Goal: Information Seeking & Learning: Stay updated

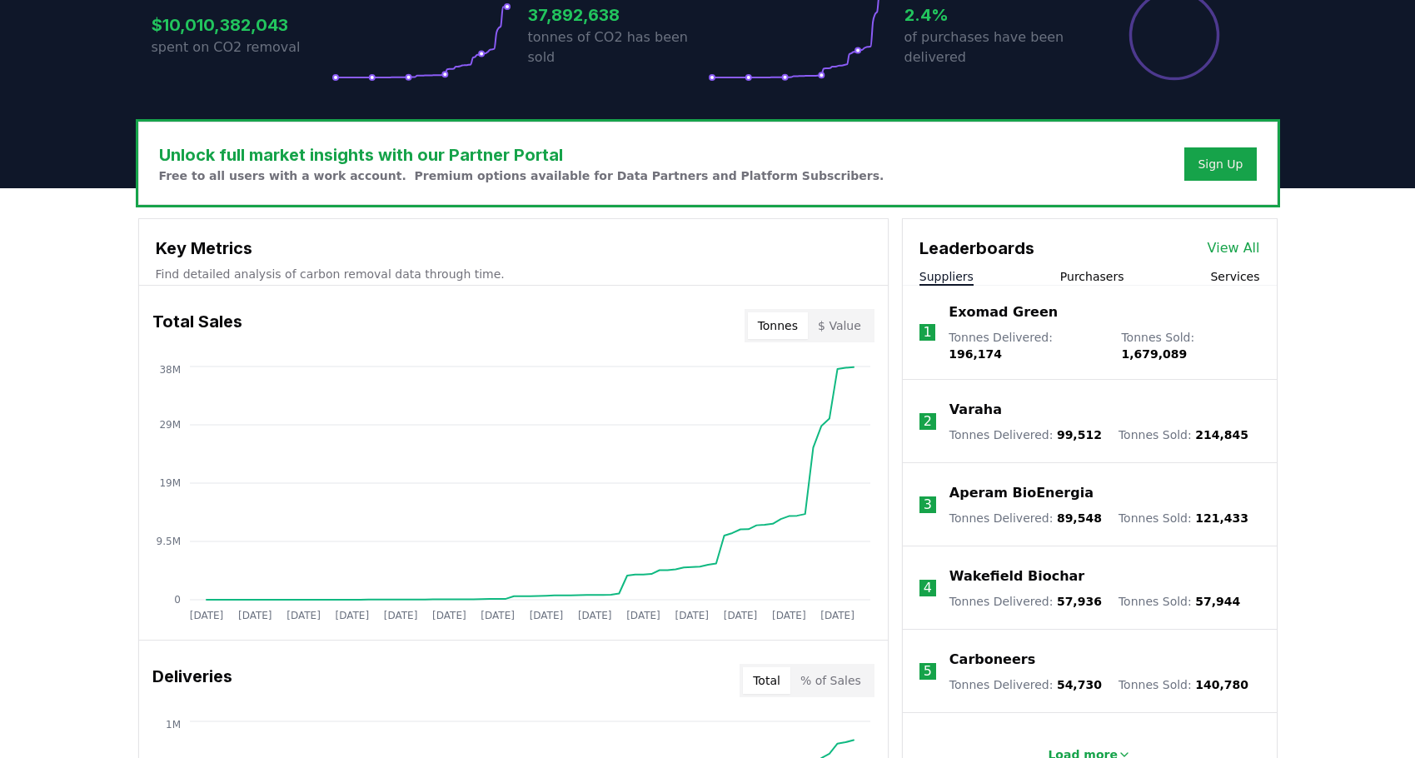
scroll to position [405, 0]
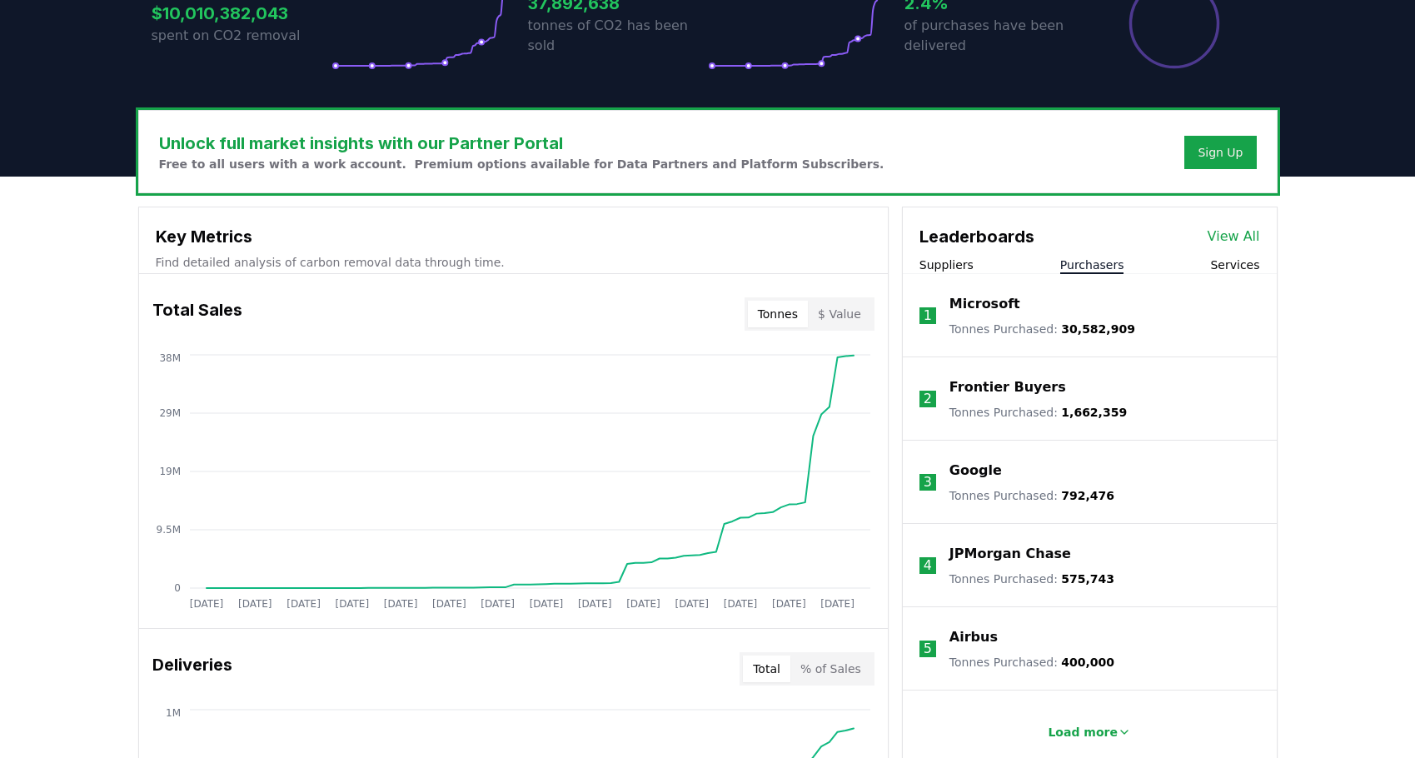
click at [1074, 262] on button "Purchasers" at bounding box center [1092, 265] width 64 height 17
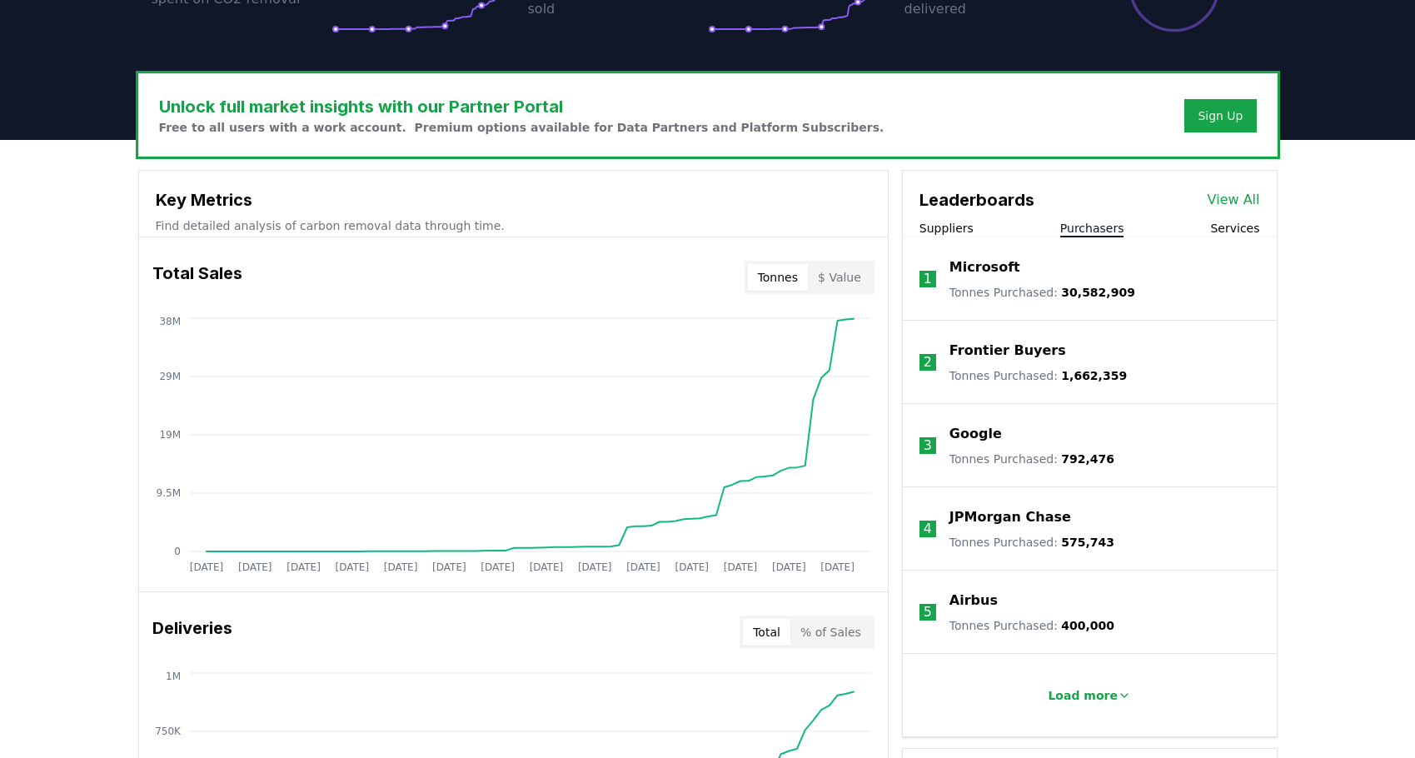
scroll to position [442, 0]
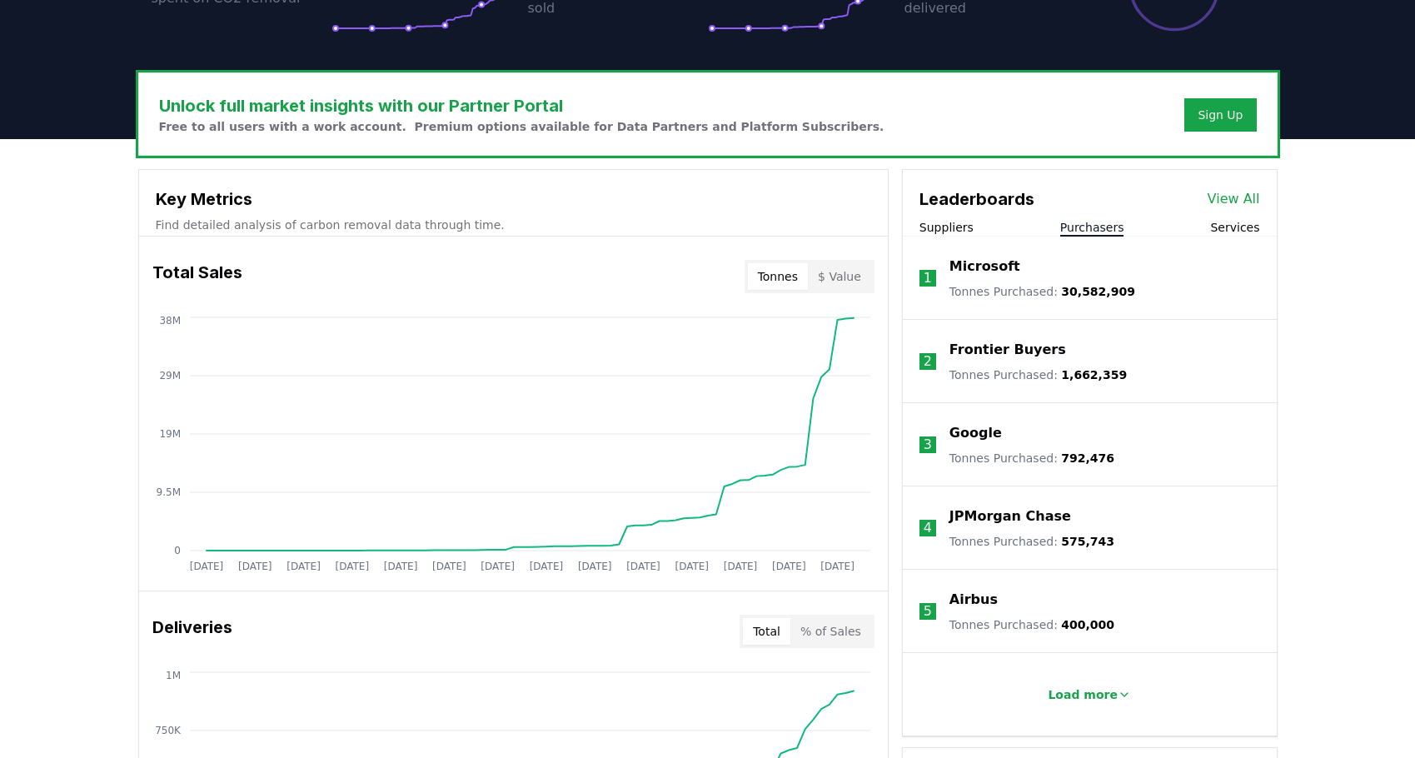
click at [1234, 225] on button "Services" at bounding box center [1234, 227] width 49 height 17
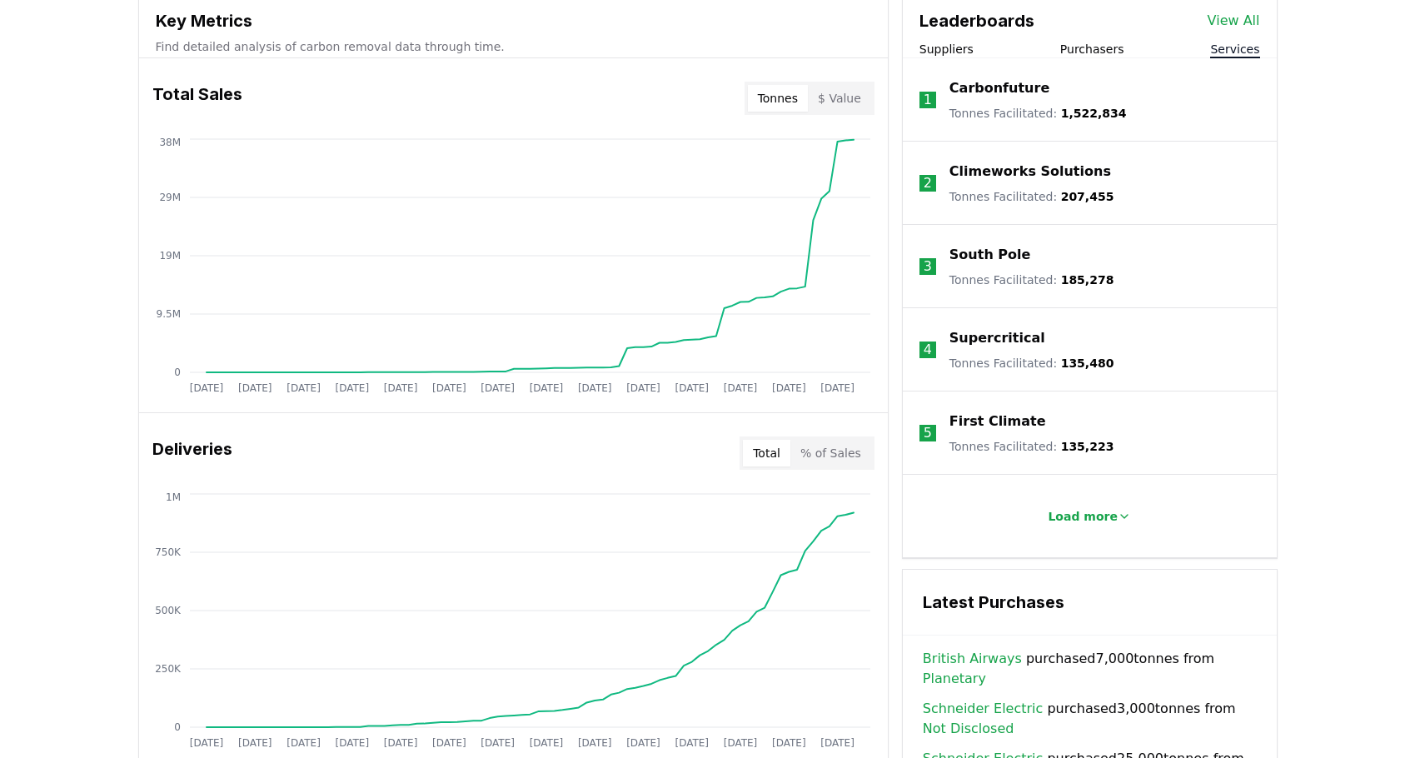
scroll to position [623, 0]
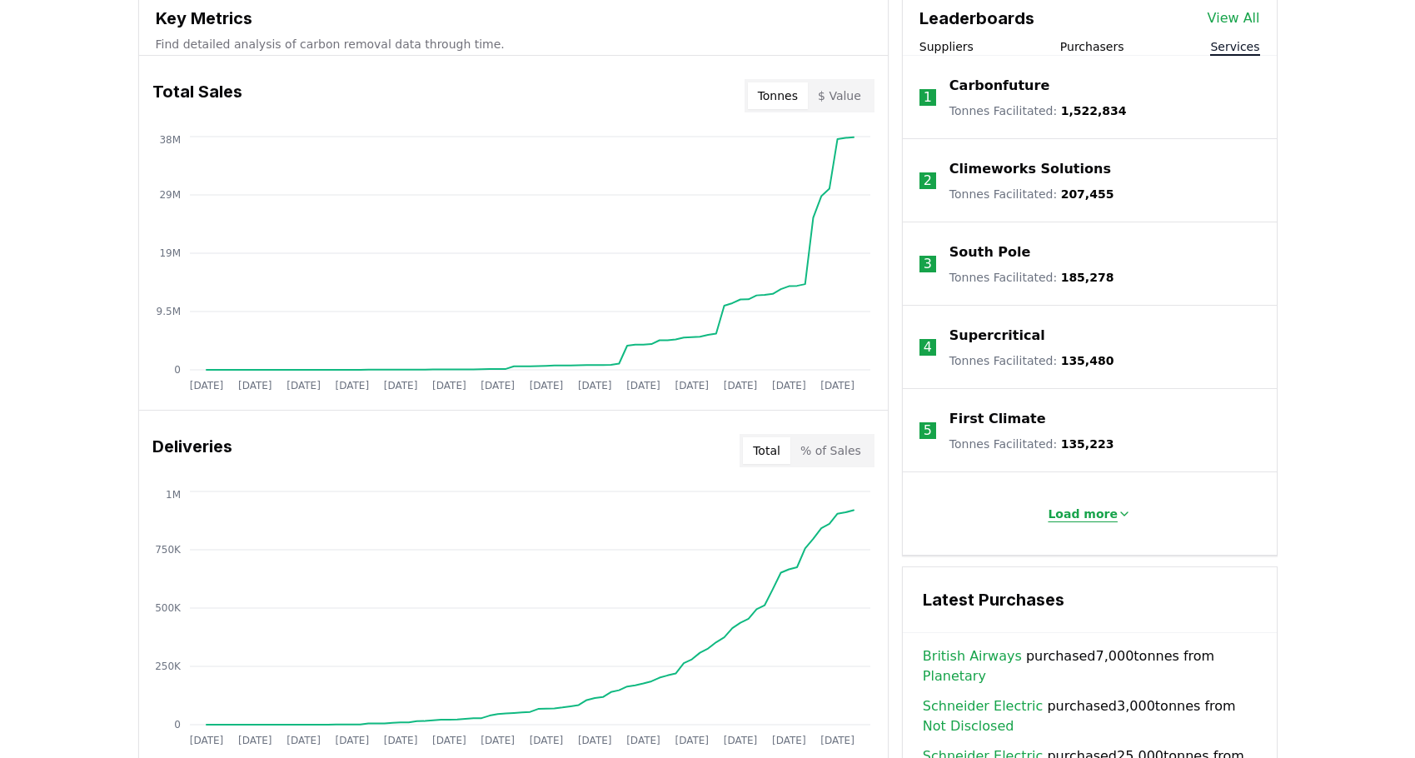
click at [1057, 498] on button "Load more" at bounding box center [1089, 513] width 110 height 33
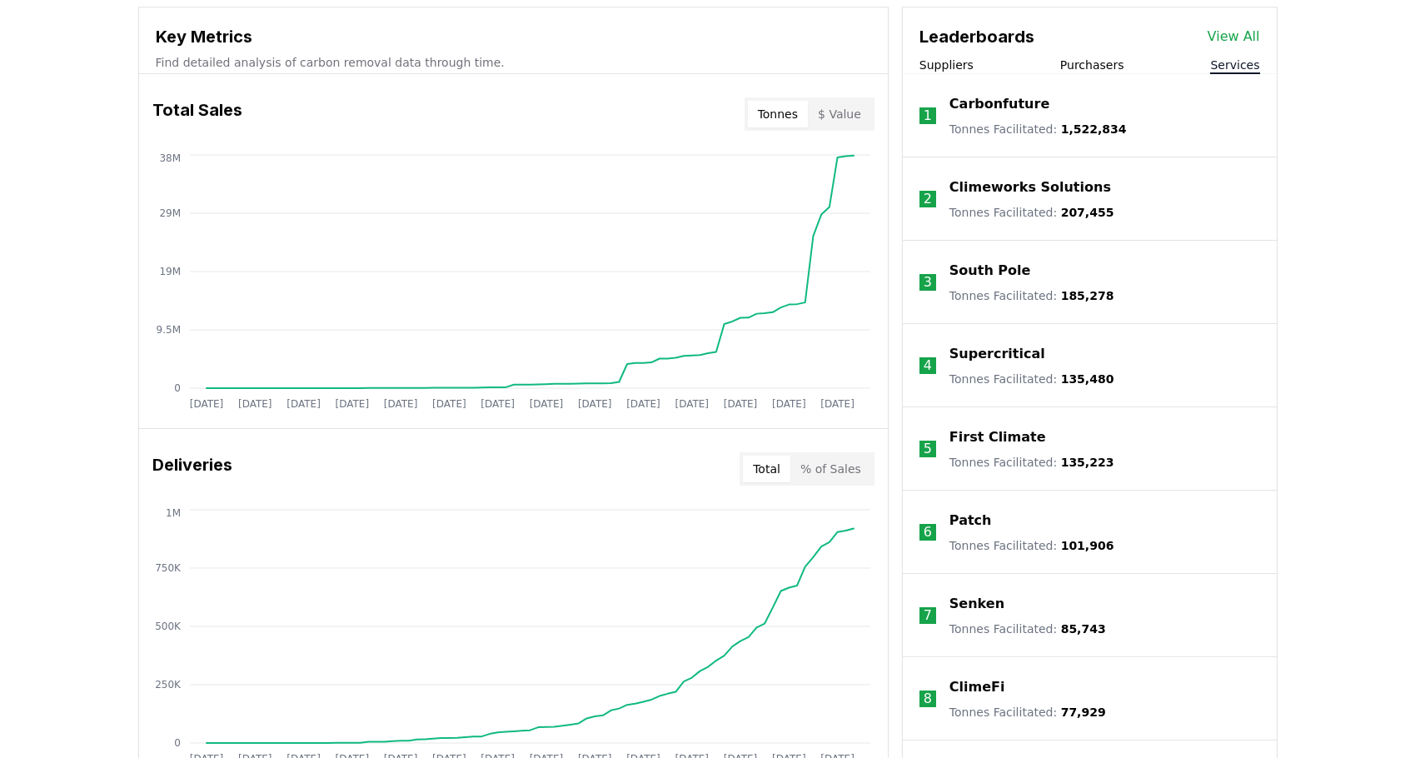
scroll to position [621, 0]
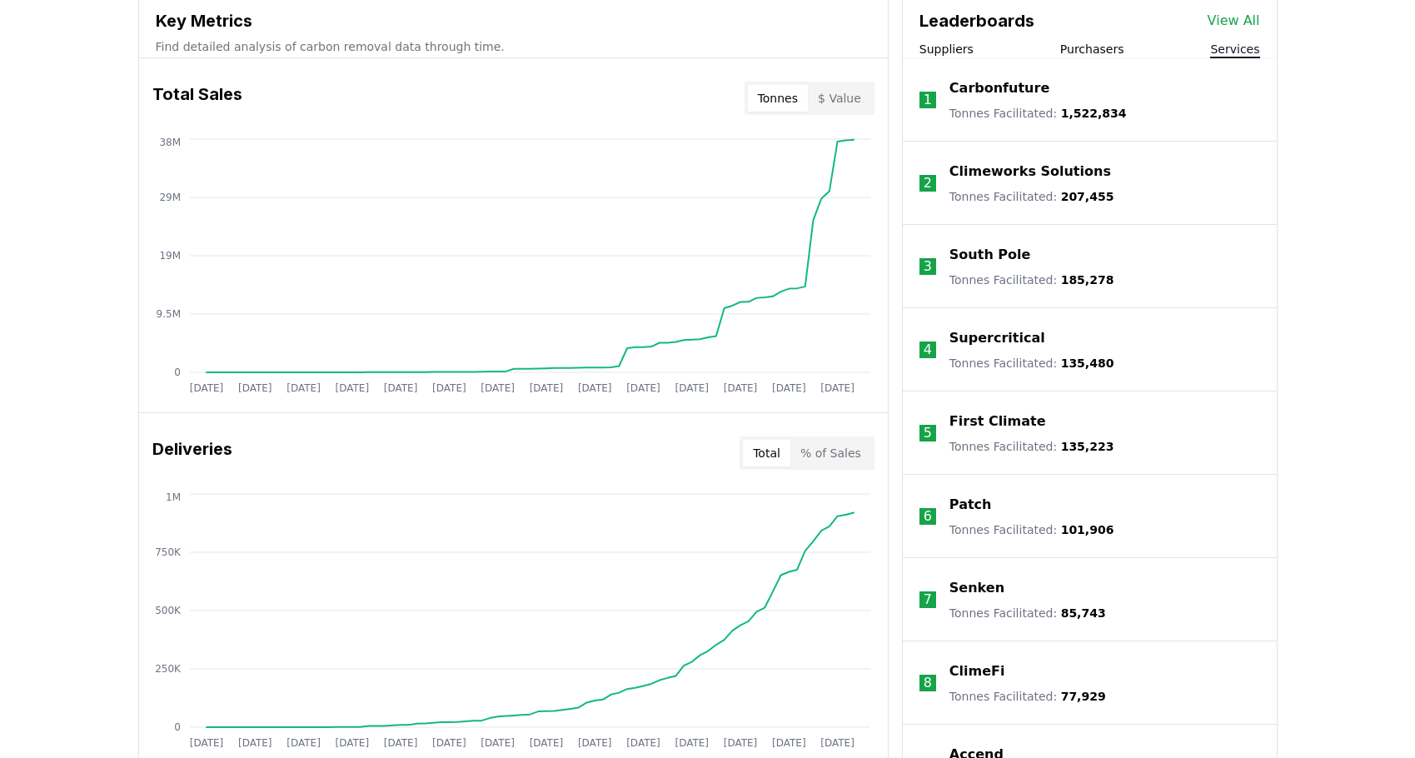
click at [848, 454] on button "% of Sales" at bounding box center [830, 453] width 81 height 27
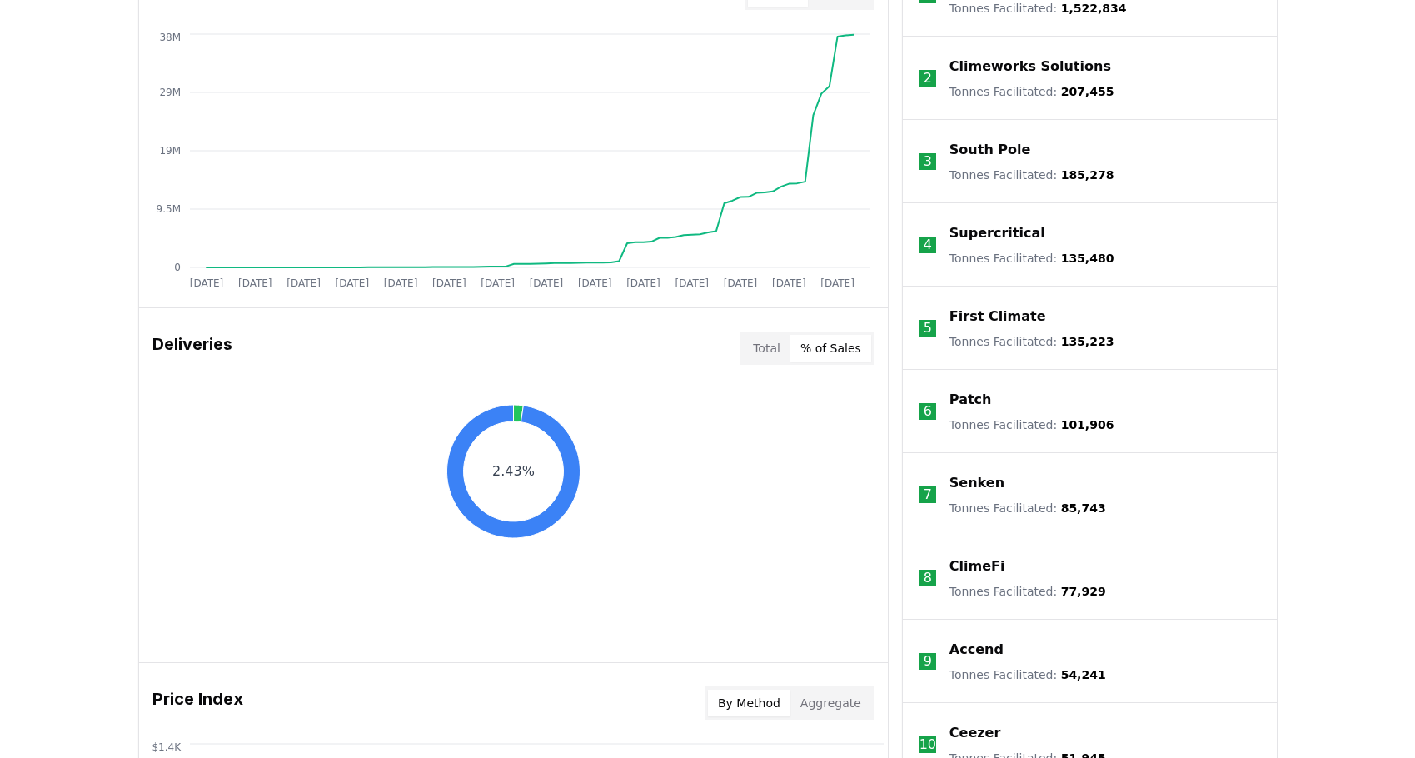
scroll to position [726, 0]
click at [770, 358] on button "Total" at bounding box center [766, 347] width 47 height 27
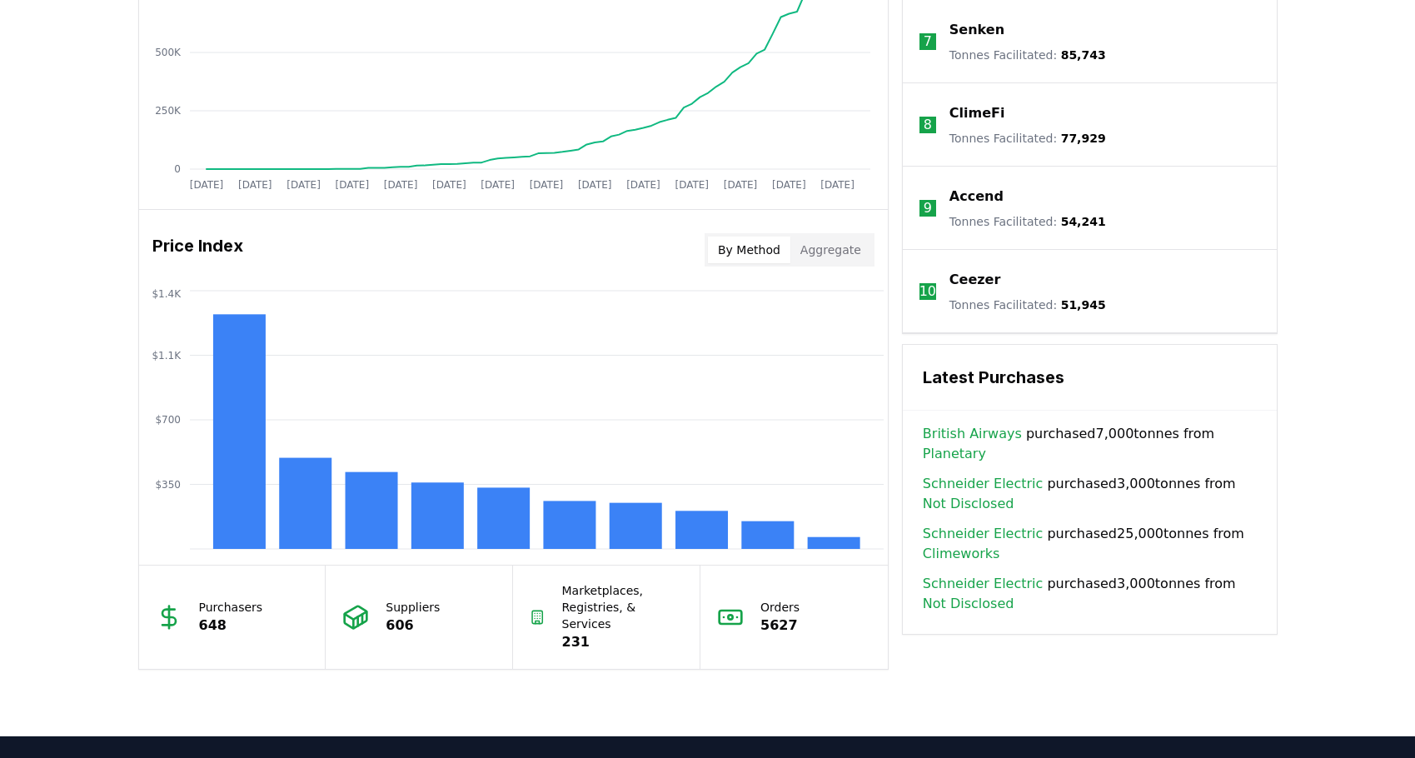
scroll to position [1180, 0]
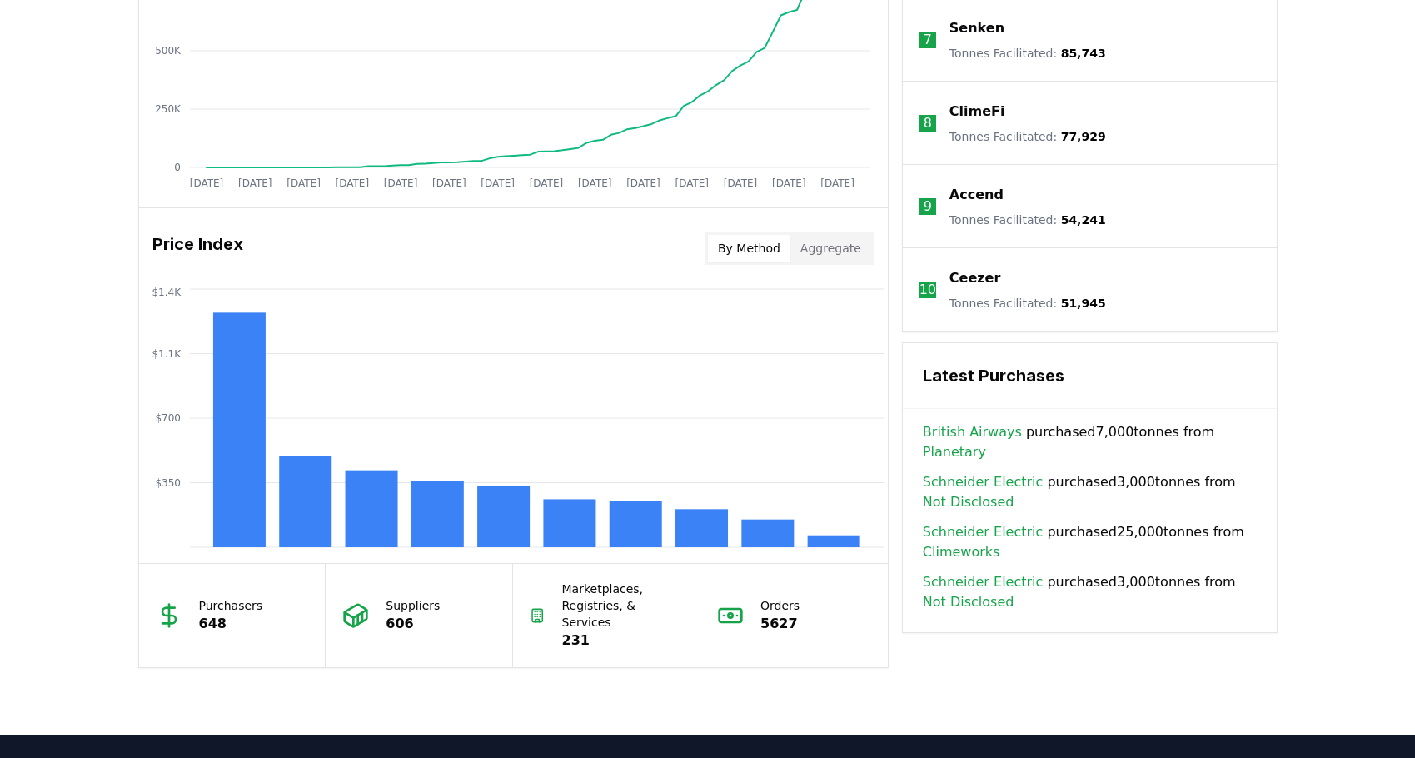
click at [846, 246] on button "Aggregate" at bounding box center [830, 248] width 81 height 27
click at [744, 240] on button "By Method" at bounding box center [749, 248] width 82 height 27
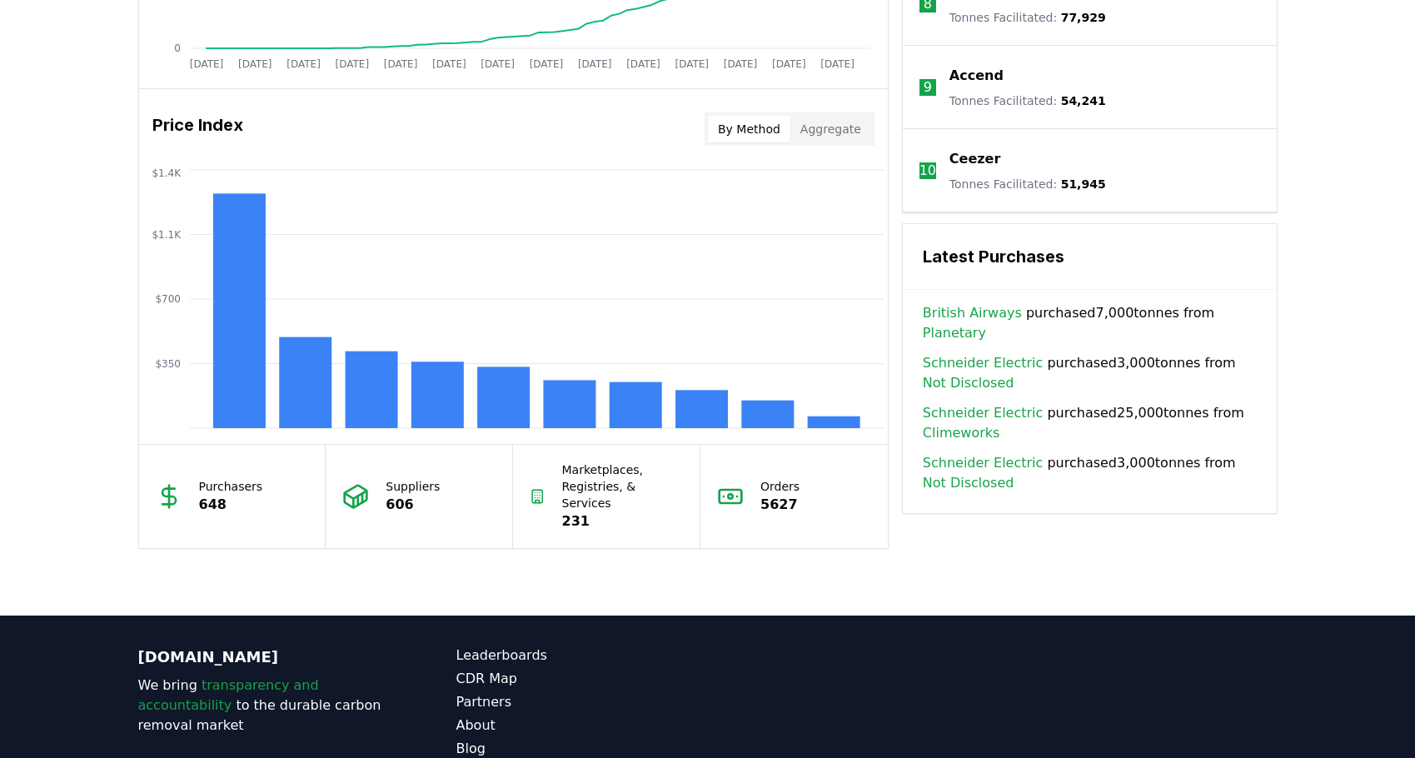
scroll to position [1407, 0]
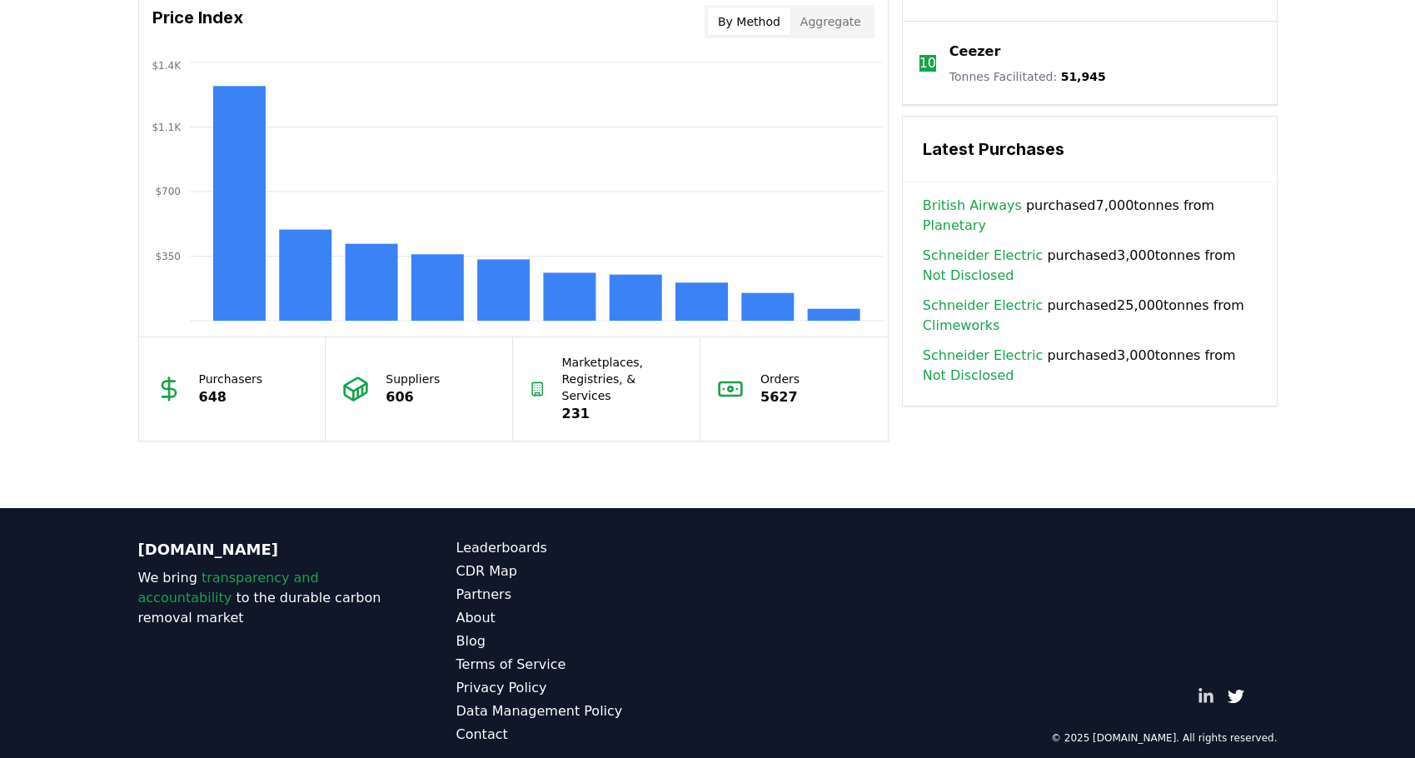
click at [1206, 688] on icon "LinkedIn" at bounding box center [1206, 695] width 15 height 14
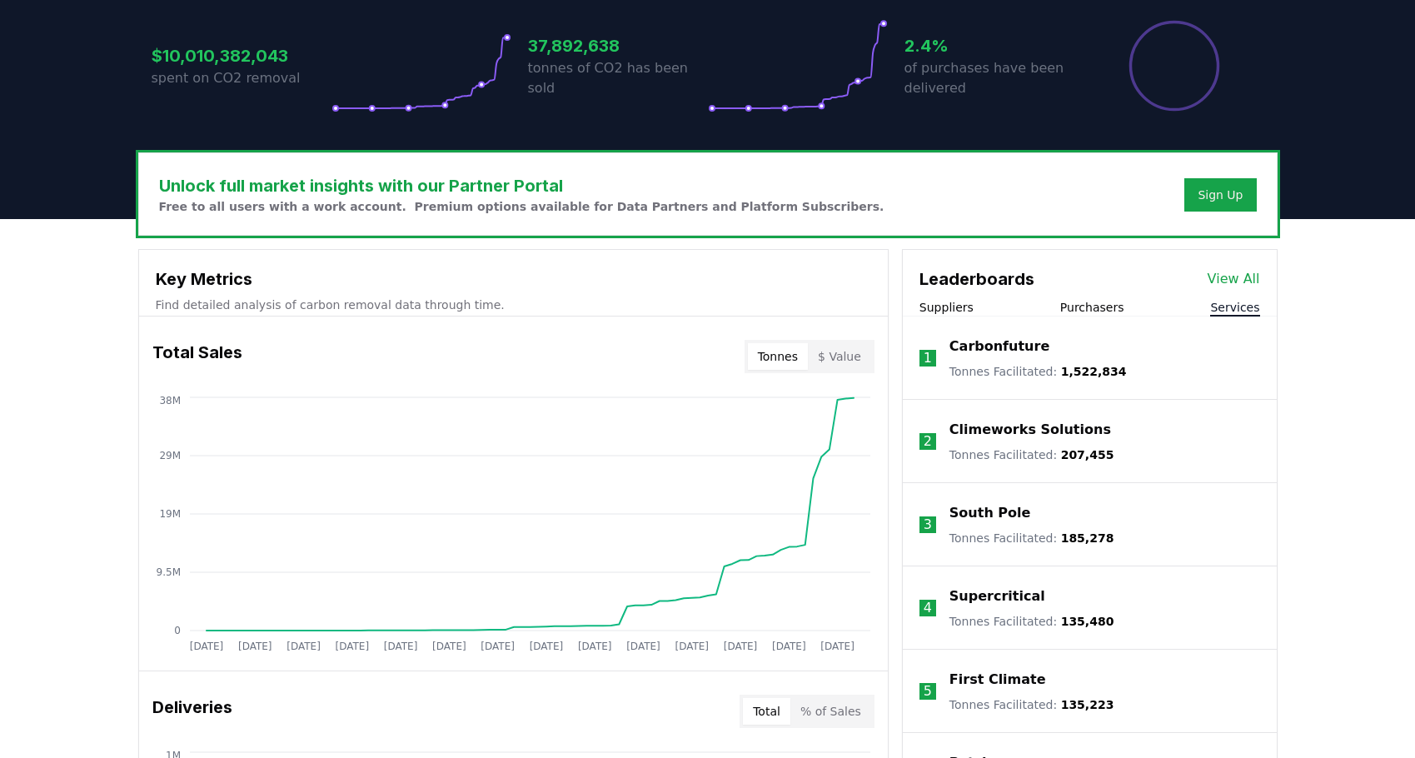
scroll to position [346, 0]
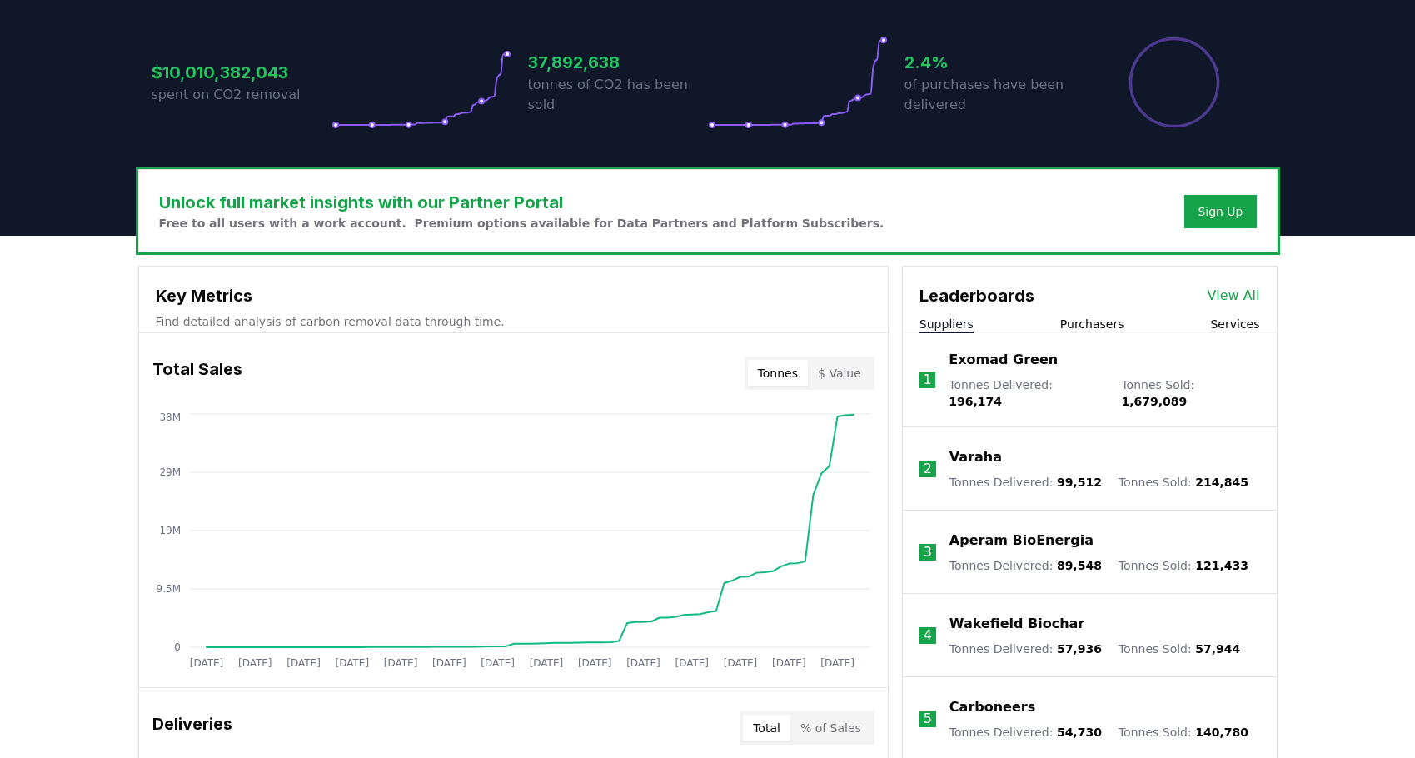
click at [948, 327] on button "Suppliers" at bounding box center [947, 324] width 54 height 17
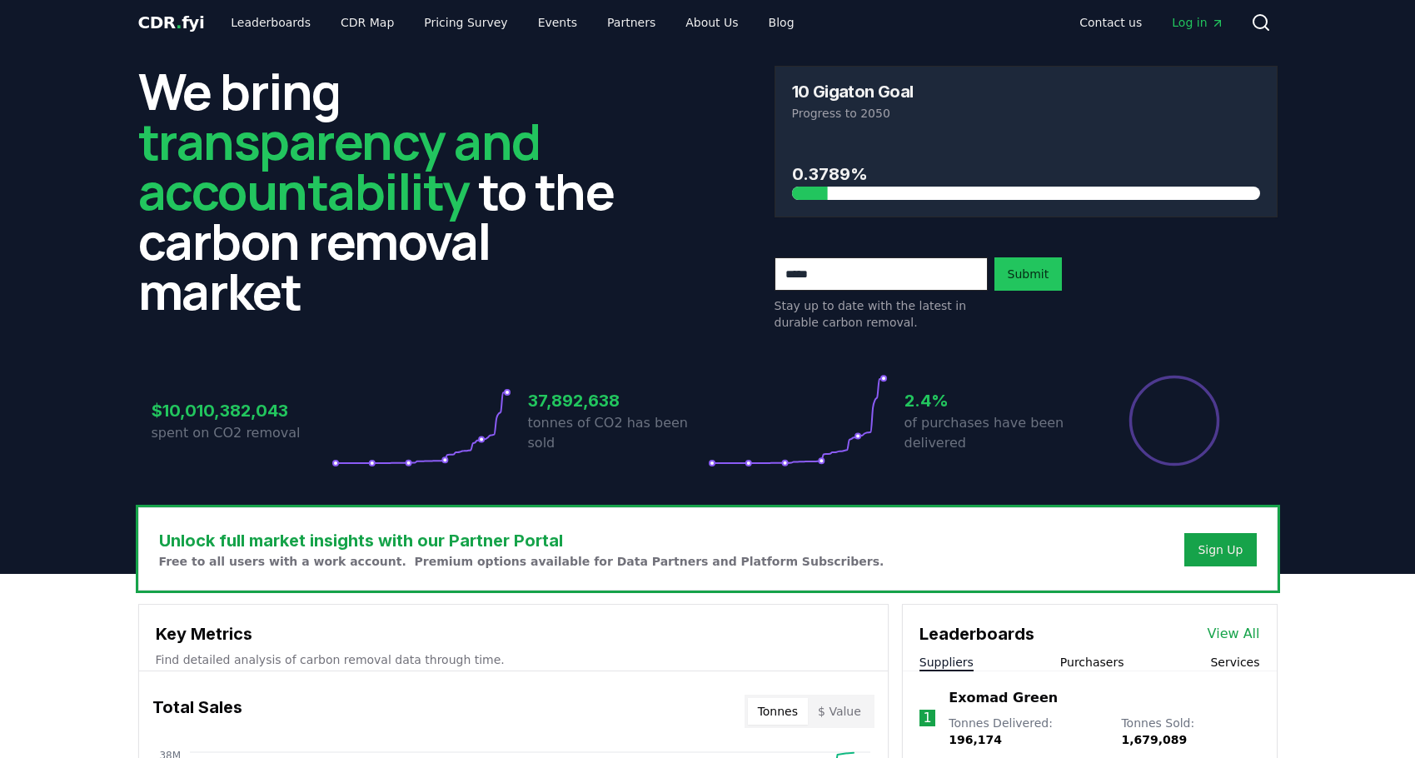
scroll to position [0, 0]
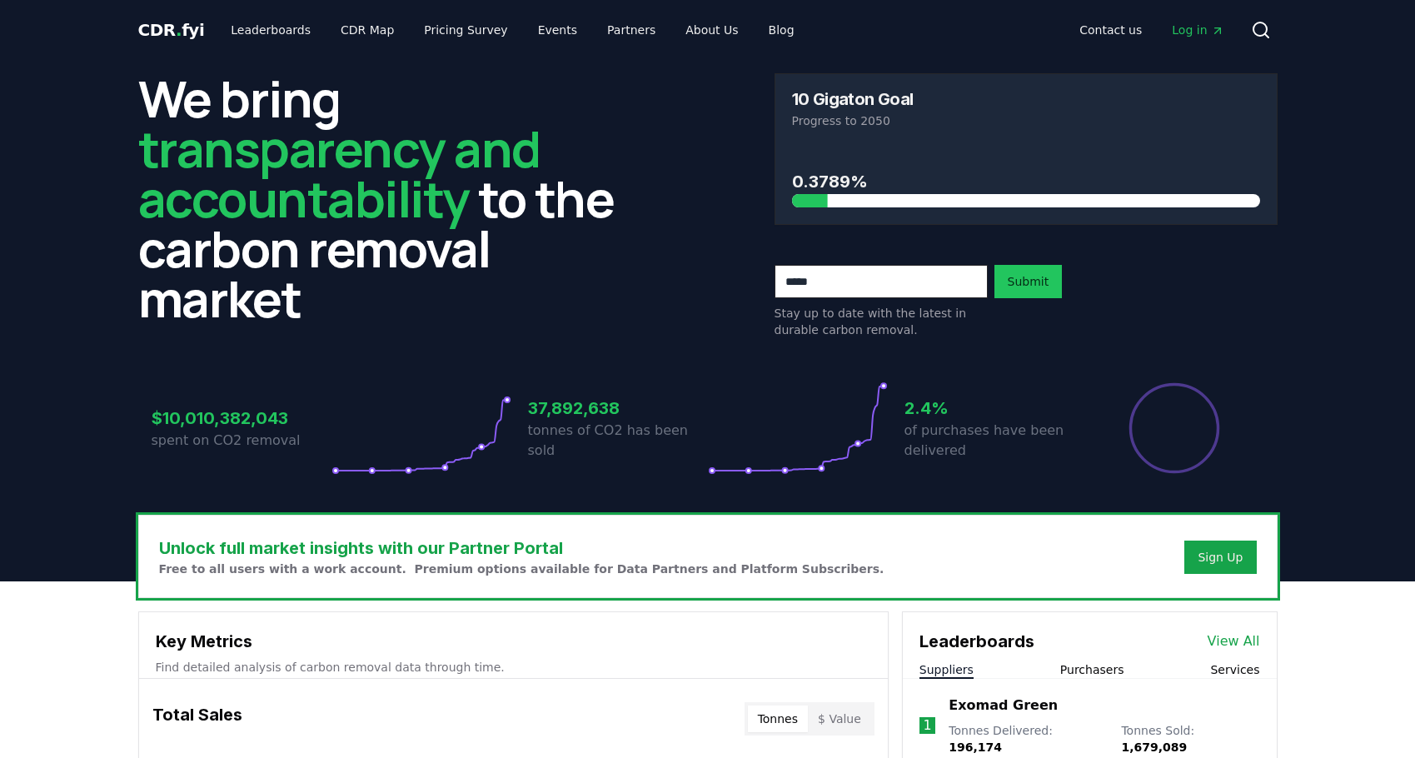
click at [392, 17] on ul "Leaderboards CDR Map Pricing Survey Events Partners About Us Blog" at bounding box center [512, 30] width 590 height 30
click at [274, 34] on link "Leaderboards" at bounding box center [270, 30] width 107 height 30
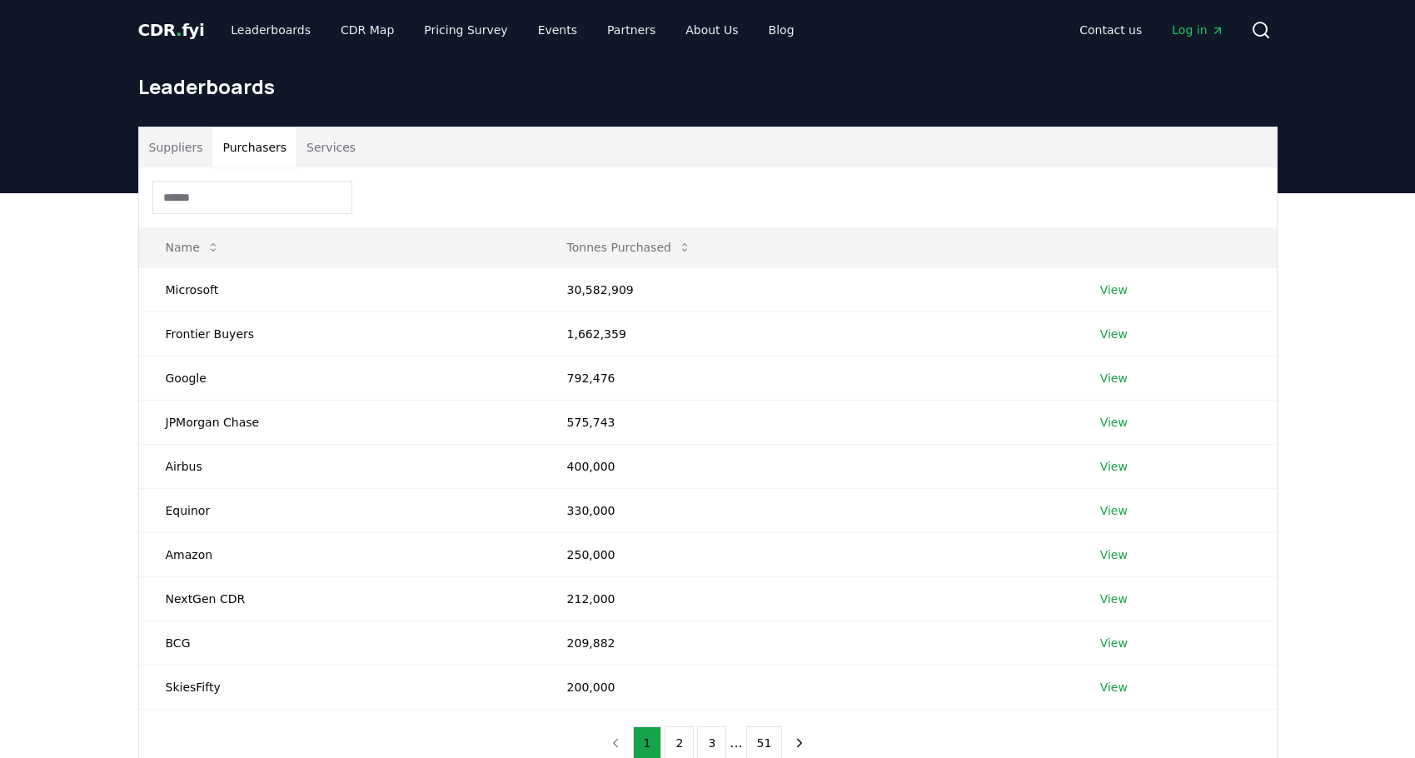
click at [241, 143] on button "Purchasers" at bounding box center [254, 147] width 84 height 40
click at [630, 246] on button "Tonnes Purchased" at bounding box center [629, 247] width 151 height 33
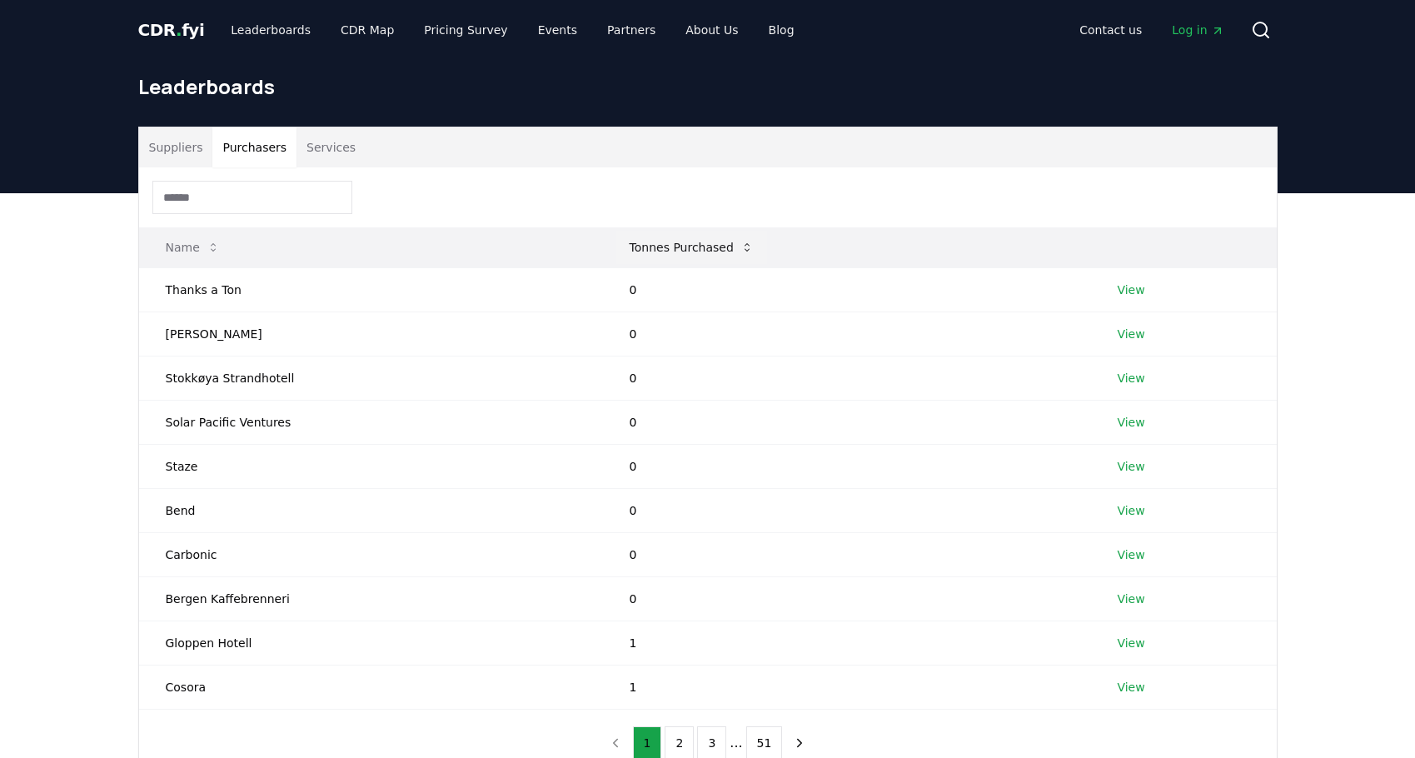
click at [630, 246] on button "Tonnes Purchased" at bounding box center [691, 247] width 151 height 33
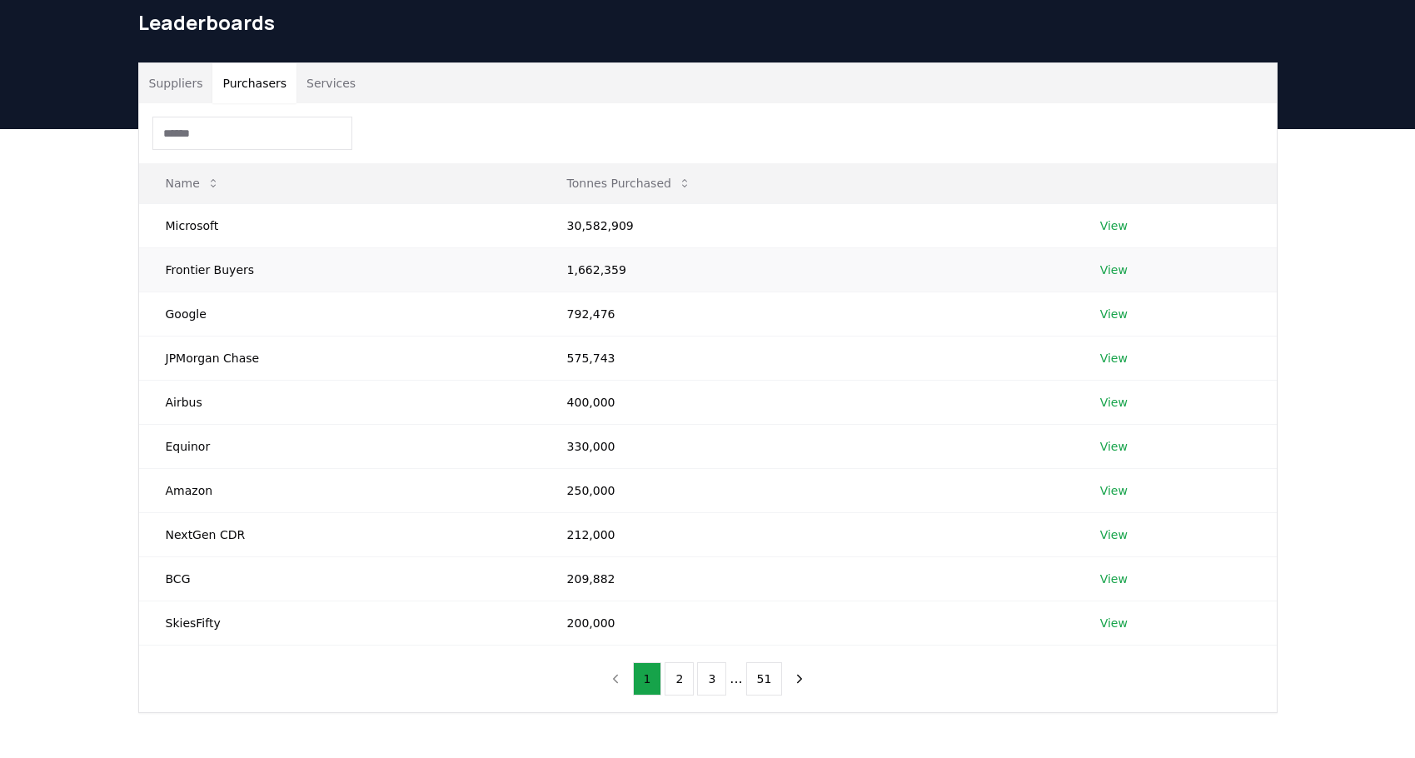
scroll to position [70, 0]
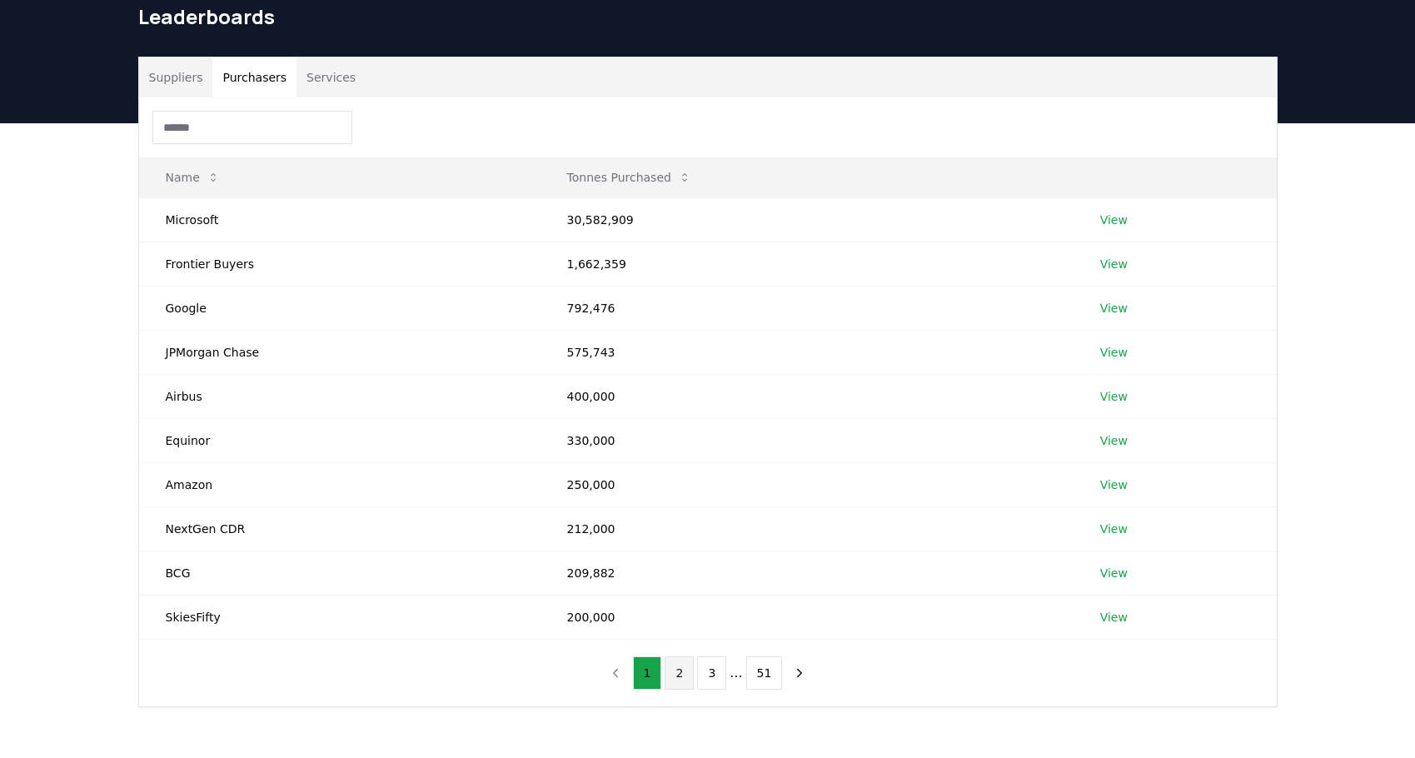
click at [677, 673] on button "2" at bounding box center [679, 672] width 29 height 33
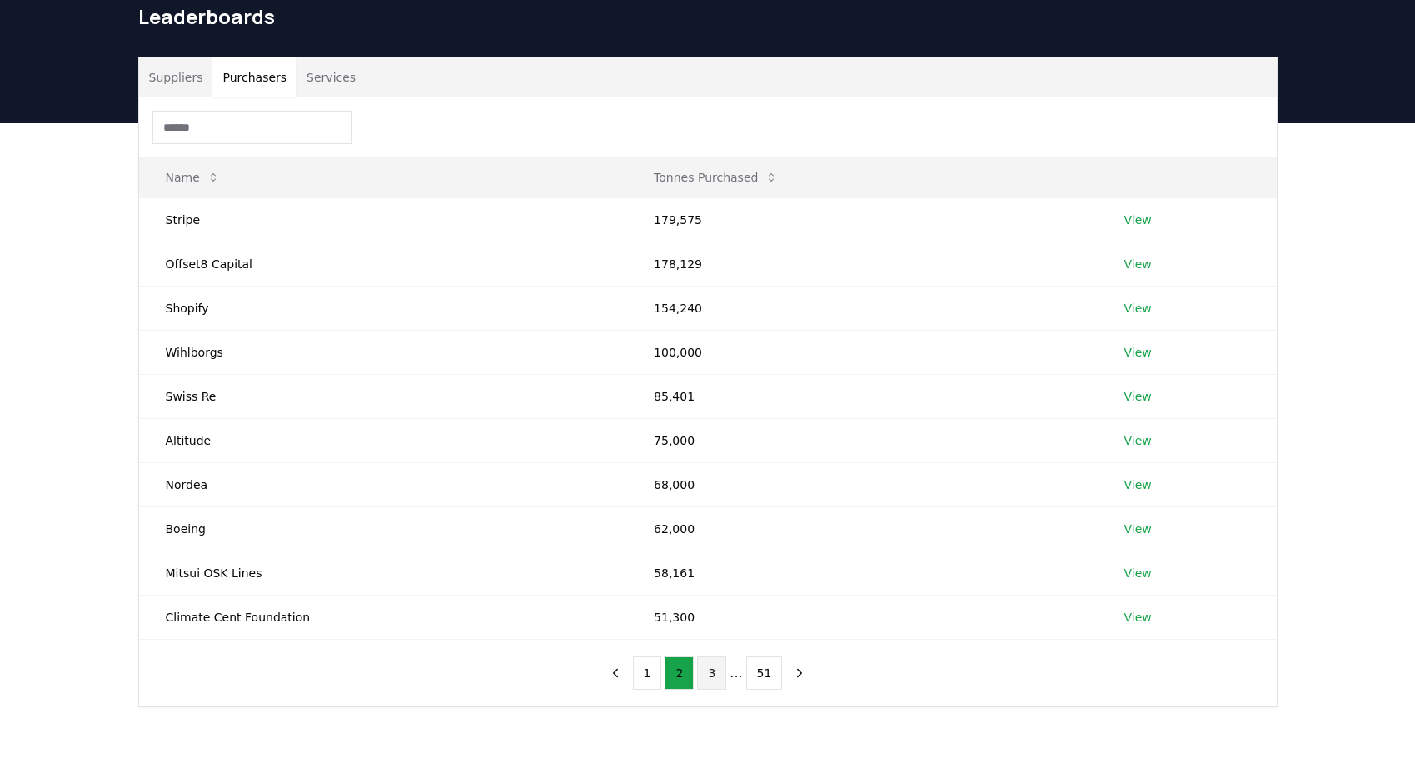
click at [714, 675] on button "3" at bounding box center [711, 672] width 29 height 33
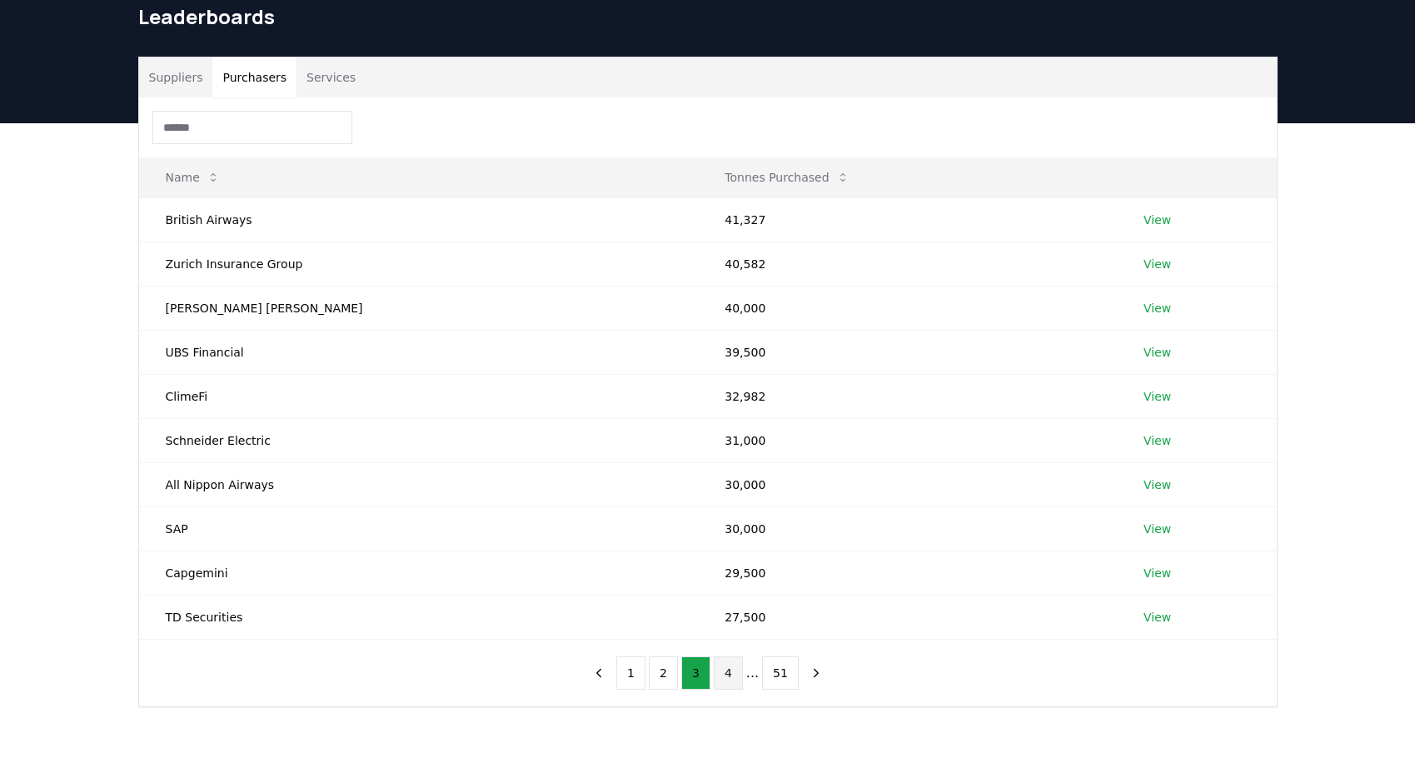
click at [734, 678] on button "4" at bounding box center [728, 672] width 29 height 33
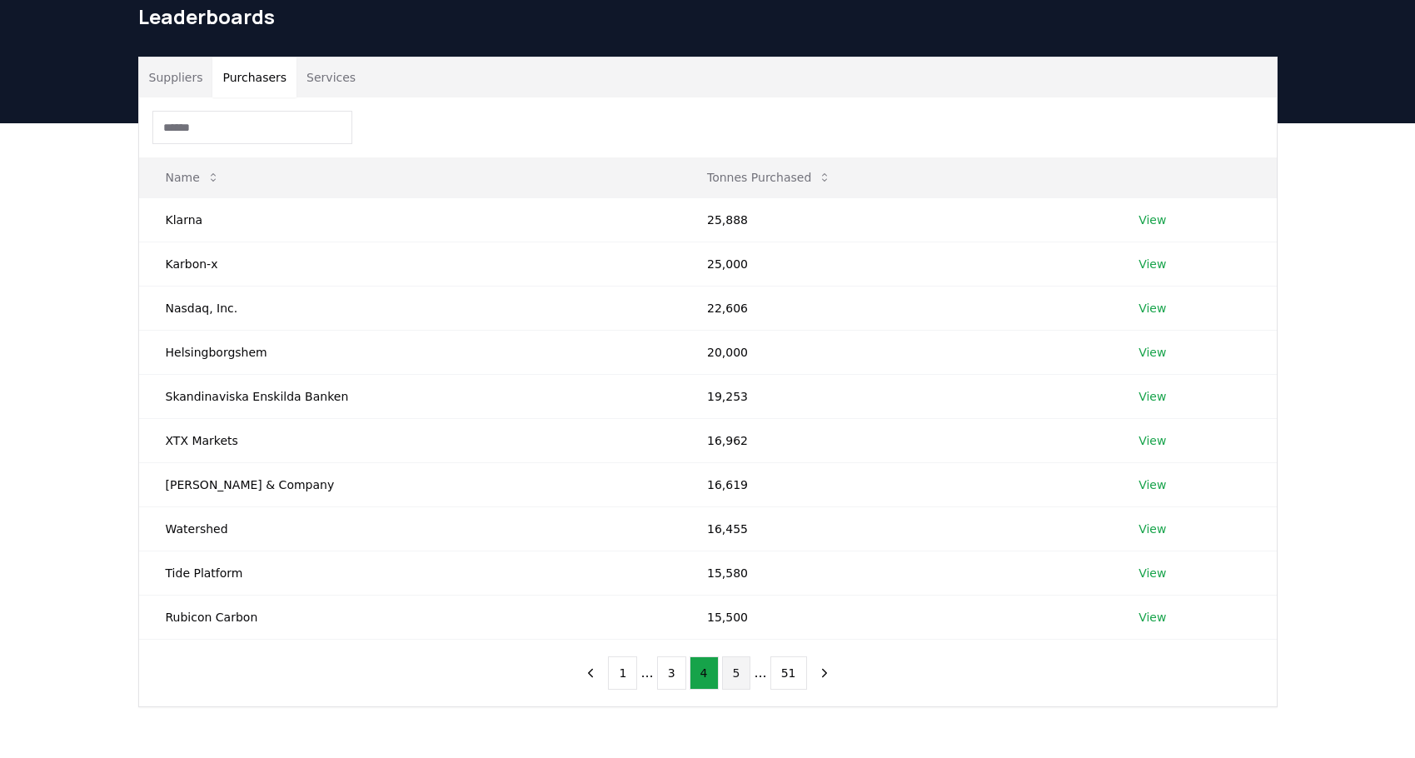
click at [742, 677] on button "5" at bounding box center [736, 672] width 29 height 33
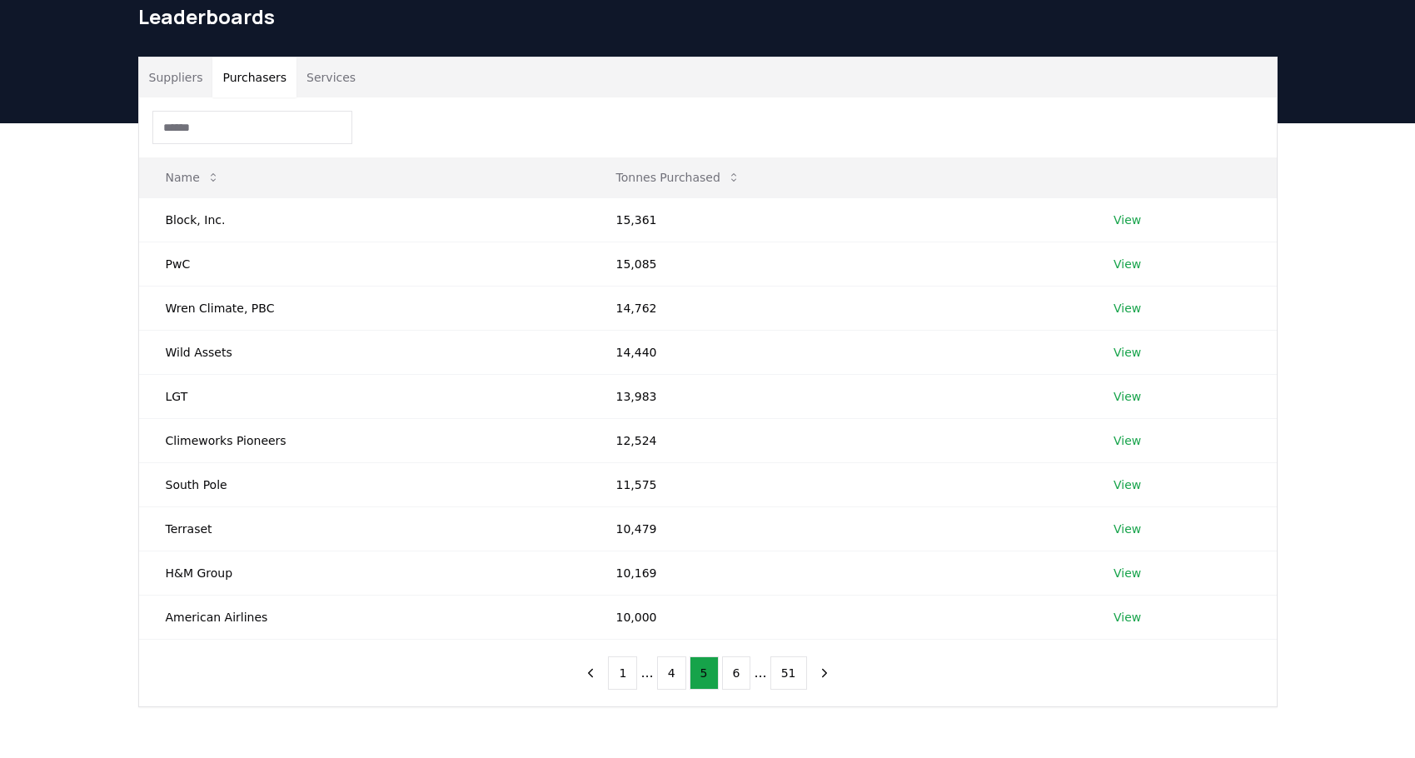
click at [260, 140] on input at bounding box center [252, 127] width 200 height 33
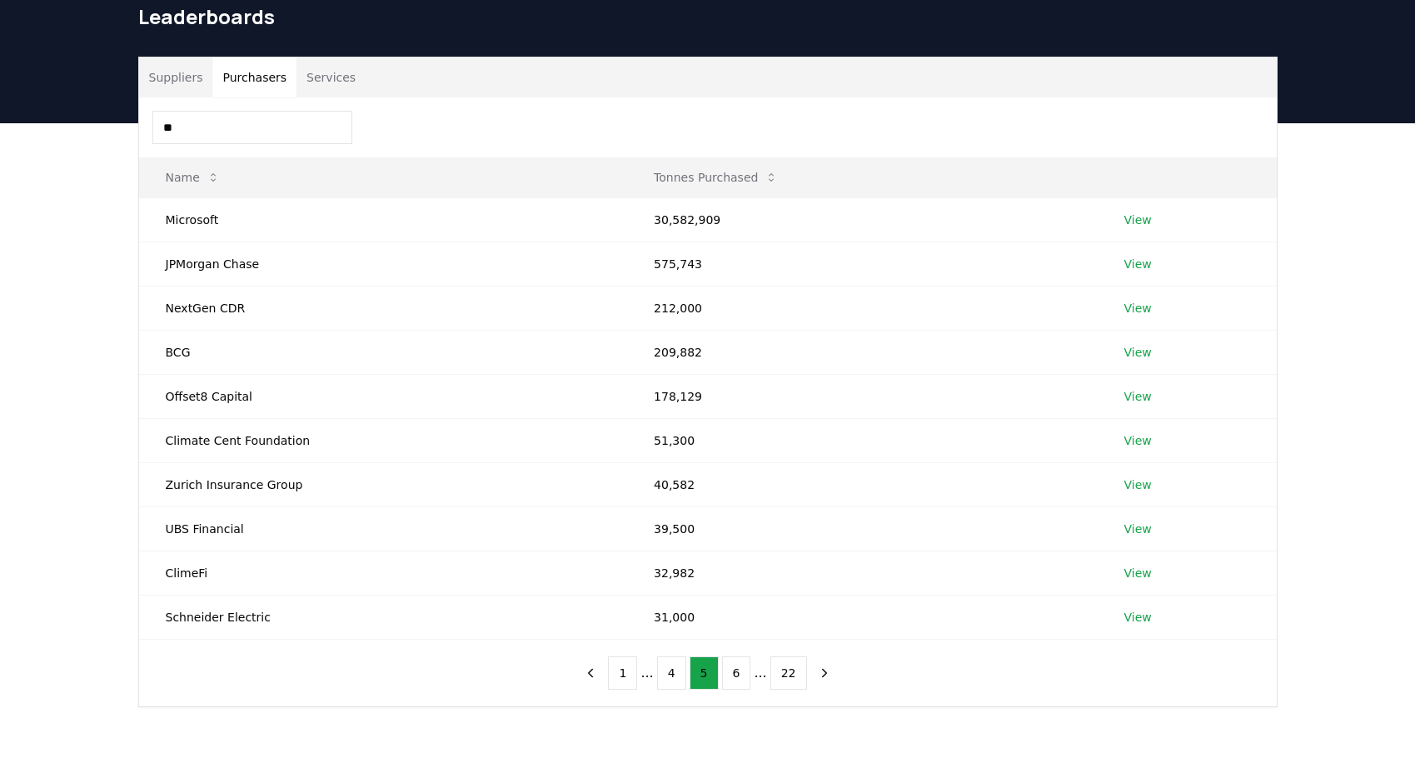
type input "*"
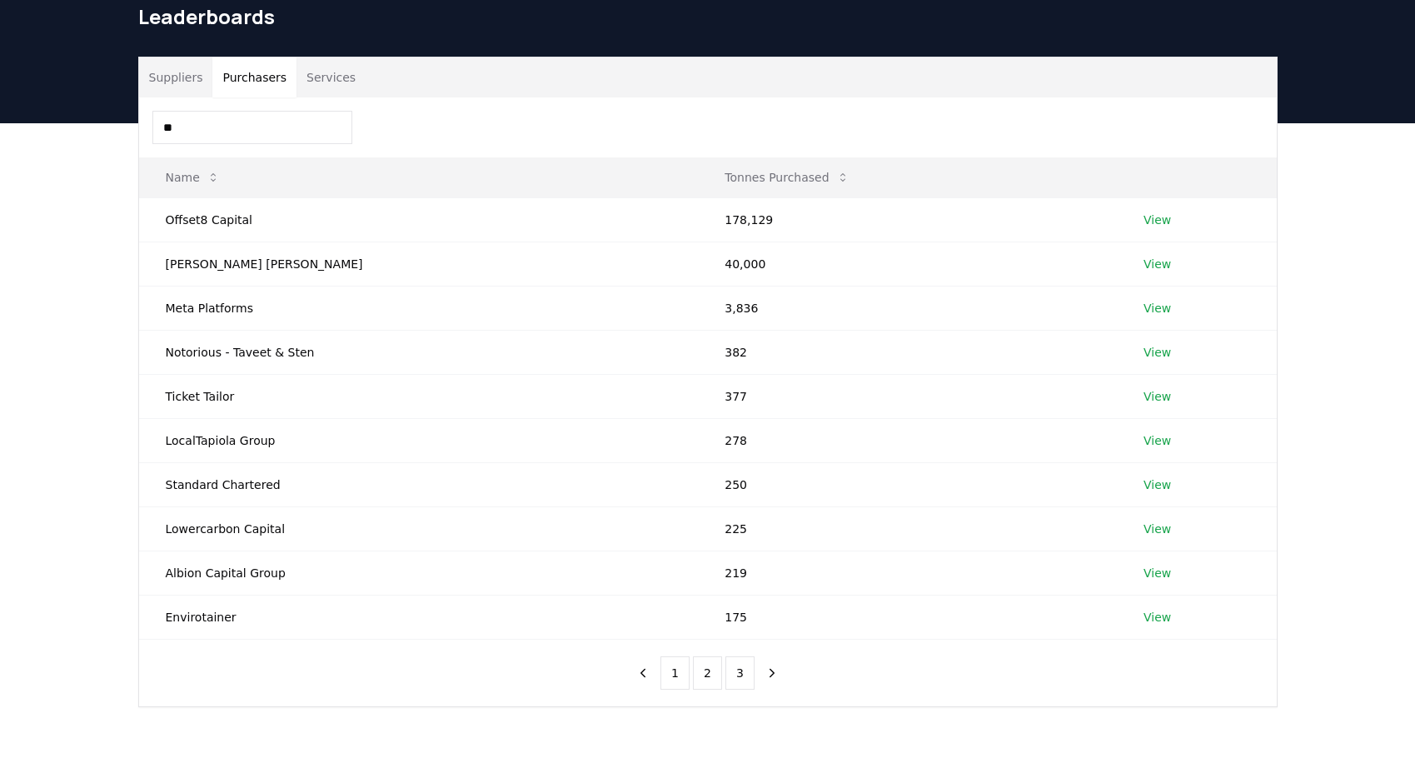
type input "*"
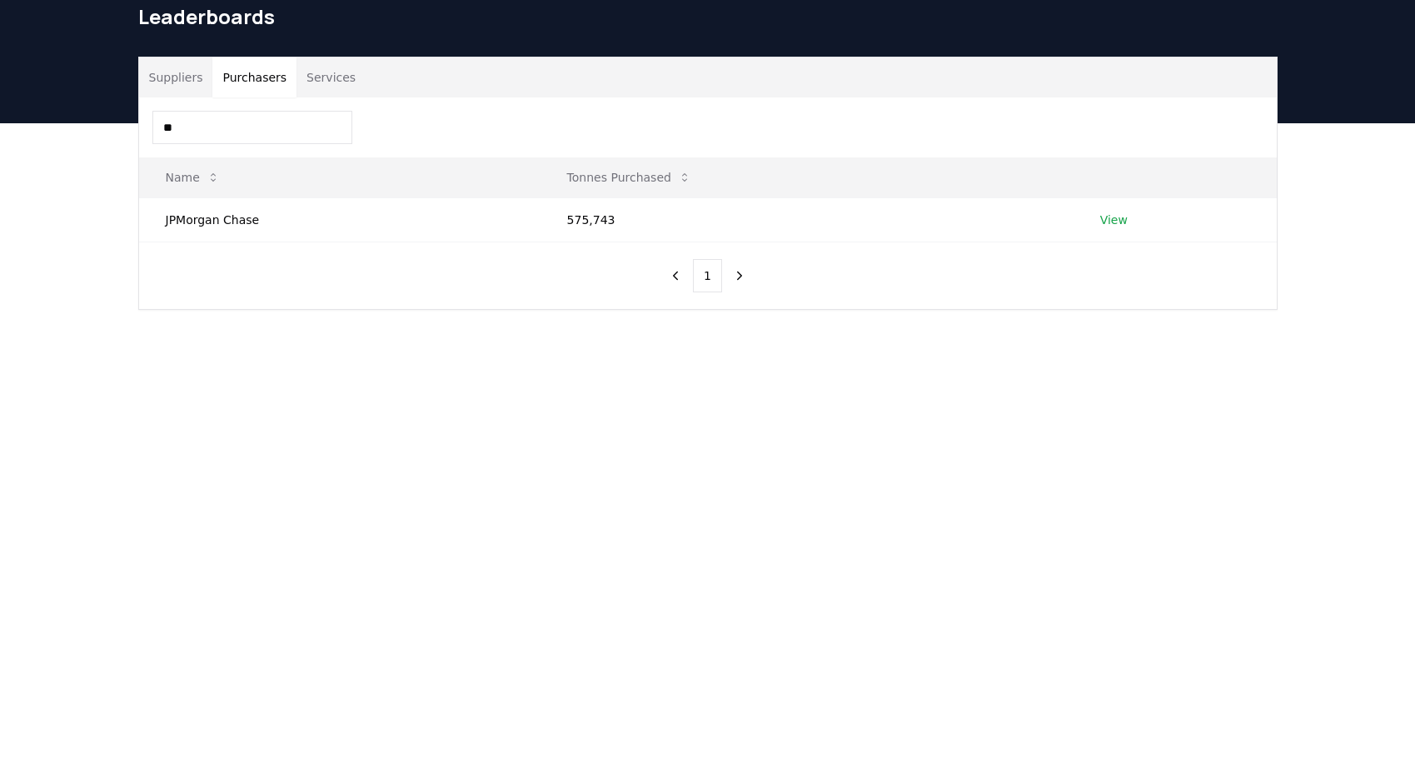
type input "*"
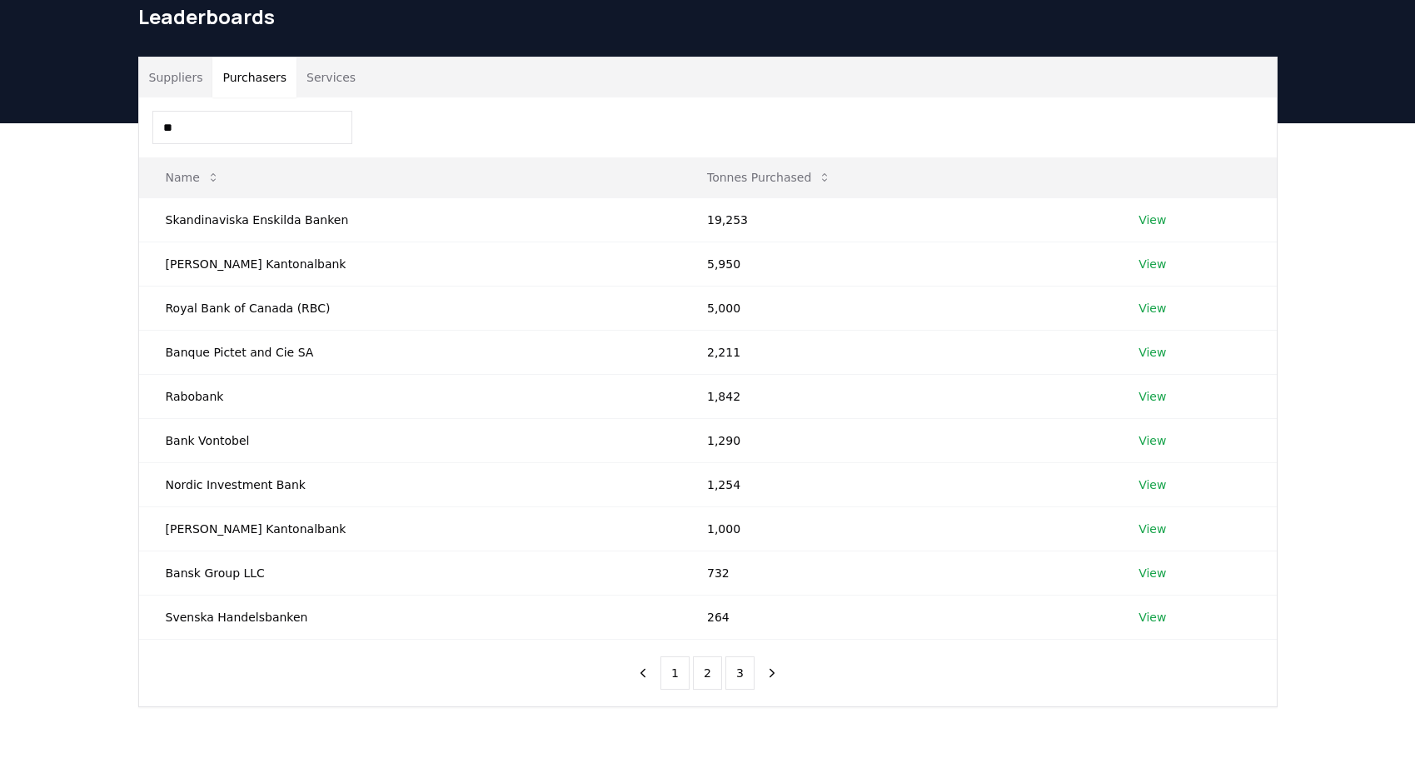
type input "*"
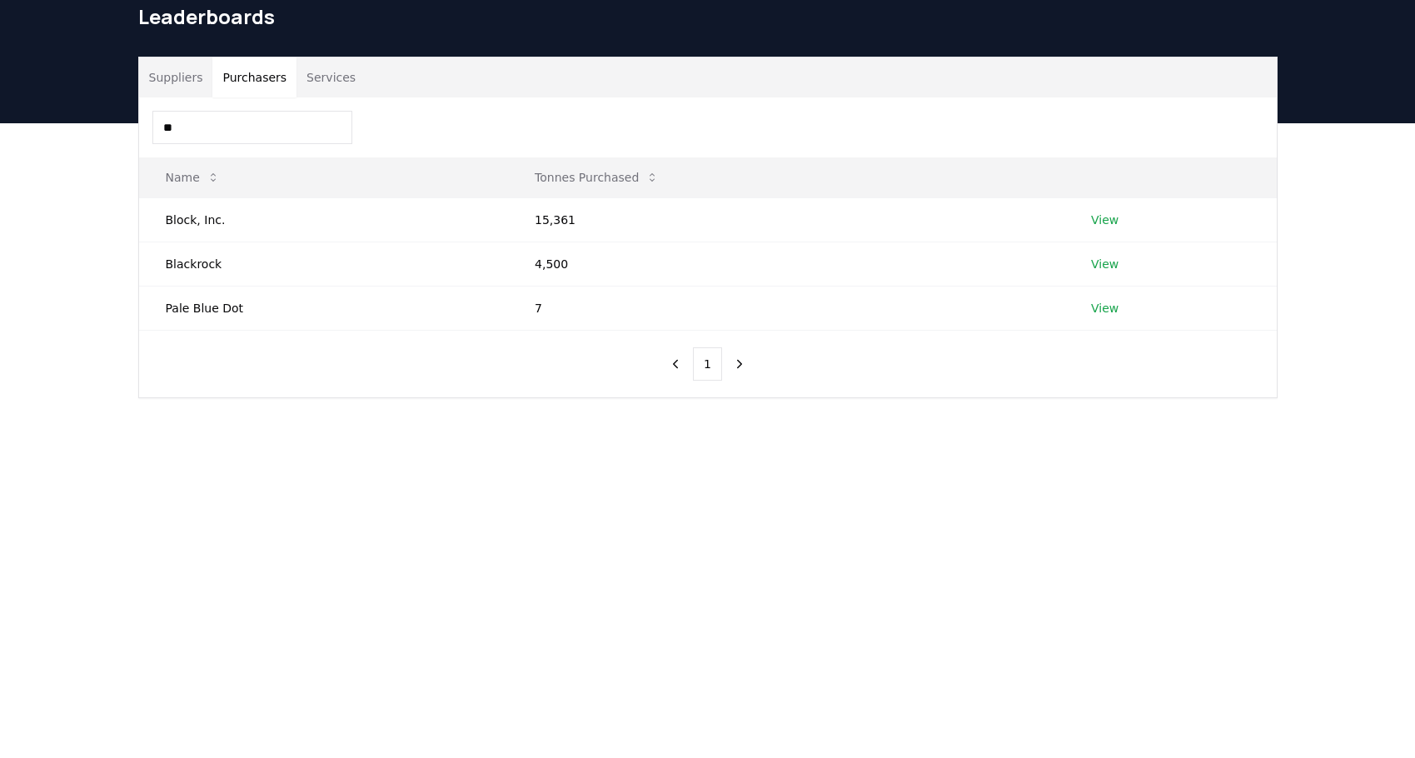
type input "*"
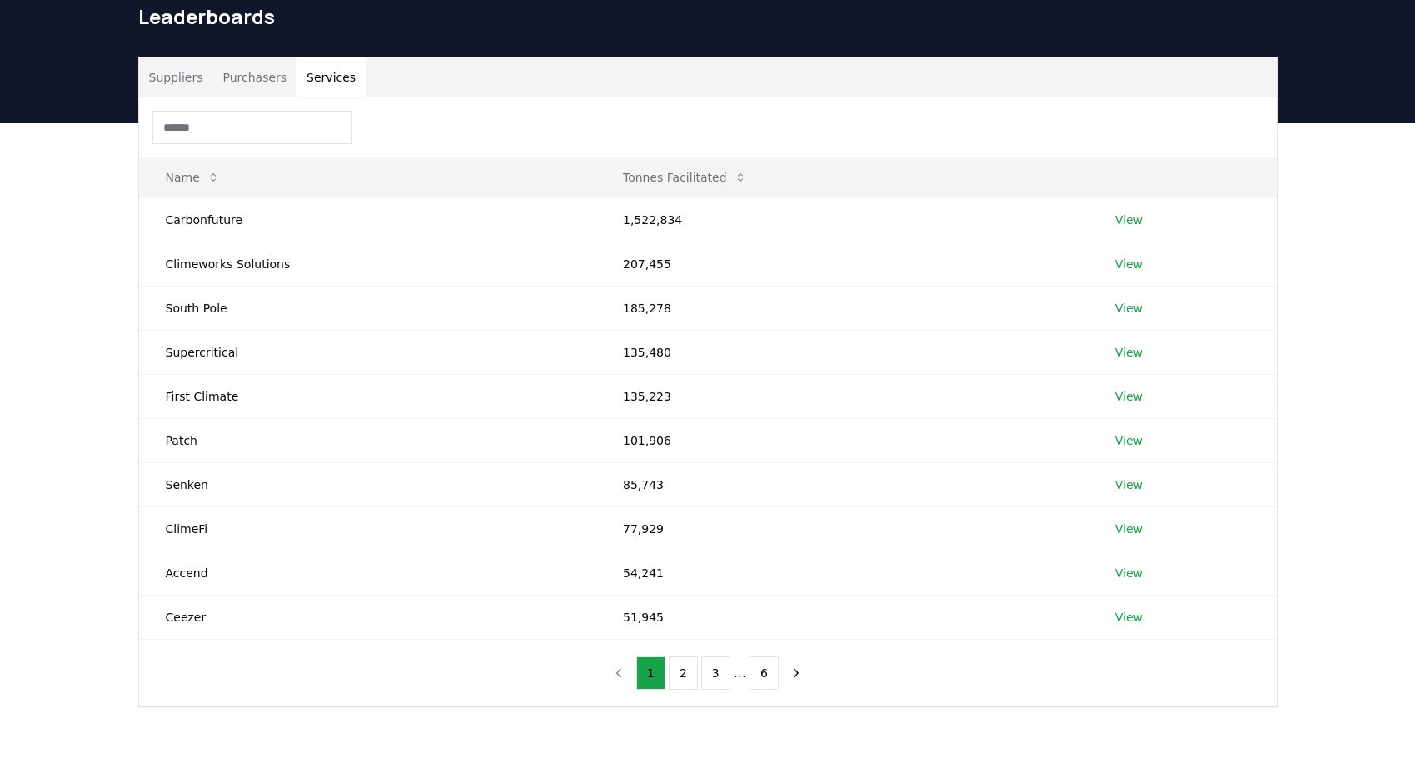
click at [321, 75] on button "Services" at bounding box center [331, 77] width 69 height 40
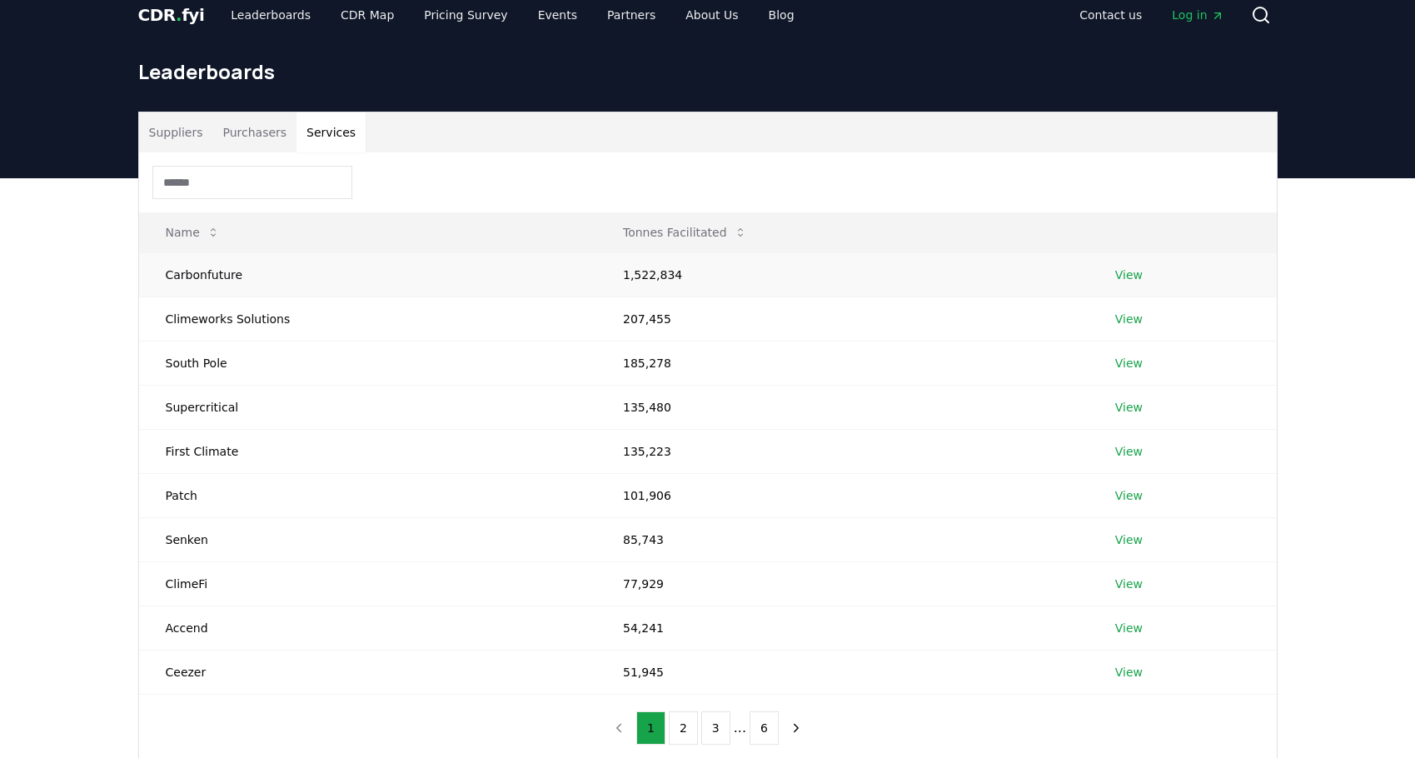
scroll to position [3, 0]
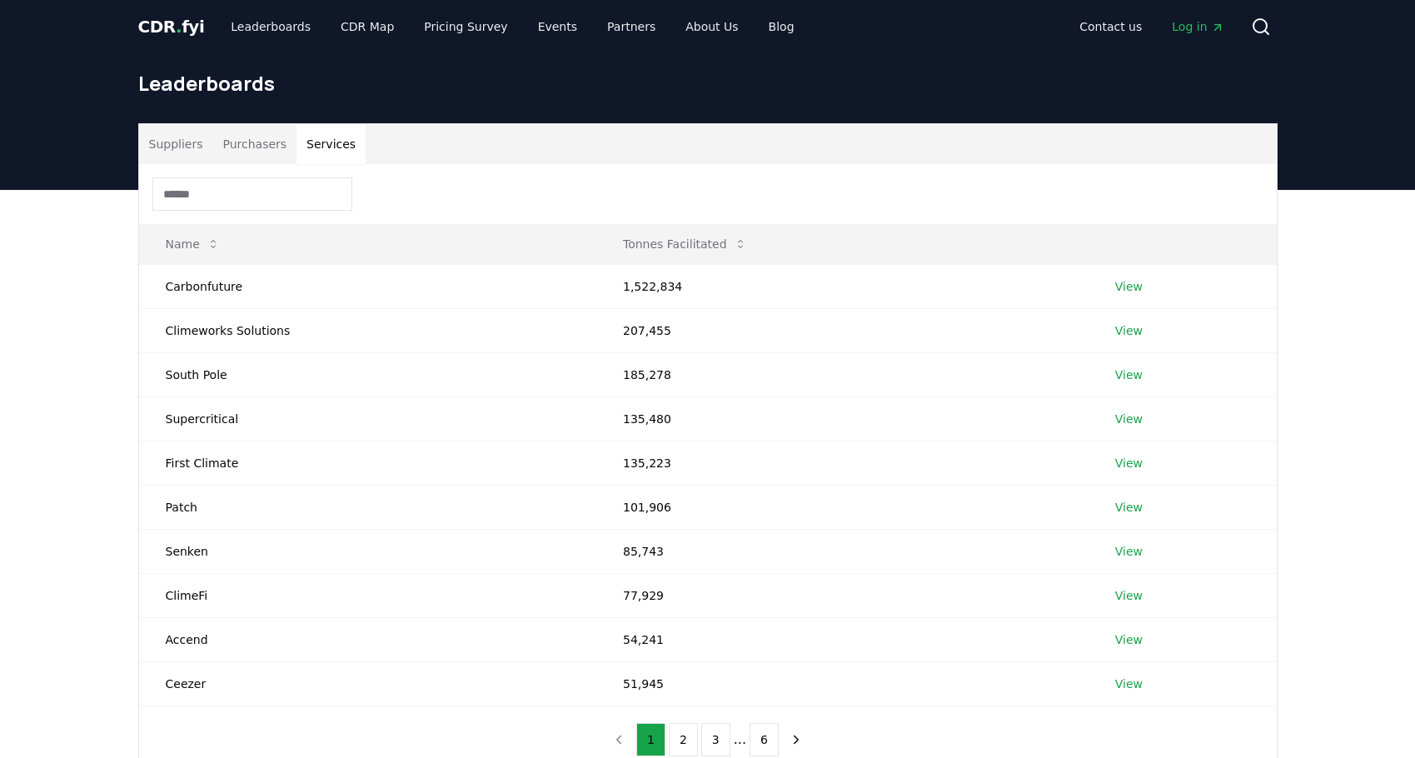
click at [260, 202] on input at bounding box center [252, 193] width 200 height 33
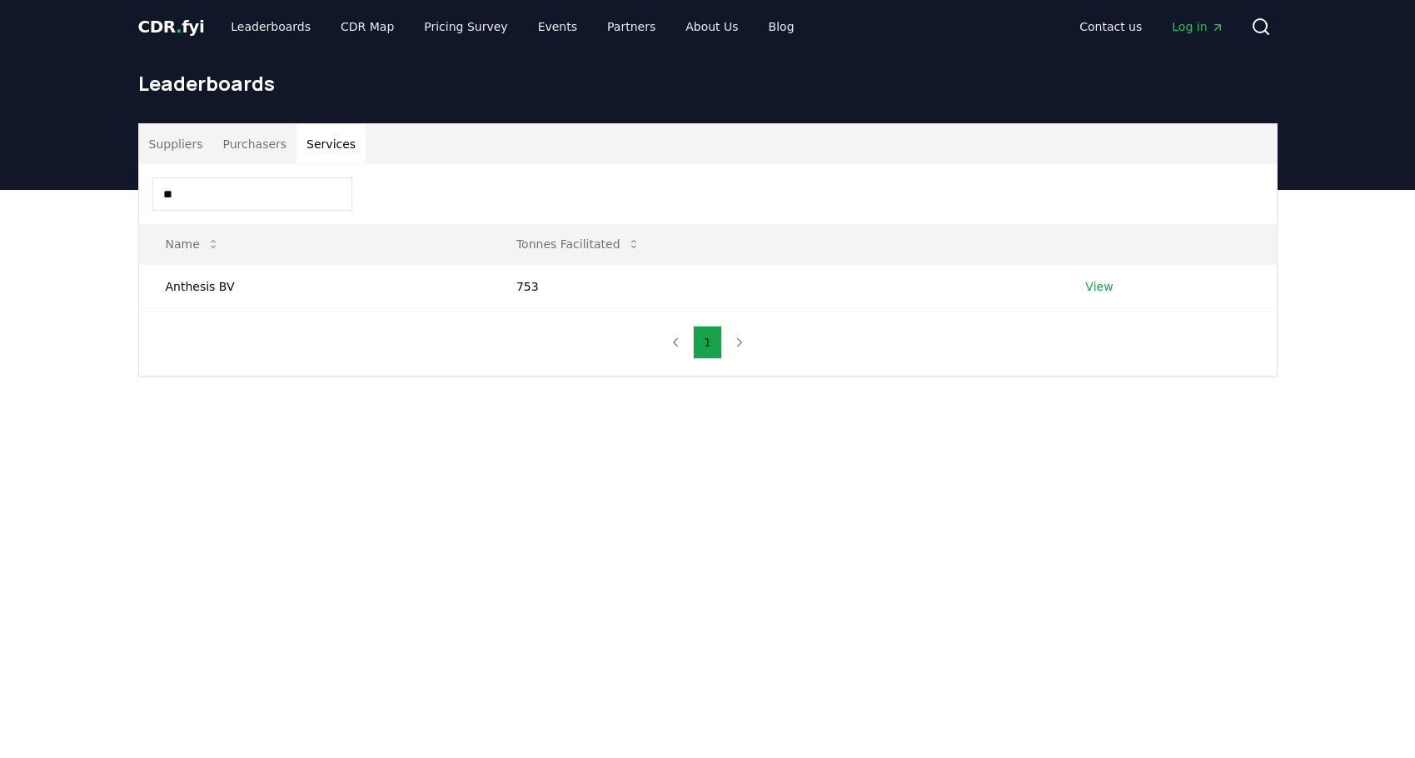
type input "*"
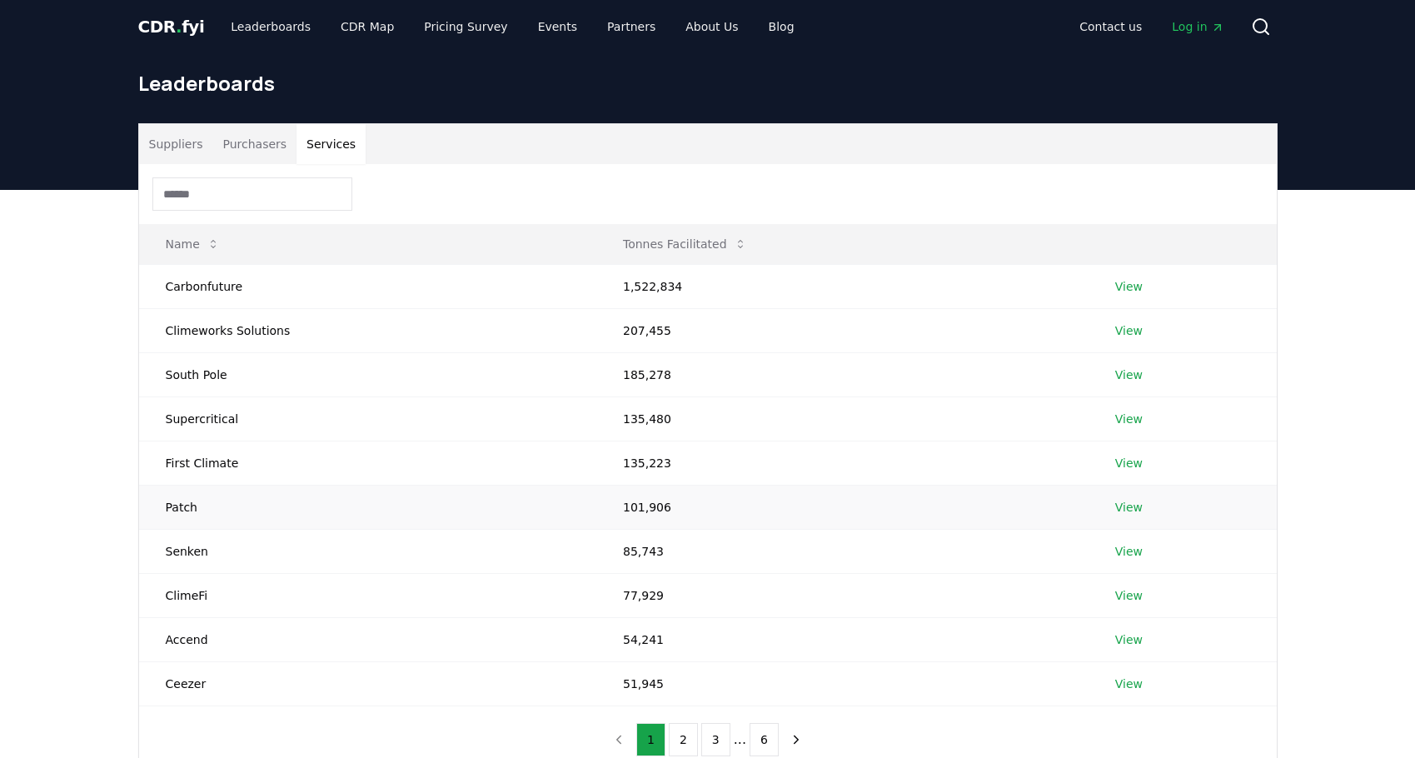
scroll to position [33, 0]
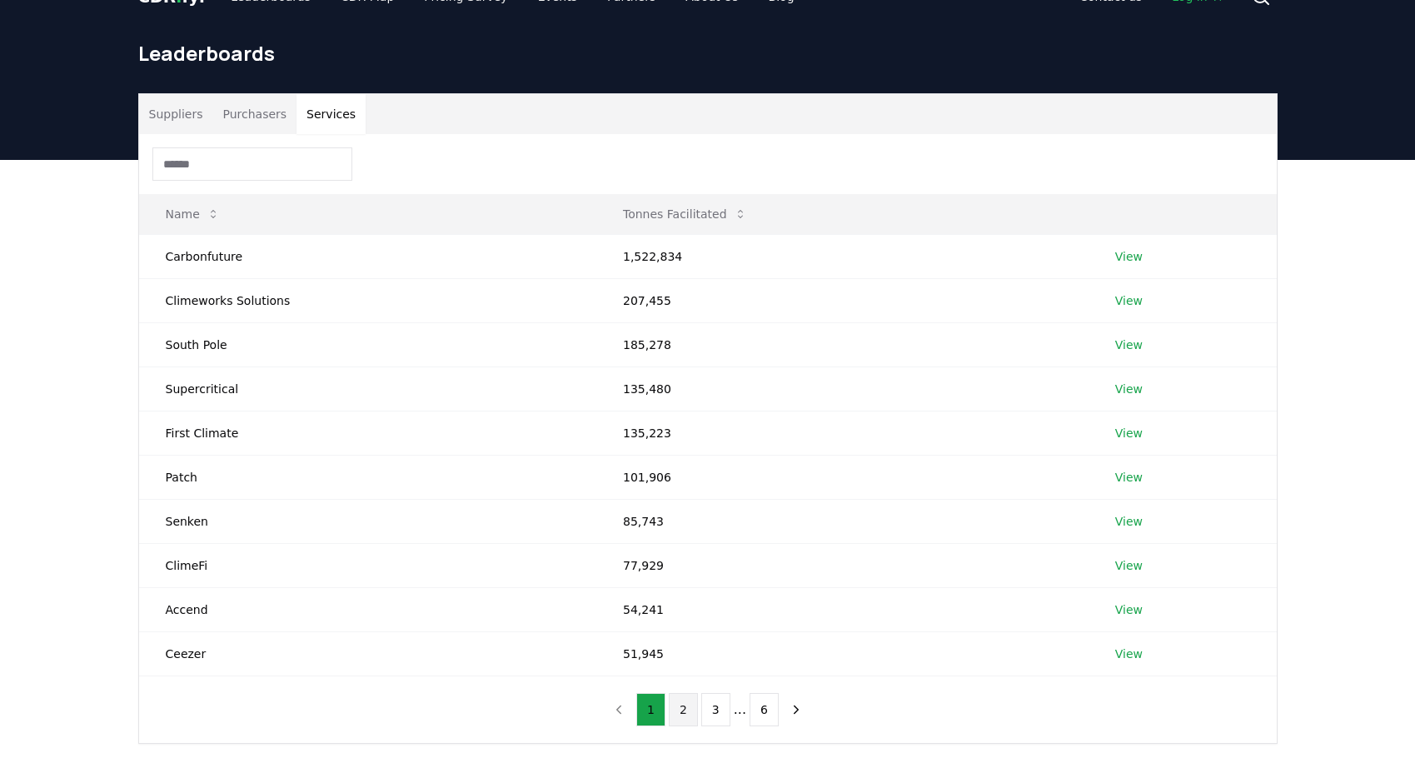
click at [685, 710] on button "2" at bounding box center [683, 709] width 29 height 33
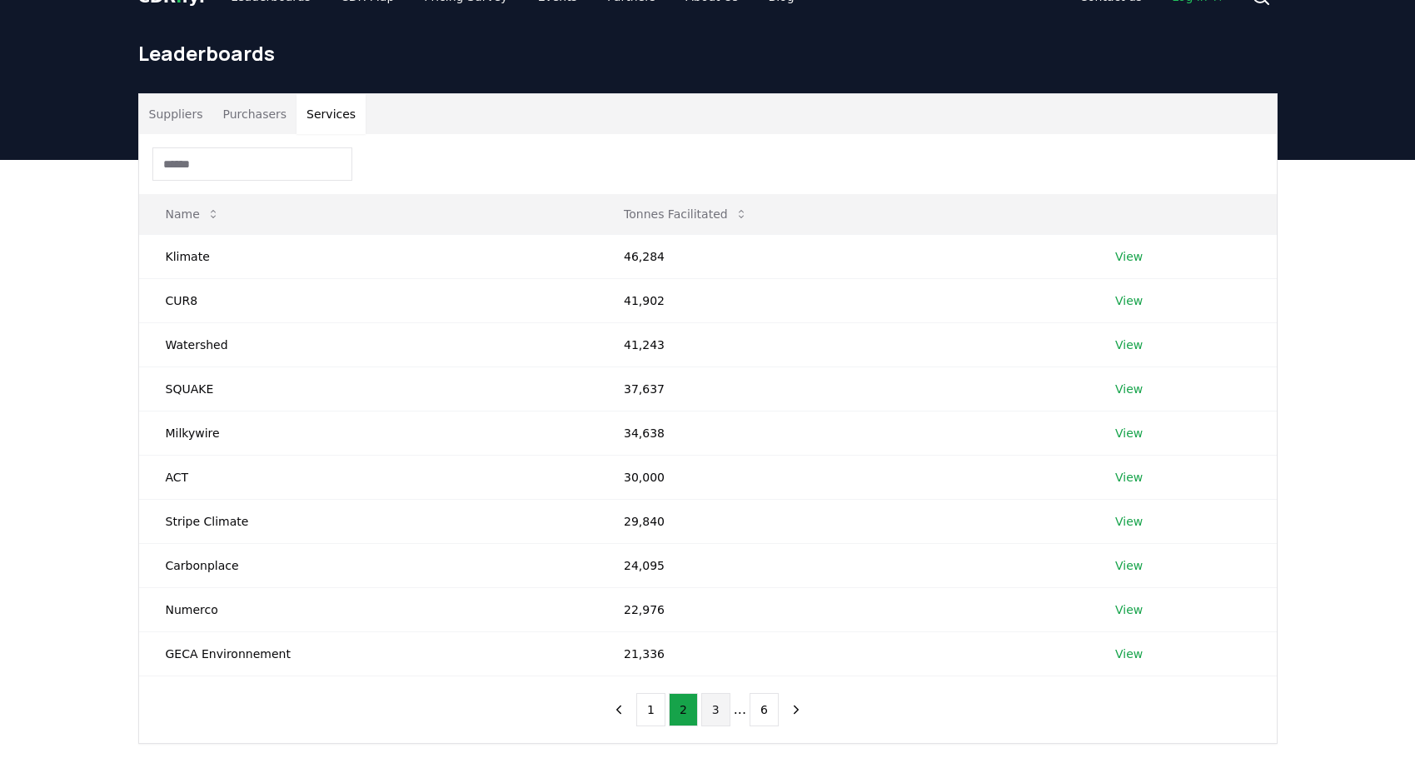
click at [712, 710] on button "3" at bounding box center [715, 709] width 29 height 33
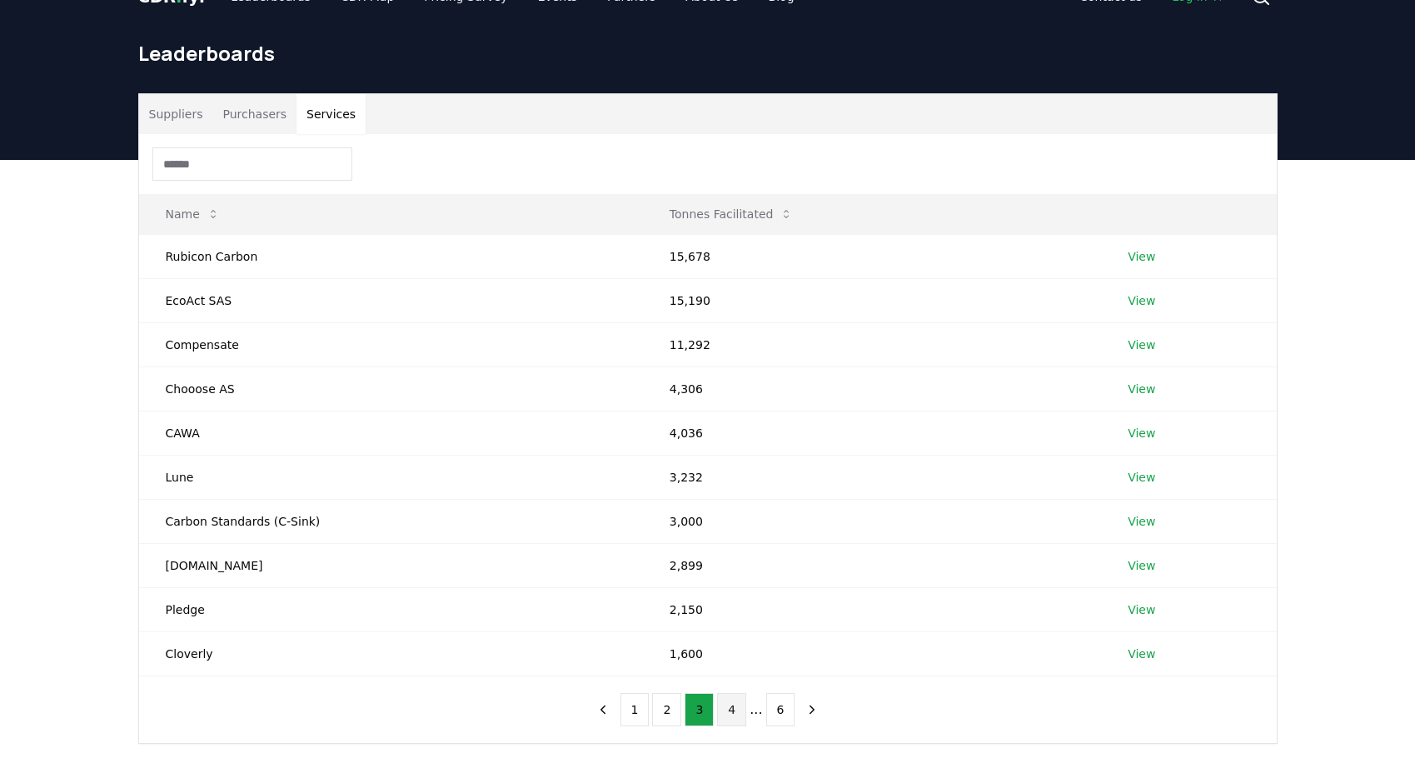
click at [737, 710] on button "4" at bounding box center [731, 709] width 29 height 33
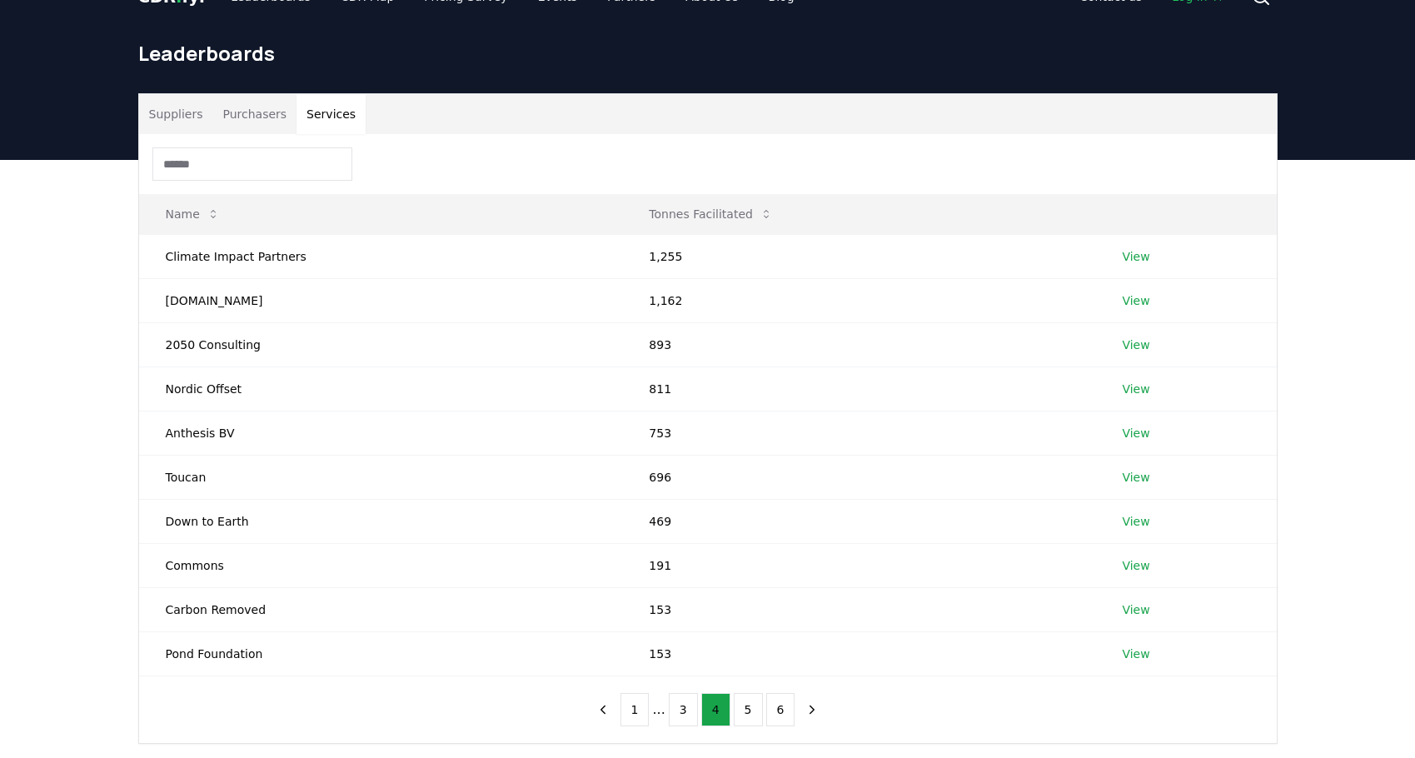
click at [760, 715] on ul "1 ... 3 4 5 6" at bounding box center [708, 709] width 175 height 33
click at [769, 715] on button "6" at bounding box center [780, 709] width 29 height 33
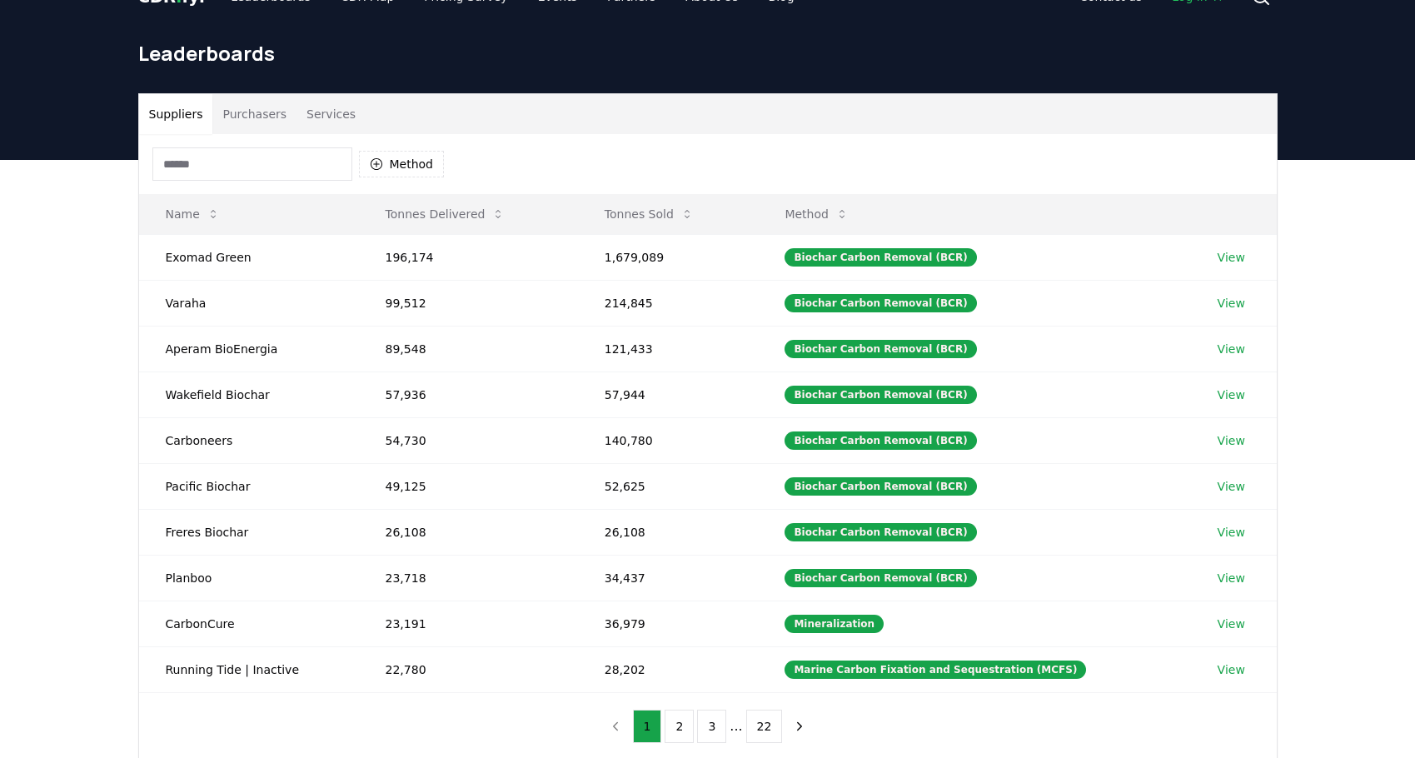
click at [155, 111] on button "Suppliers" at bounding box center [176, 114] width 74 height 40
click at [845, 215] on button "Method" at bounding box center [816, 213] width 91 height 33
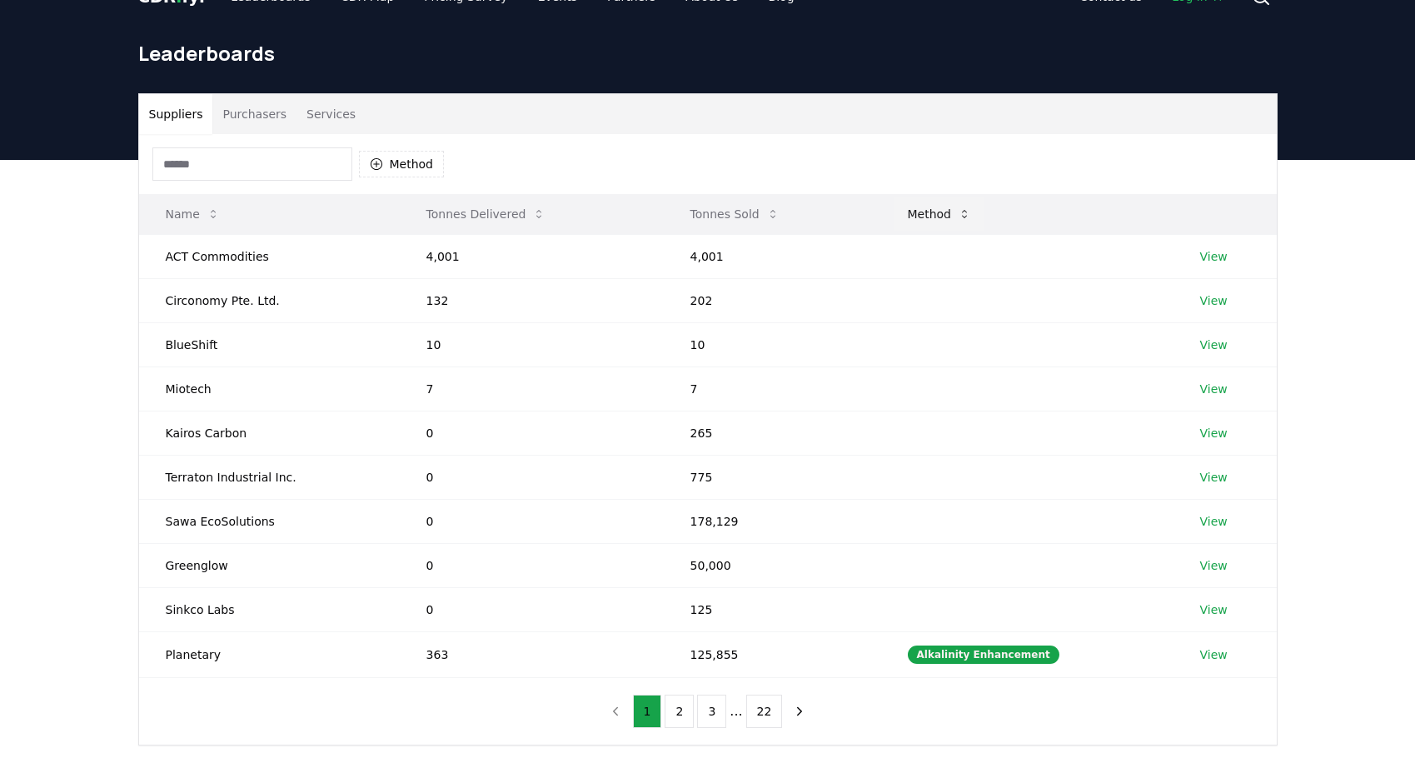
click at [935, 221] on button "Method" at bounding box center [940, 213] width 91 height 33
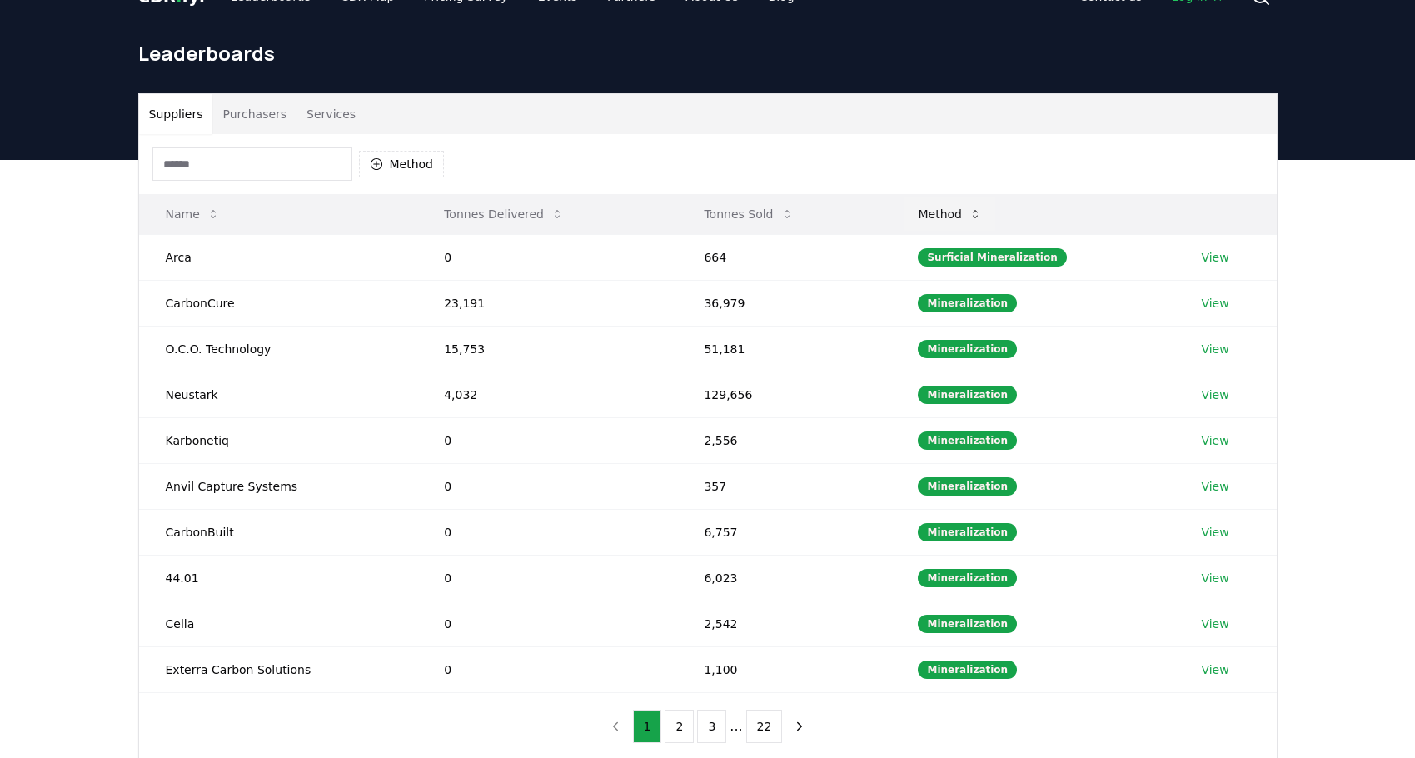
click at [935, 211] on button "Method" at bounding box center [950, 213] width 91 height 33
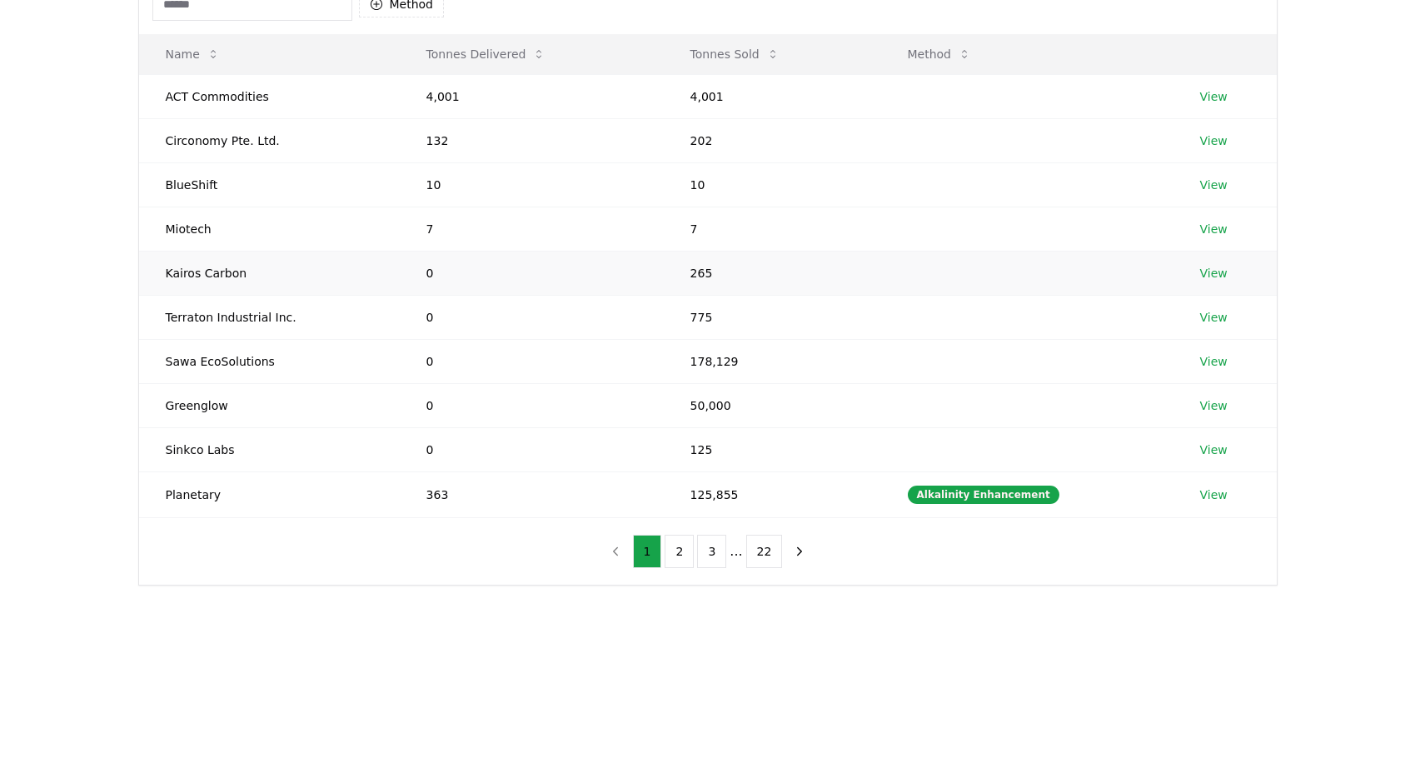
scroll to position [460, 0]
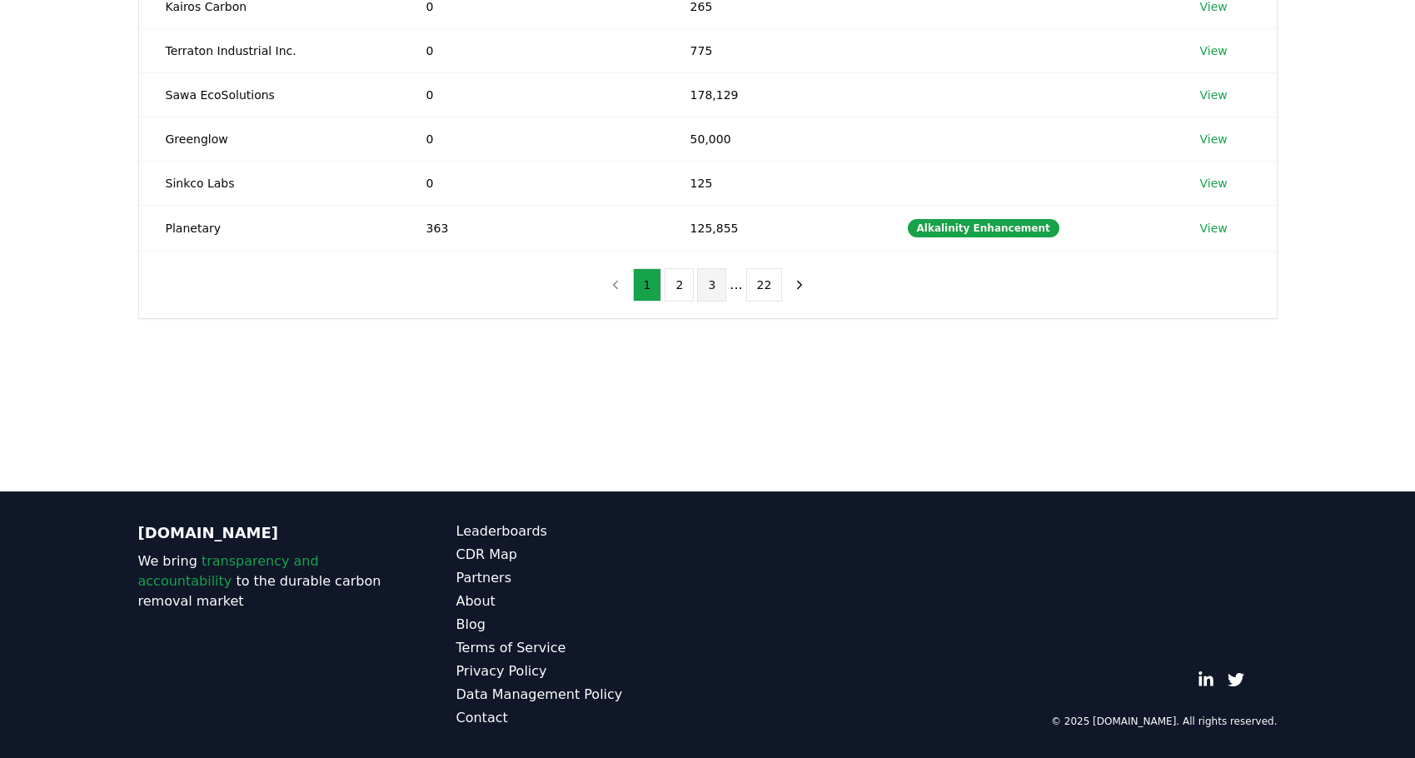
click at [708, 287] on button "3" at bounding box center [711, 284] width 29 height 33
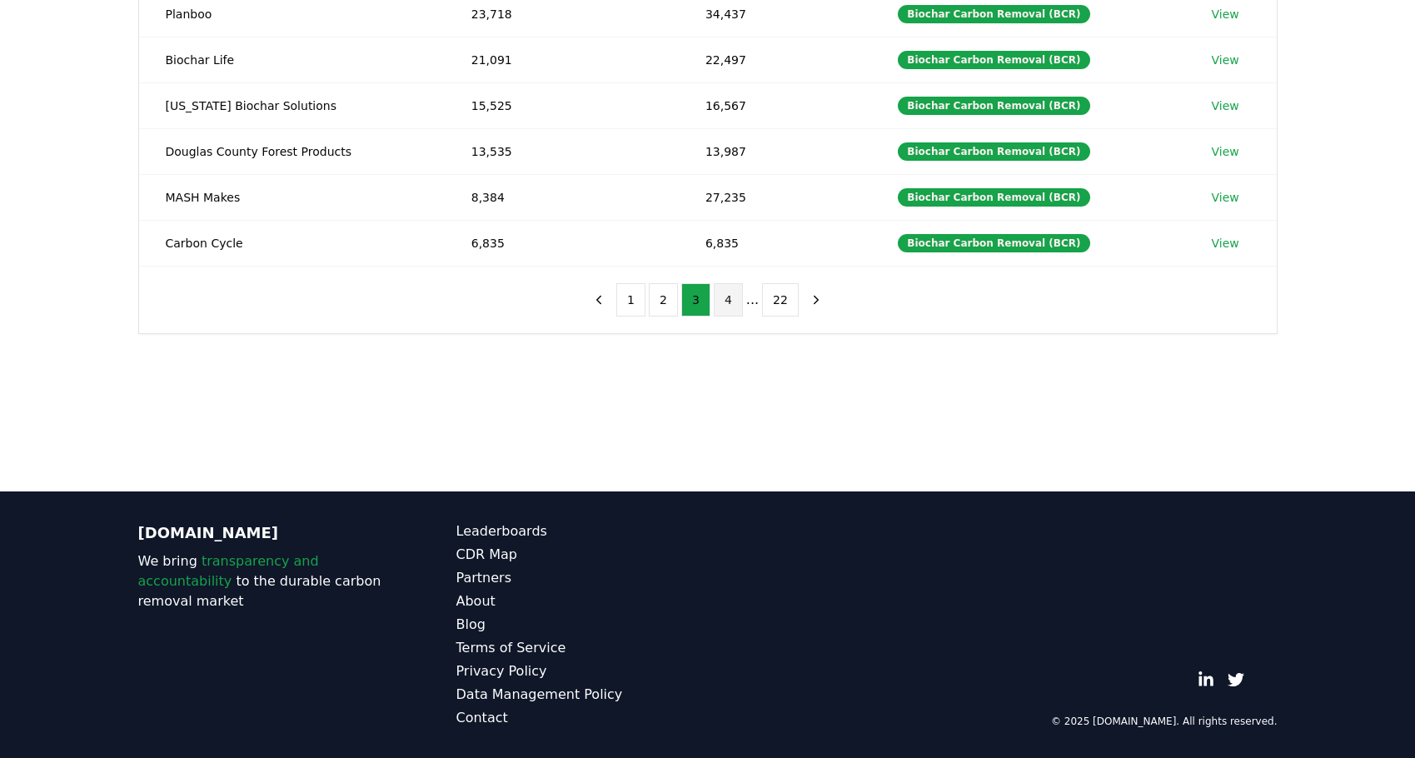
click at [730, 300] on button "4" at bounding box center [728, 299] width 29 height 33
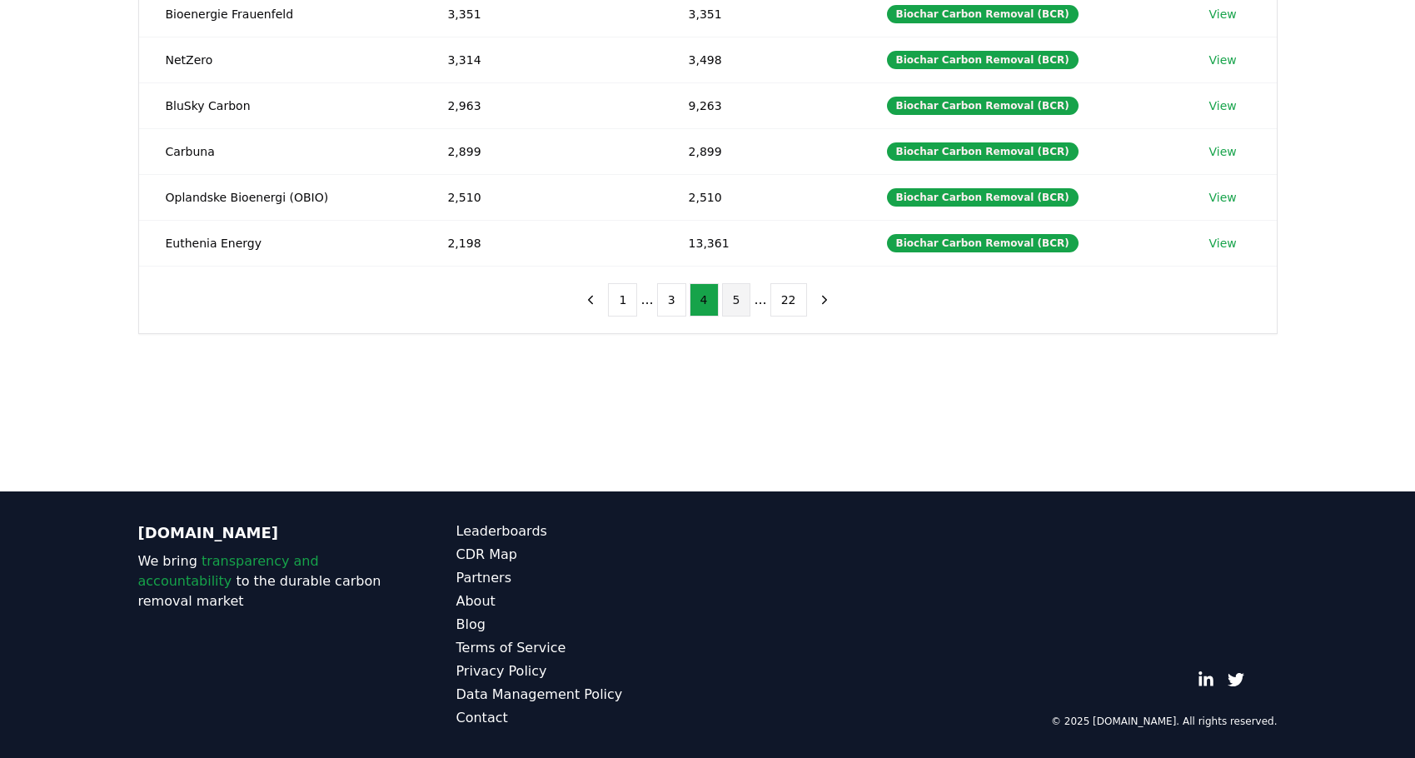
click at [735, 301] on button "5" at bounding box center [736, 299] width 29 height 33
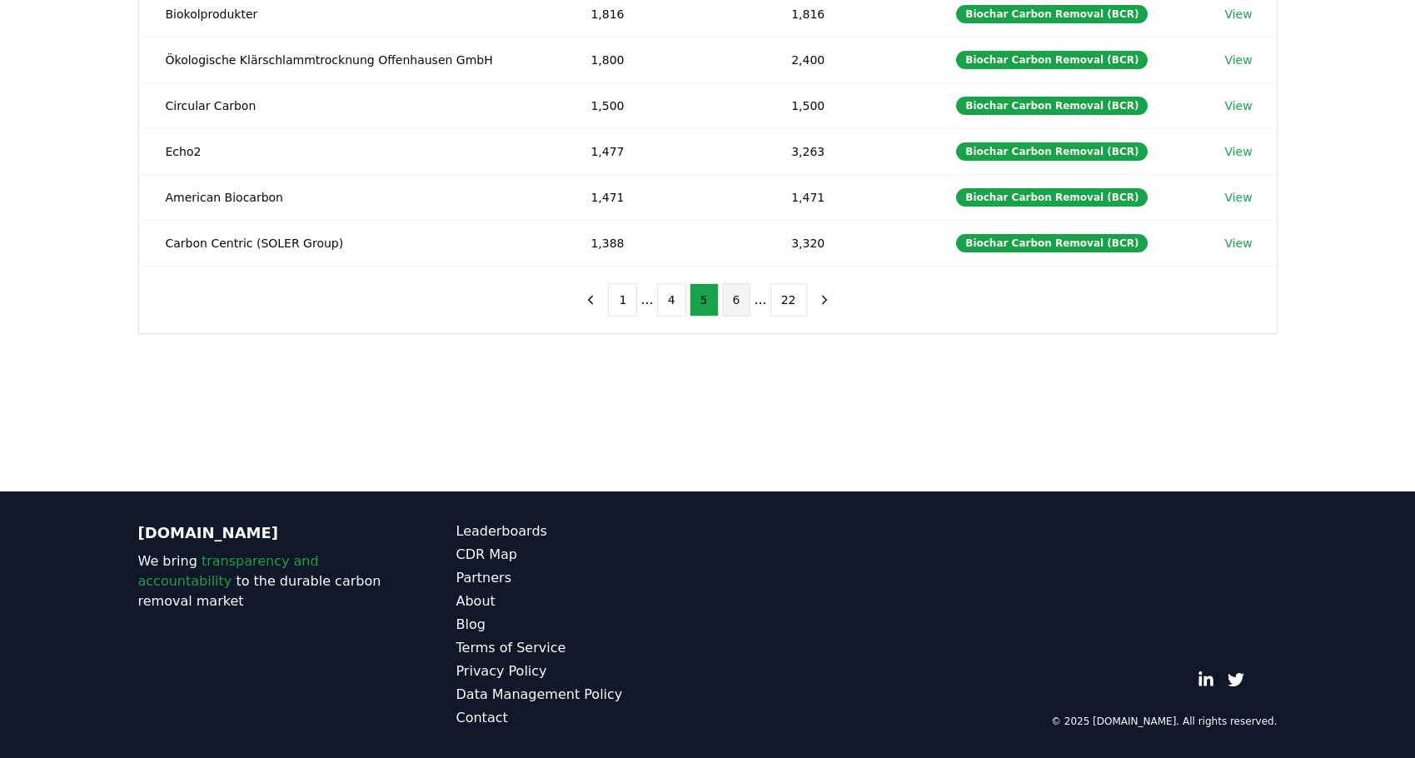
click at [746, 308] on button "6" at bounding box center [736, 299] width 29 height 33
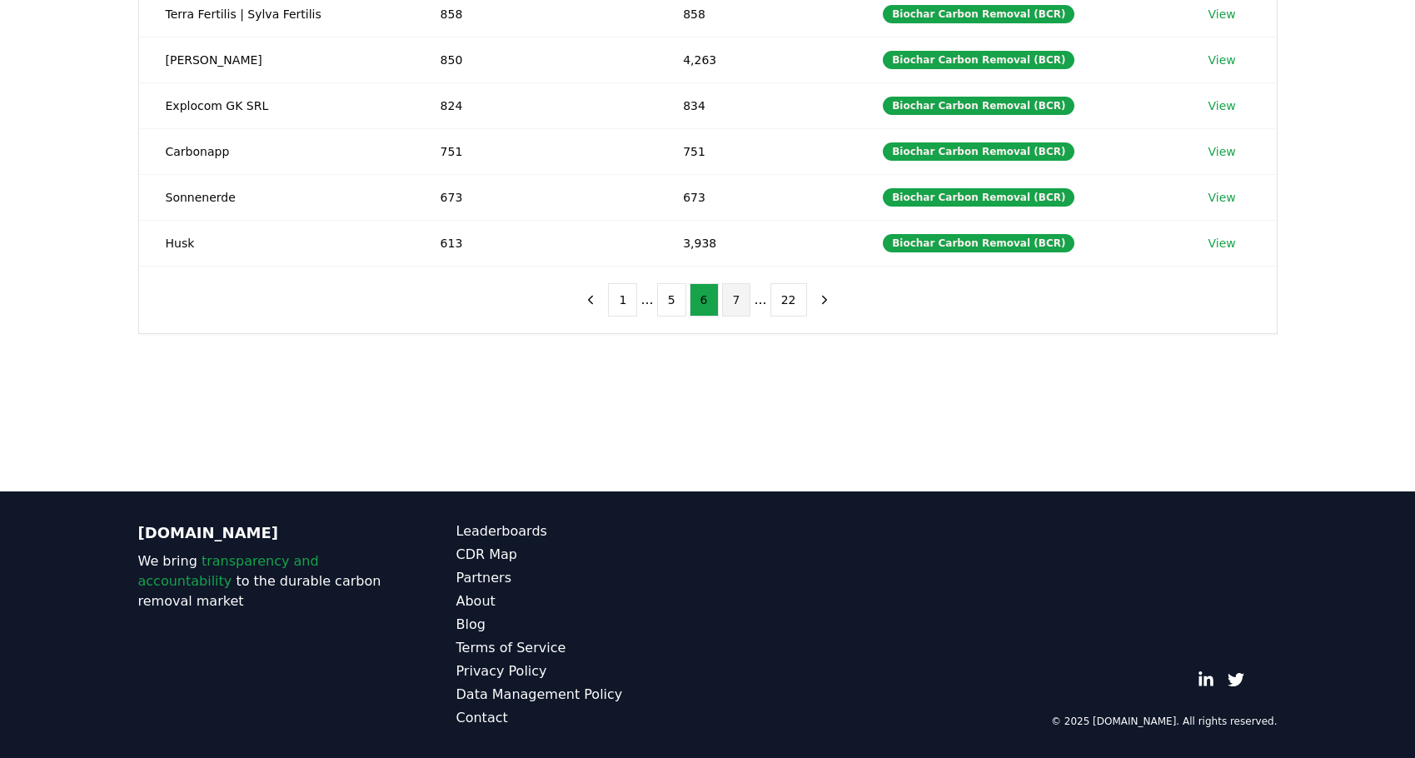
click at [746, 307] on button "7" at bounding box center [736, 299] width 29 height 33
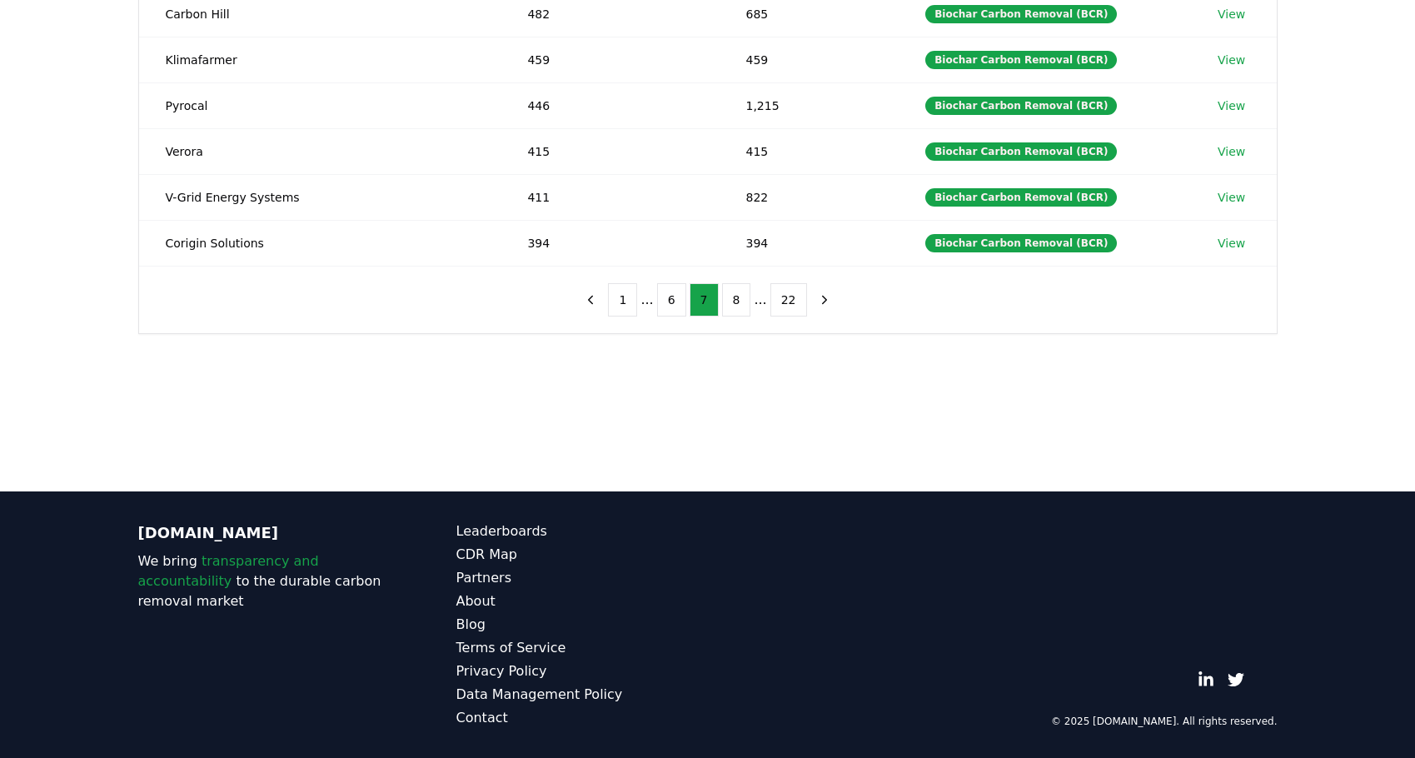
click at [751, 308] on ul "1 ... 6 7 8 ... 22" at bounding box center [707, 299] width 198 height 33
click at [747, 308] on button "8" at bounding box center [736, 299] width 29 height 33
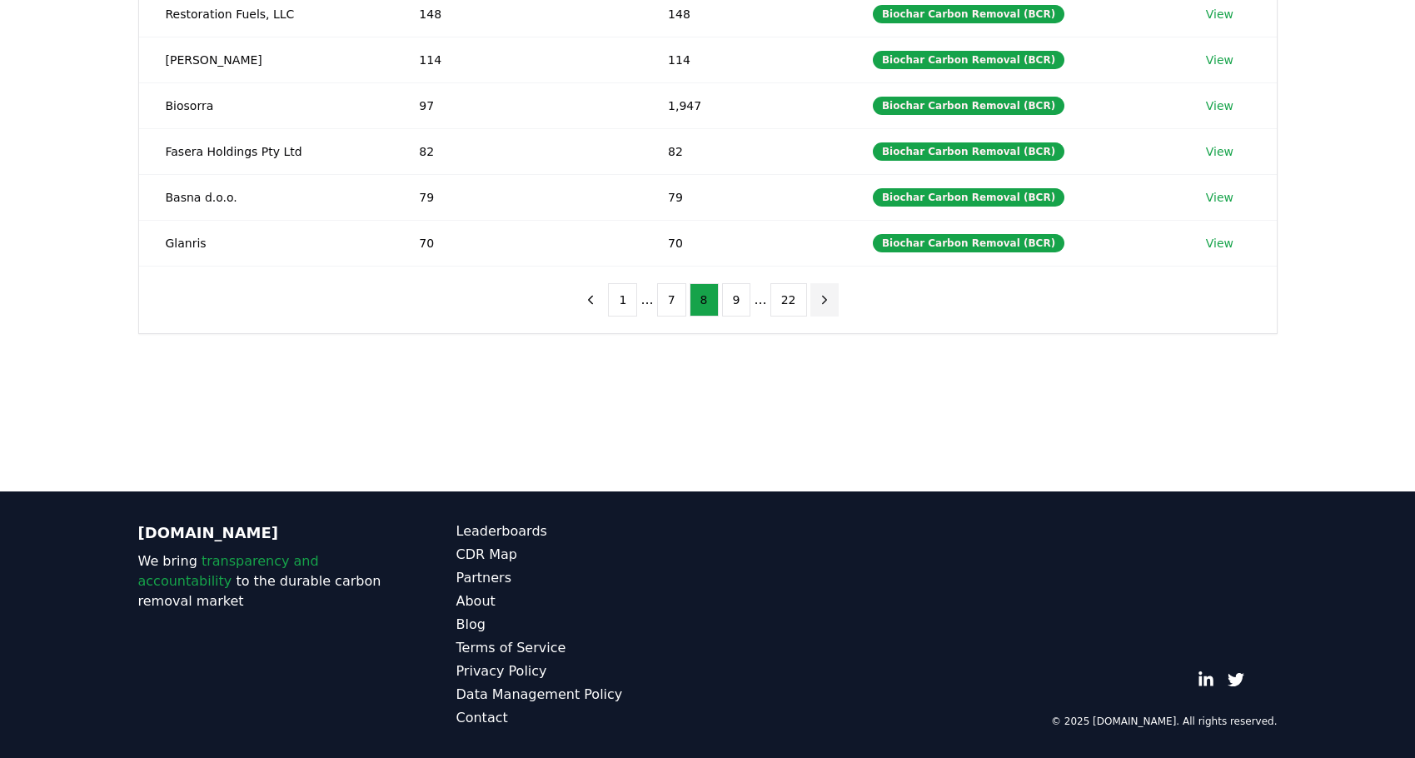
click at [817, 302] on icon "next page" at bounding box center [824, 299] width 15 height 15
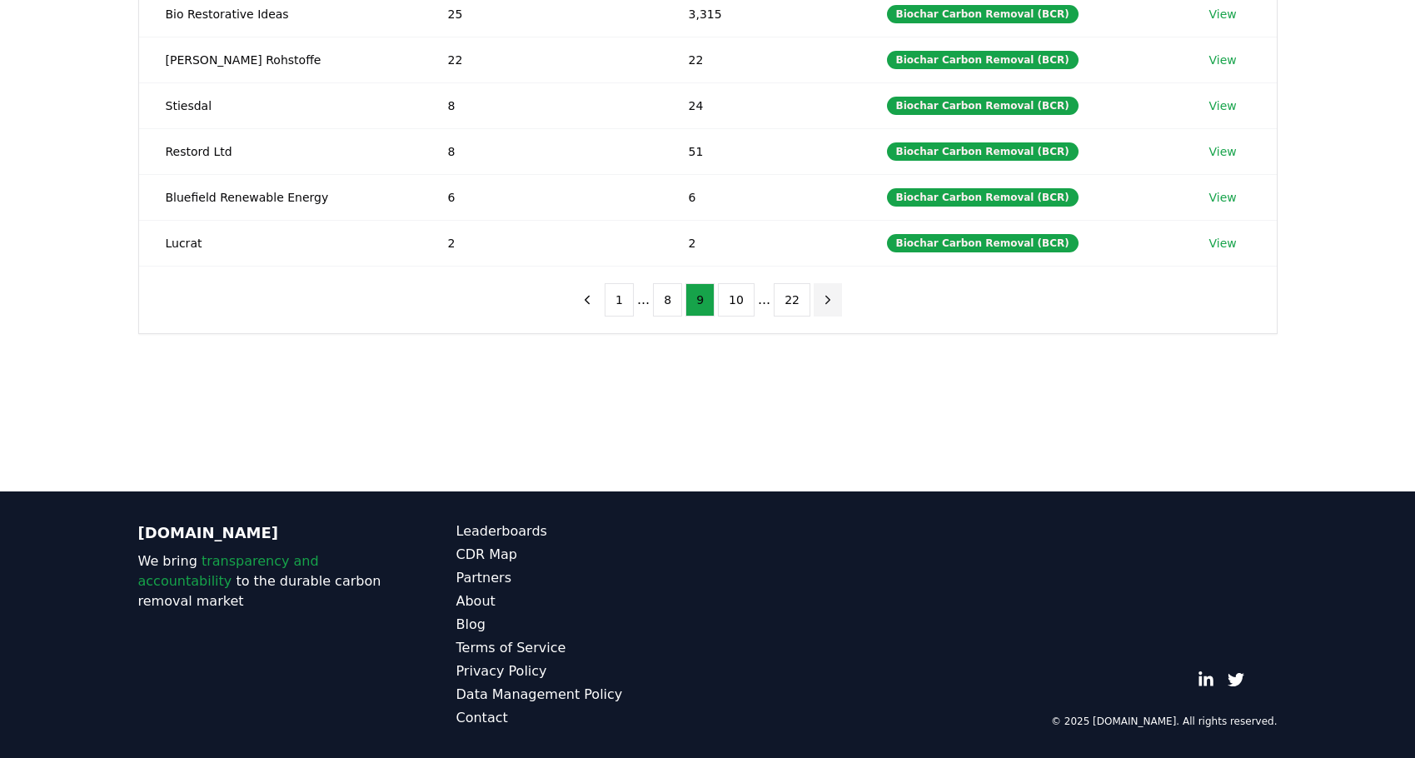
click at [820, 302] on icon "next page" at bounding box center [827, 299] width 15 height 15
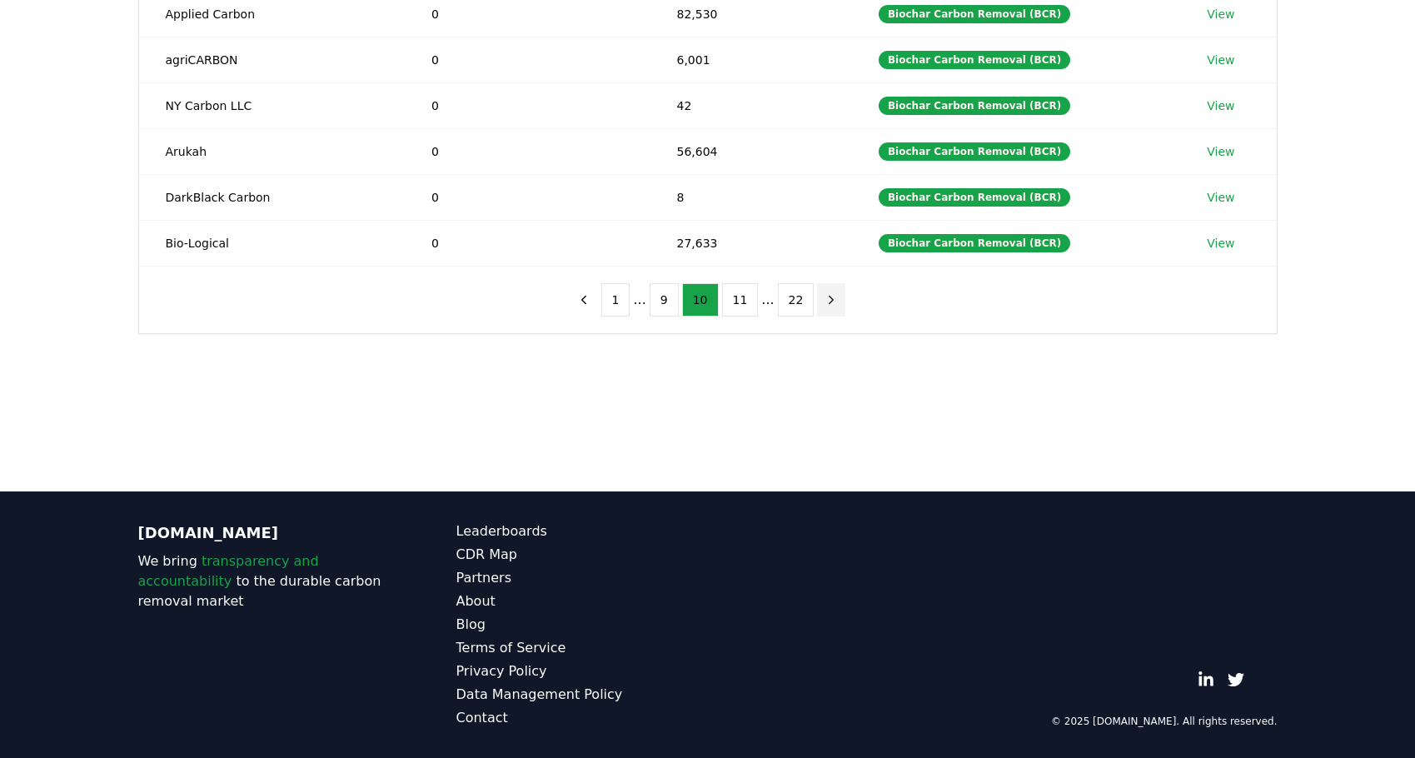
click at [817, 302] on button "next page" at bounding box center [831, 299] width 28 height 33
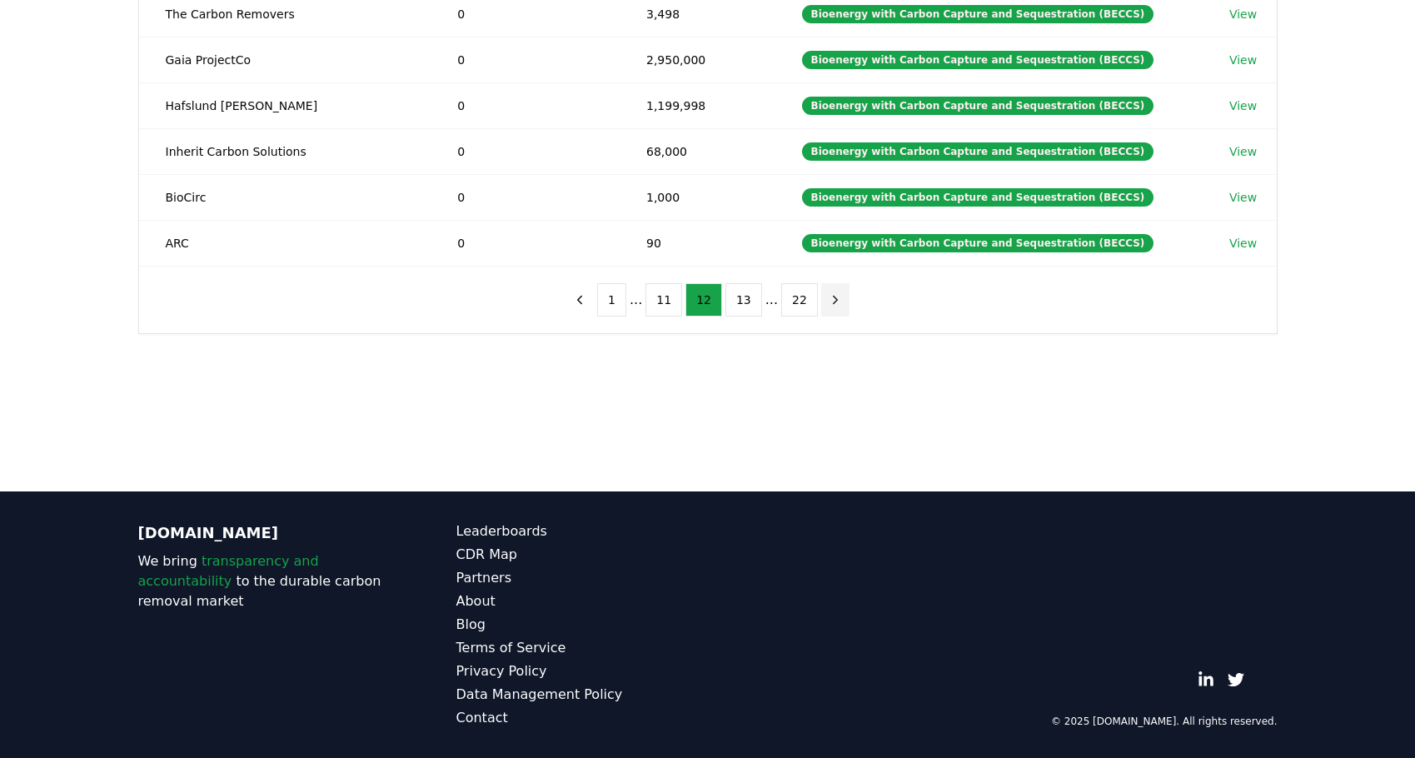
click at [821, 302] on button "next page" at bounding box center [835, 299] width 28 height 33
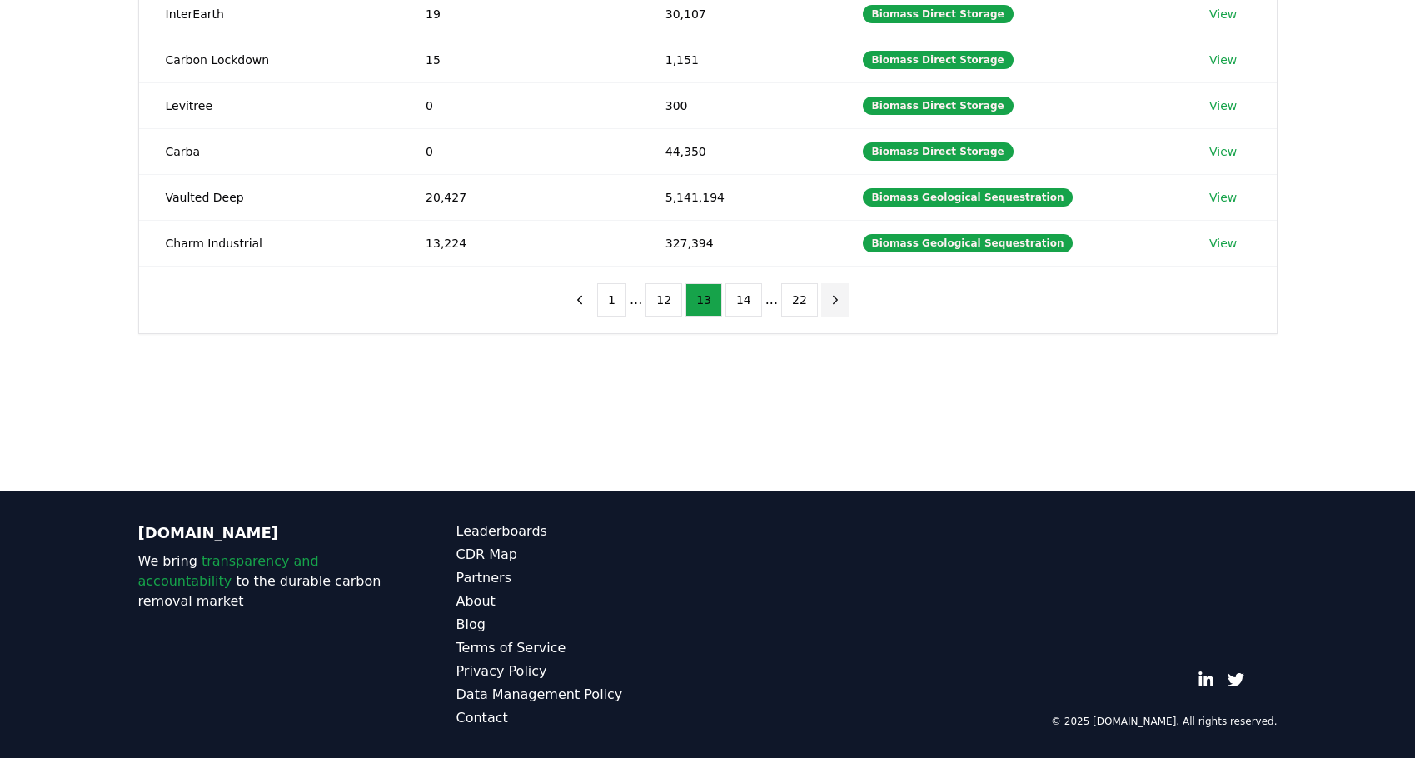
click at [834, 302] on icon "next page" at bounding box center [836, 299] width 4 height 7
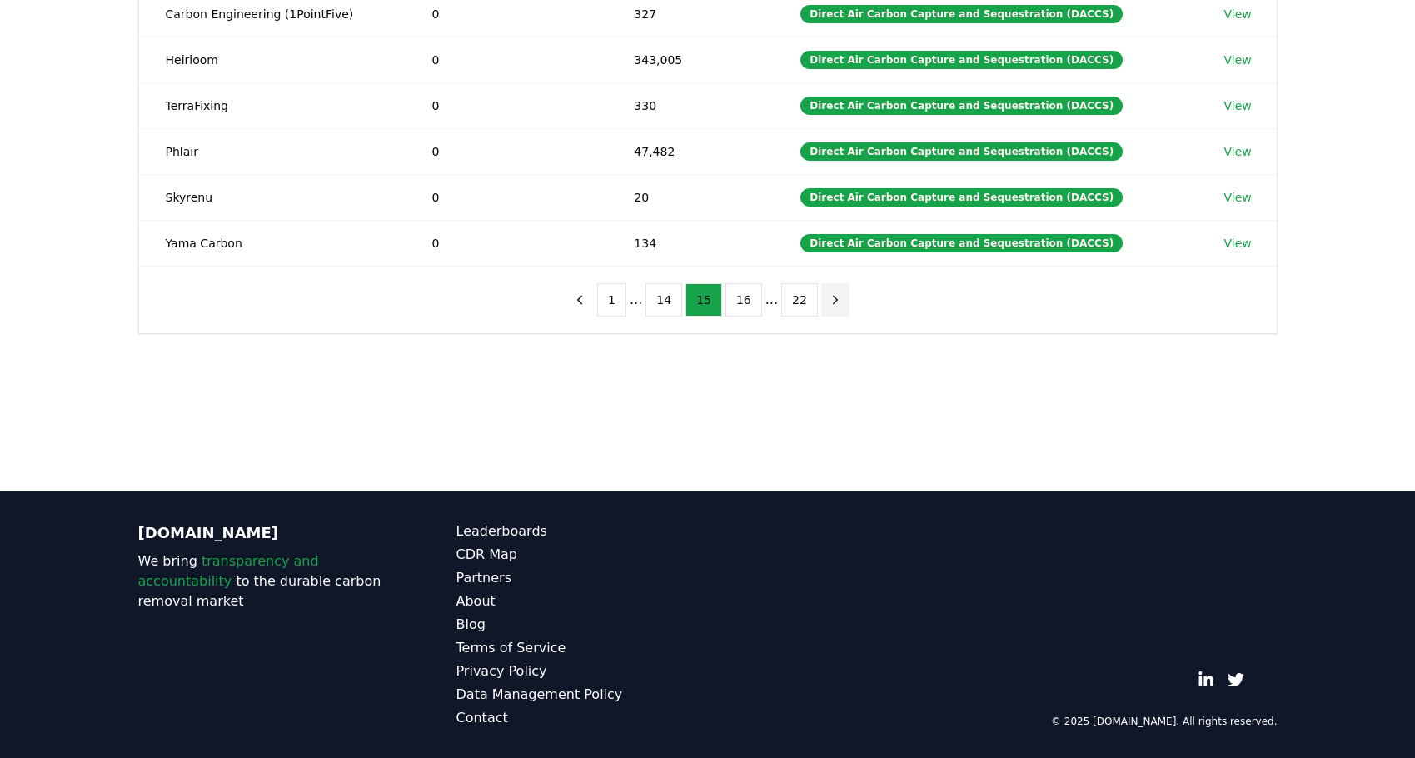
click at [834, 302] on icon "next page" at bounding box center [836, 299] width 4 height 7
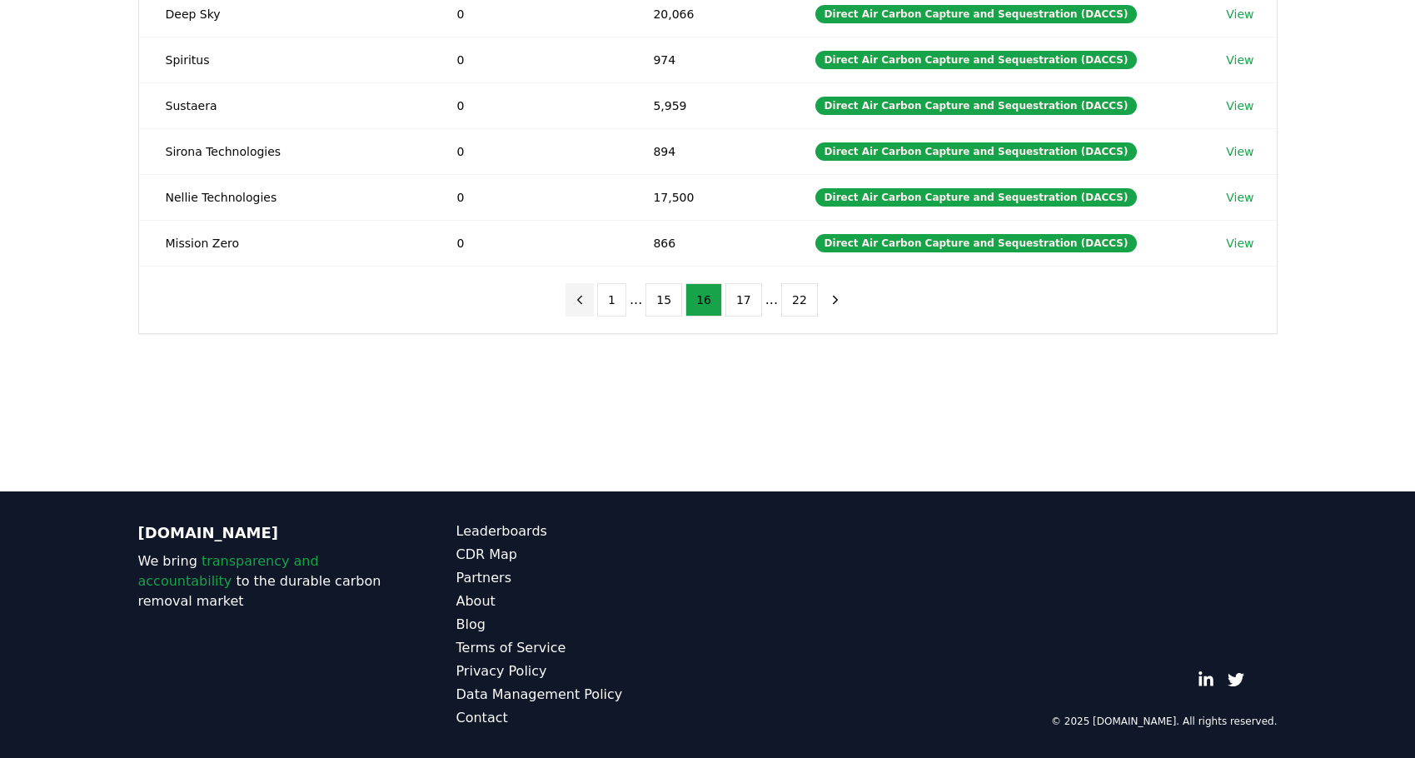
click at [586, 299] on icon "previous page" at bounding box center [579, 299] width 15 height 15
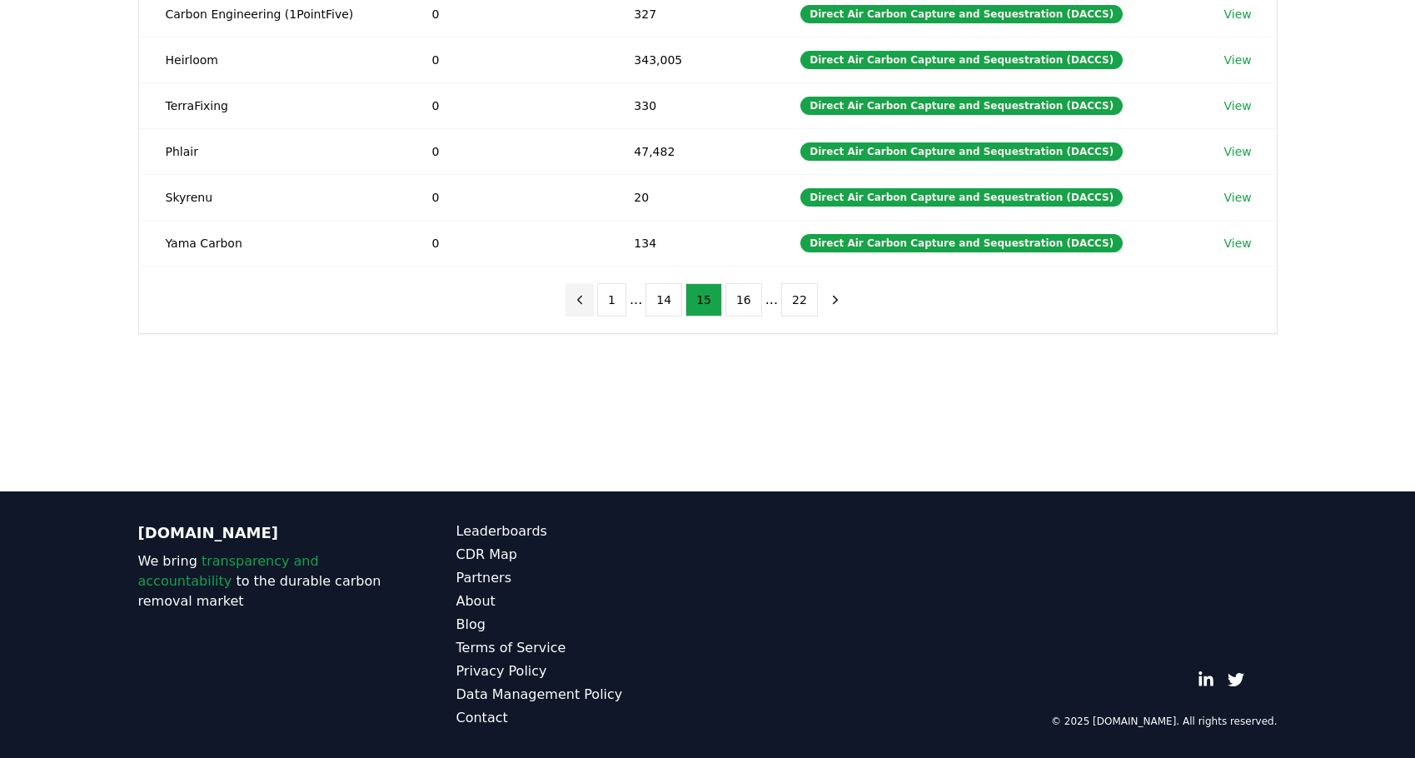
click at [586, 299] on icon "previous page" at bounding box center [579, 299] width 15 height 15
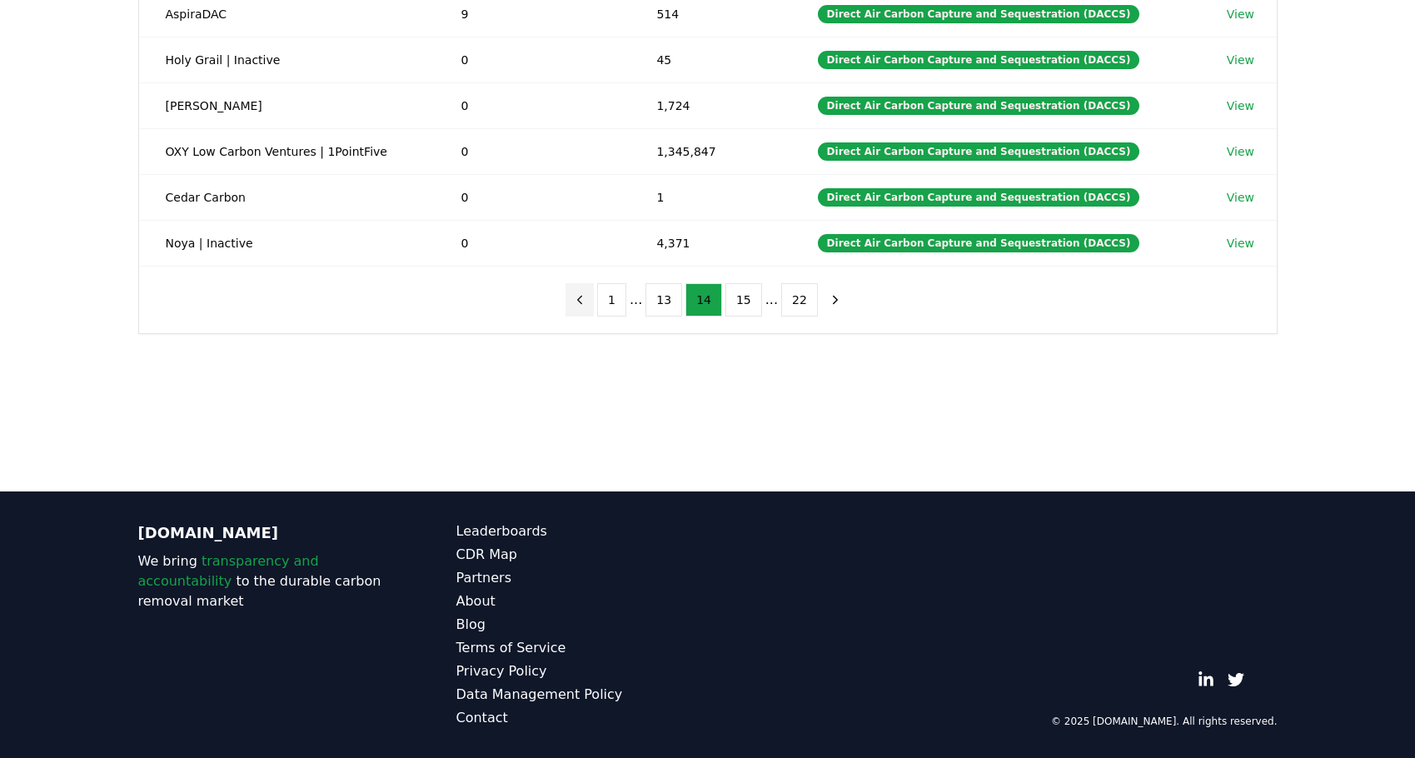
click at [586, 299] on icon "previous page" at bounding box center [579, 299] width 15 height 15
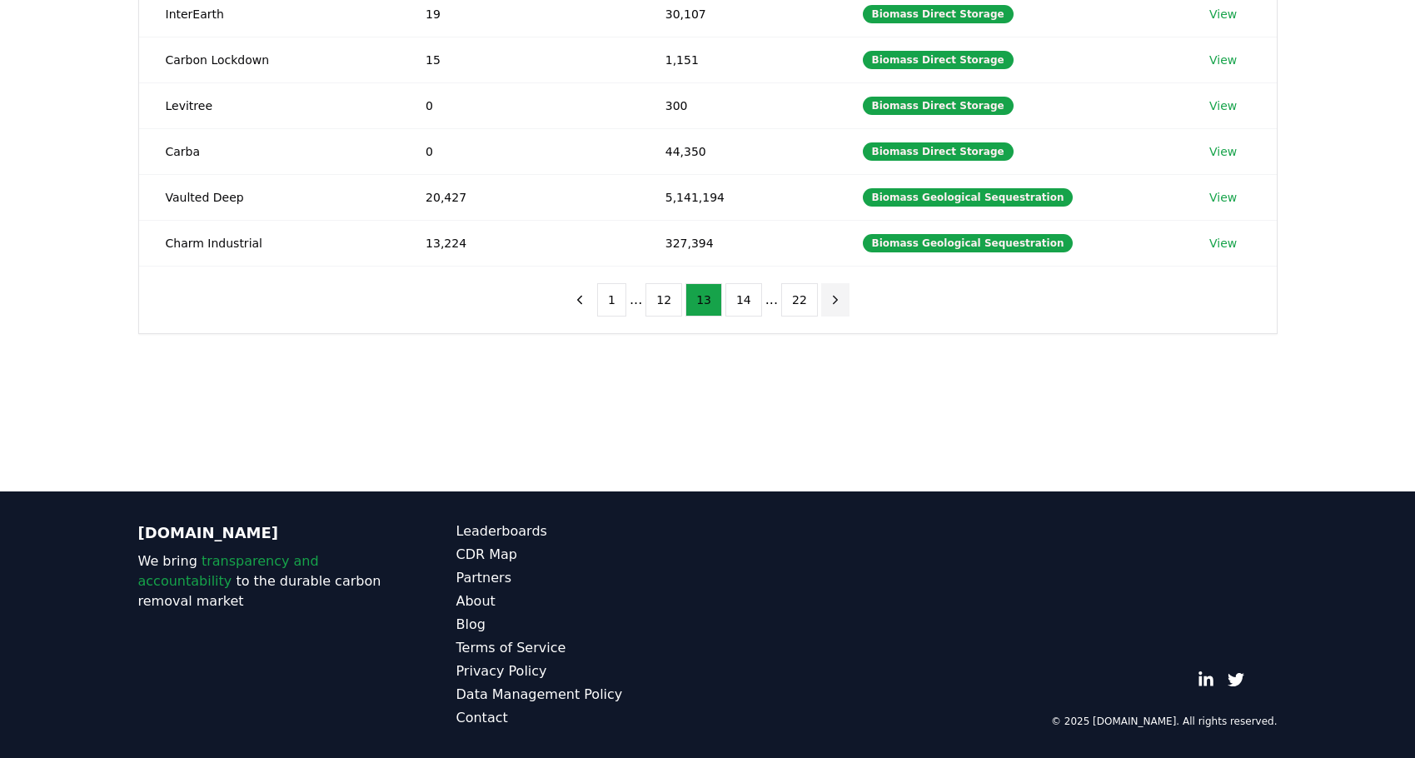
click at [828, 305] on icon "next page" at bounding box center [835, 299] width 15 height 15
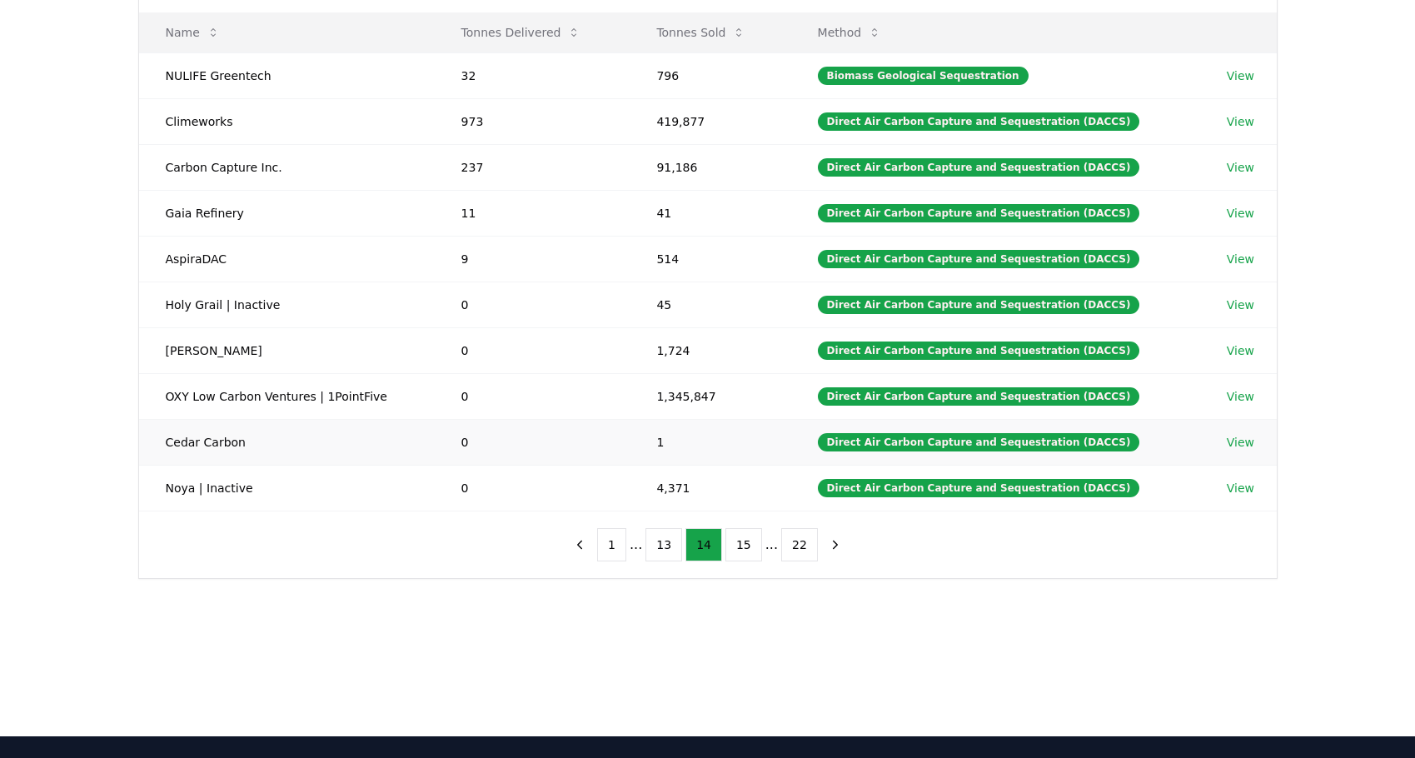
scroll to position [137, 0]
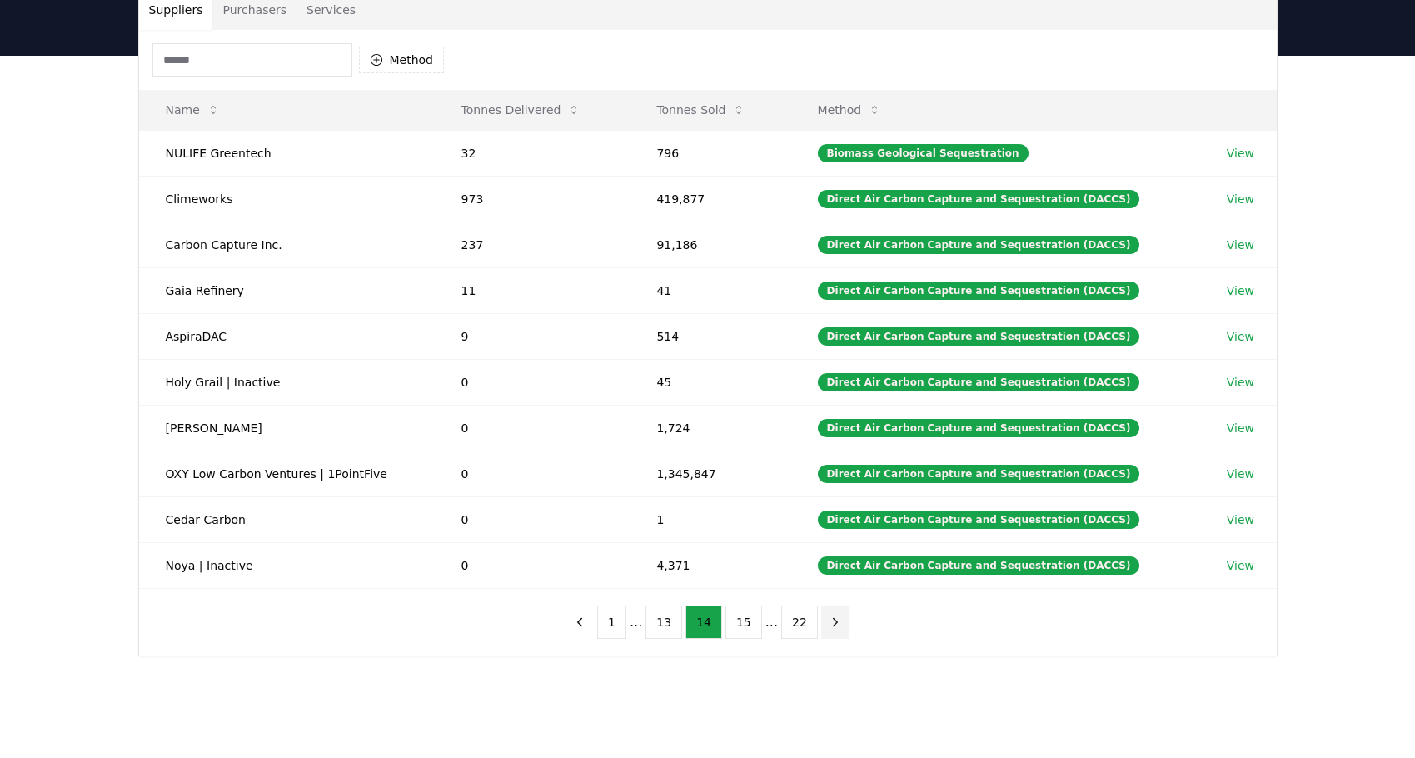
click at [833, 620] on icon "next page" at bounding box center [835, 622] width 15 height 15
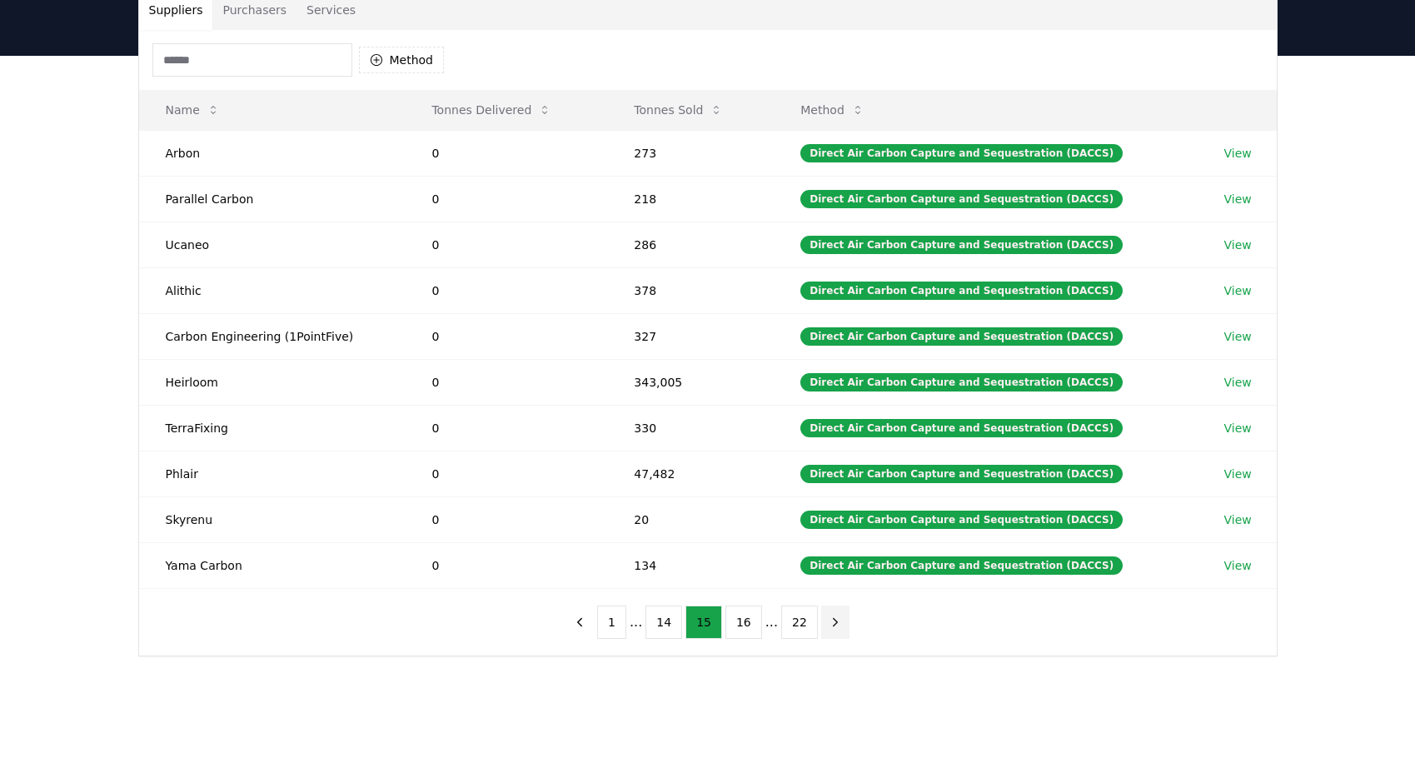
click at [838, 622] on button "next page" at bounding box center [835, 622] width 28 height 33
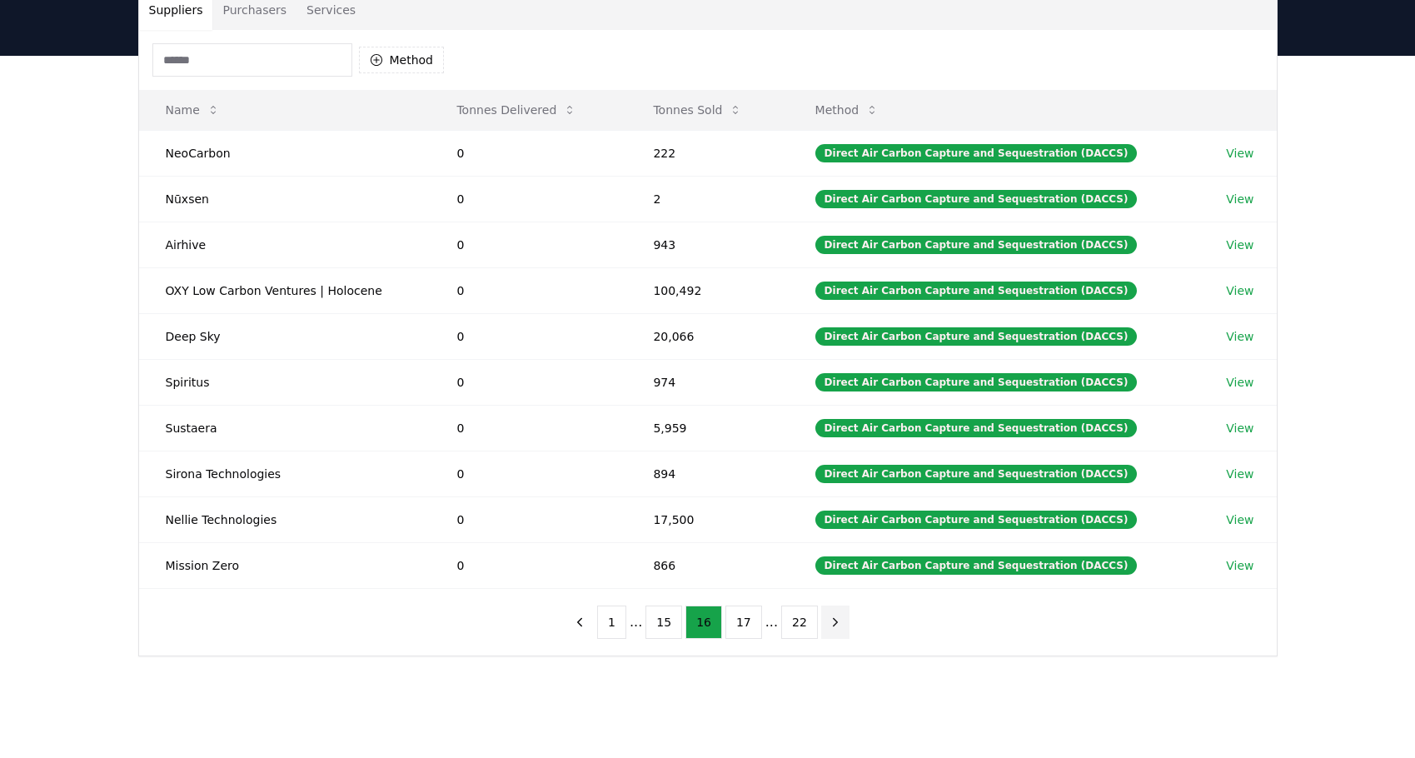
click at [838, 622] on button "next page" at bounding box center [835, 622] width 28 height 33
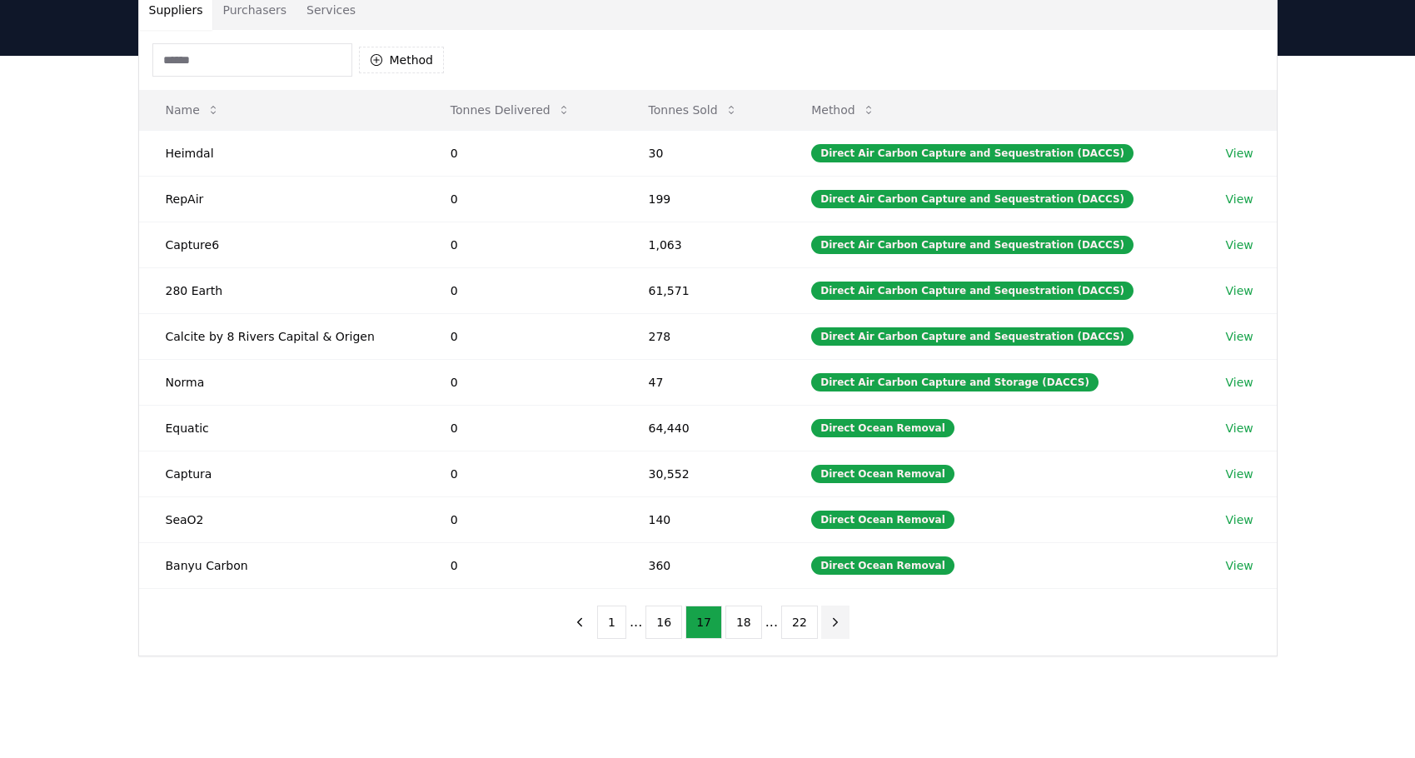
scroll to position [0, 0]
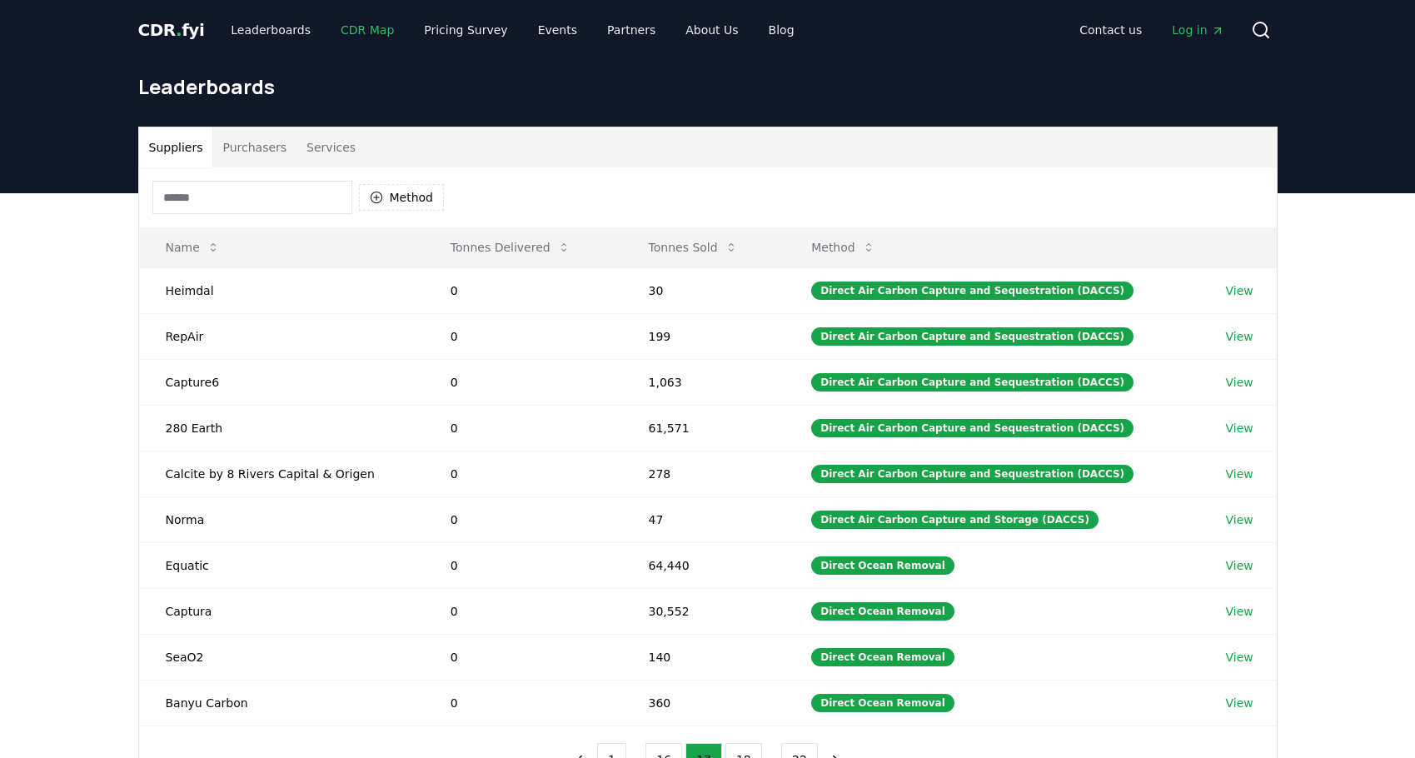
click at [343, 24] on link "CDR Map" at bounding box center [367, 30] width 80 height 30
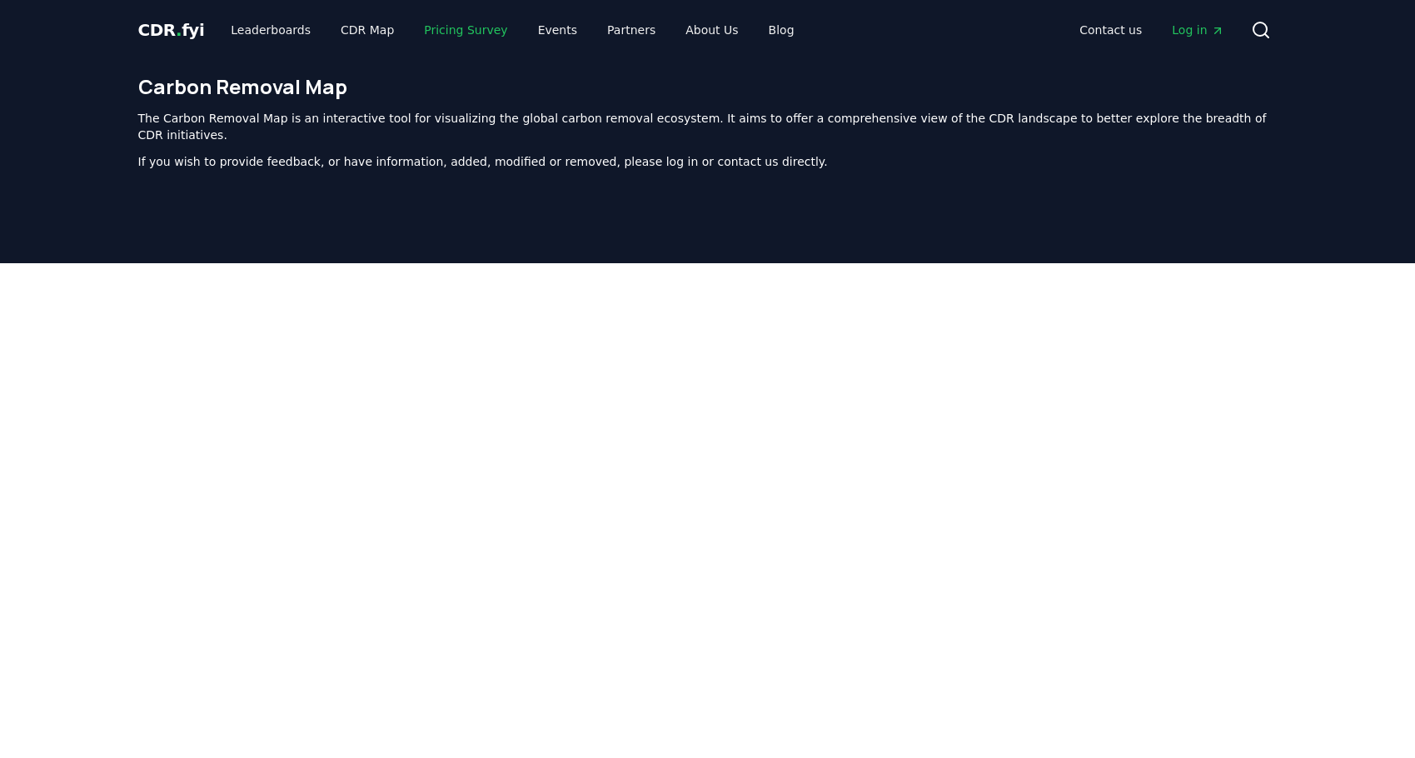
click at [426, 38] on link "Pricing Survey" at bounding box center [466, 30] width 110 height 30
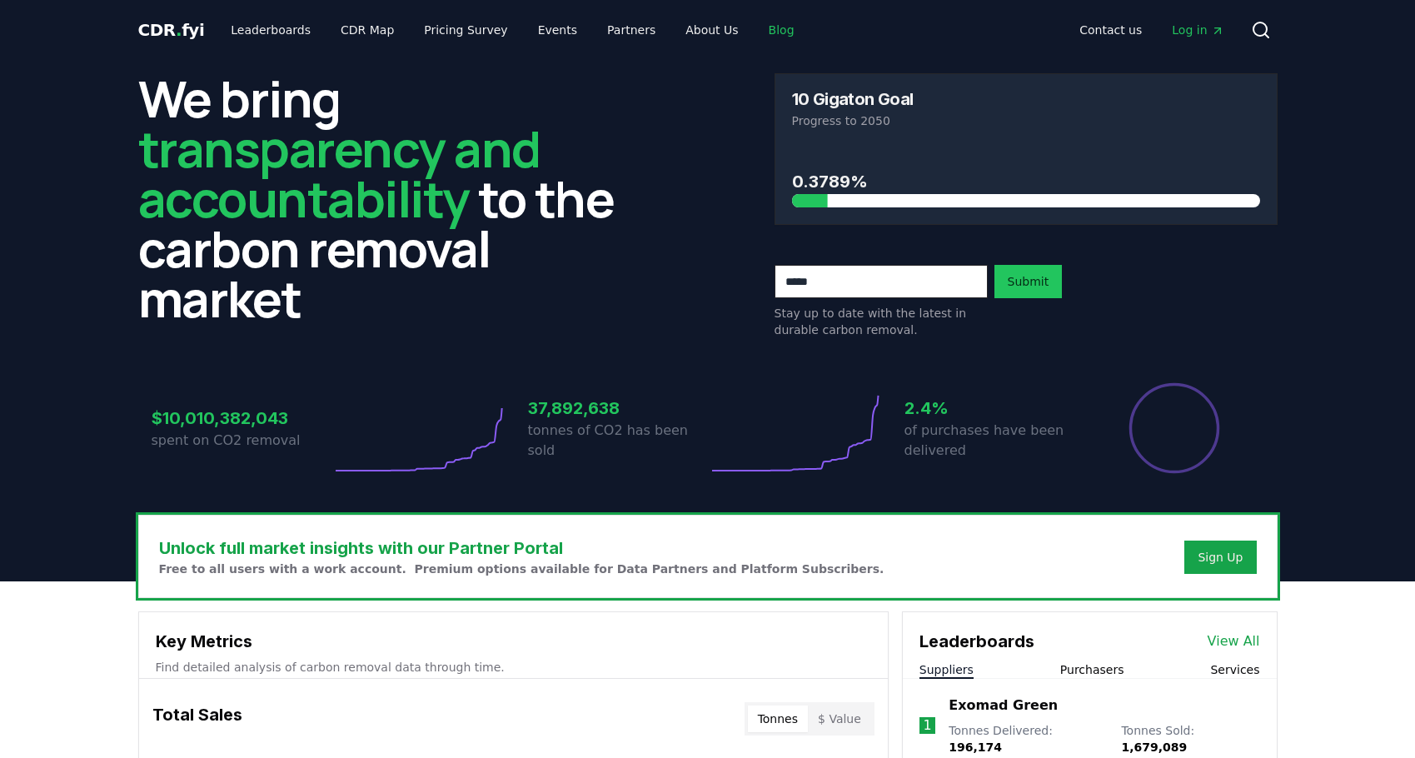
click at [755, 25] on link "Blog" at bounding box center [781, 30] width 52 height 30
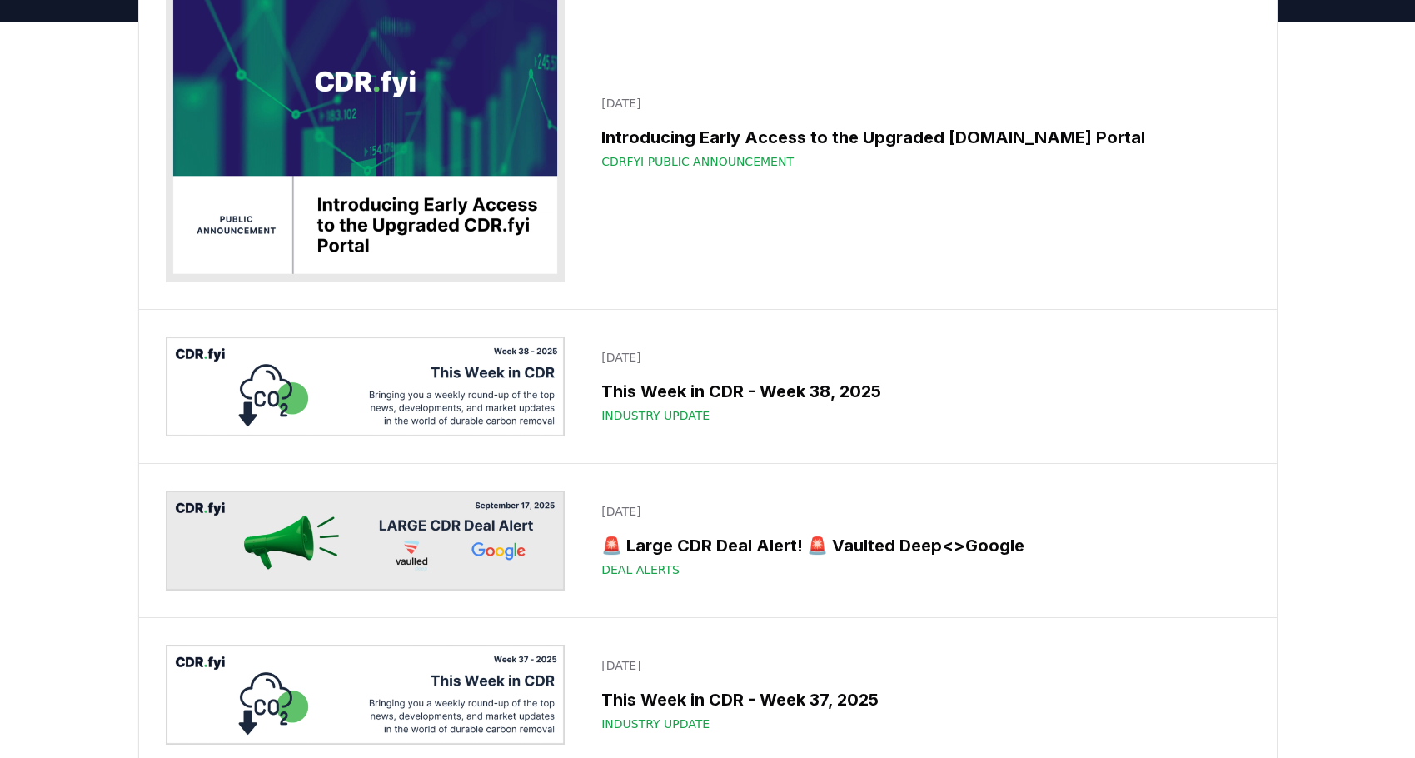
scroll to position [173, 0]
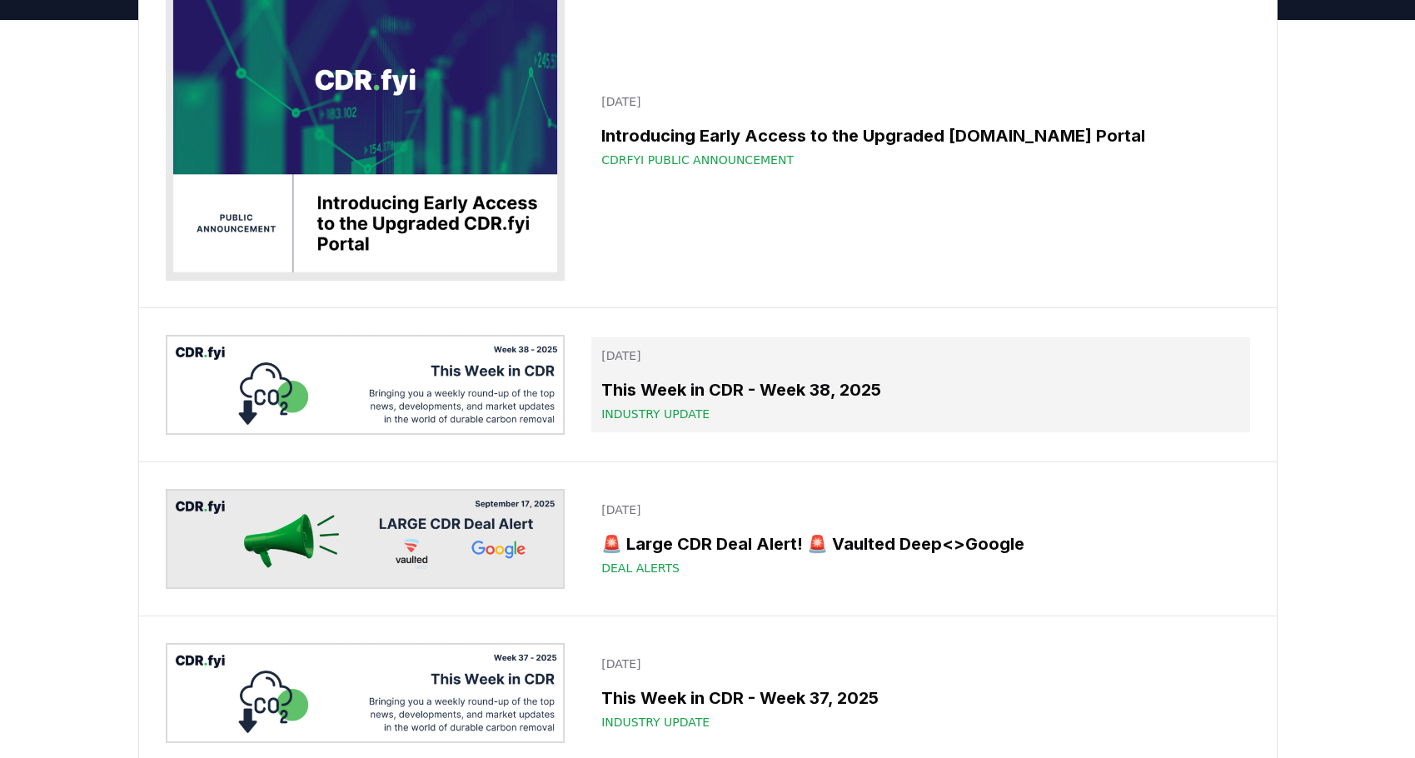
click at [673, 415] on span "Industry Update" at bounding box center [655, 414] width 108 height 17
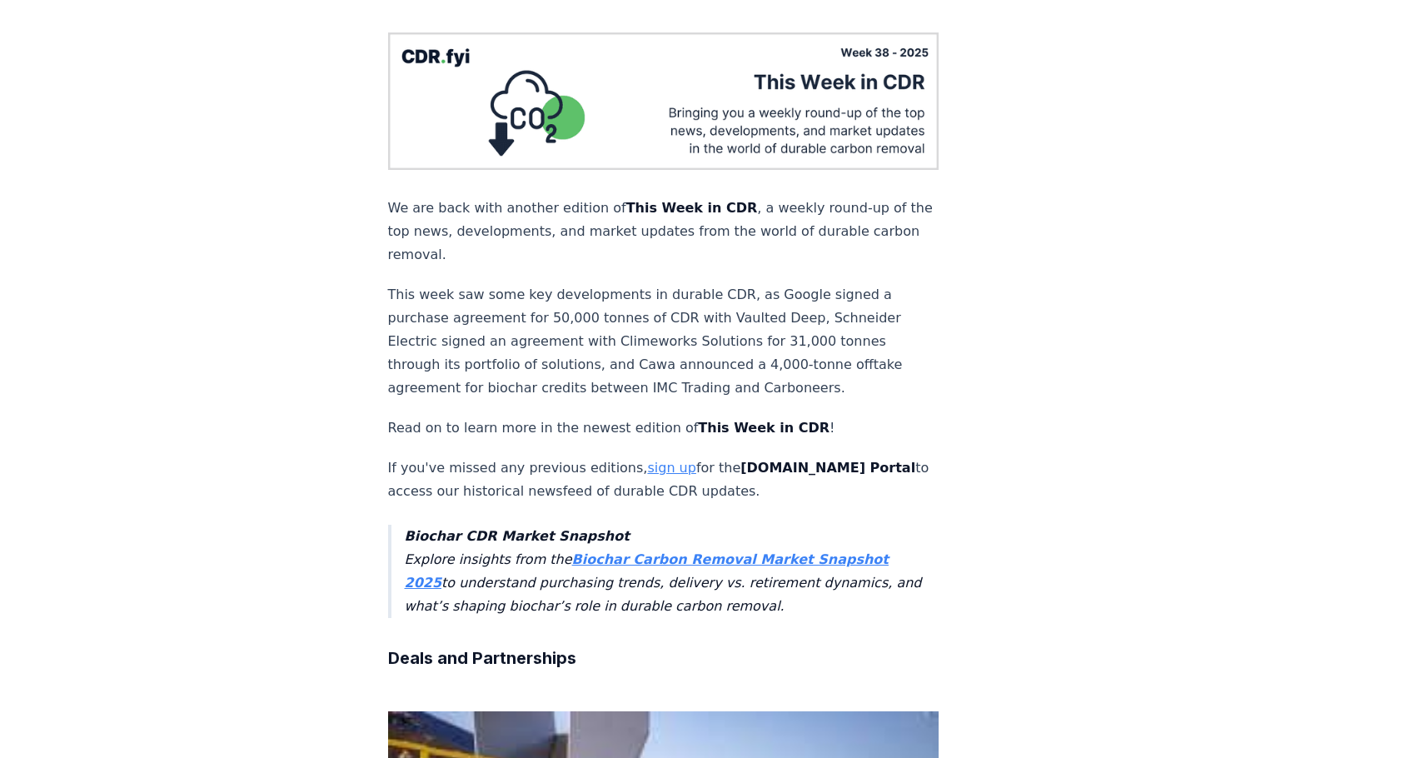
scroll to position [127, 0]
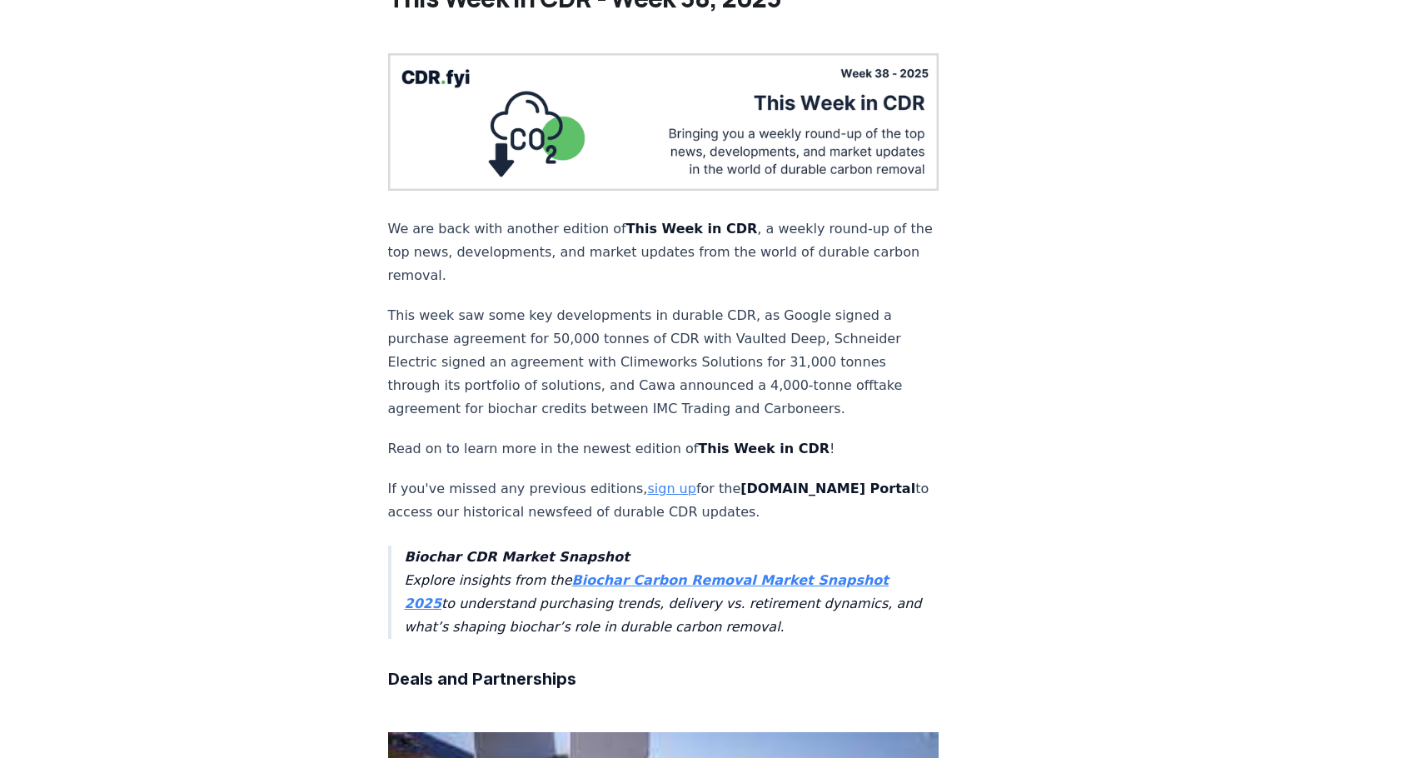
click at [647, 481] on link "sign up" at bounding box center [671, 489] width 48 height 16
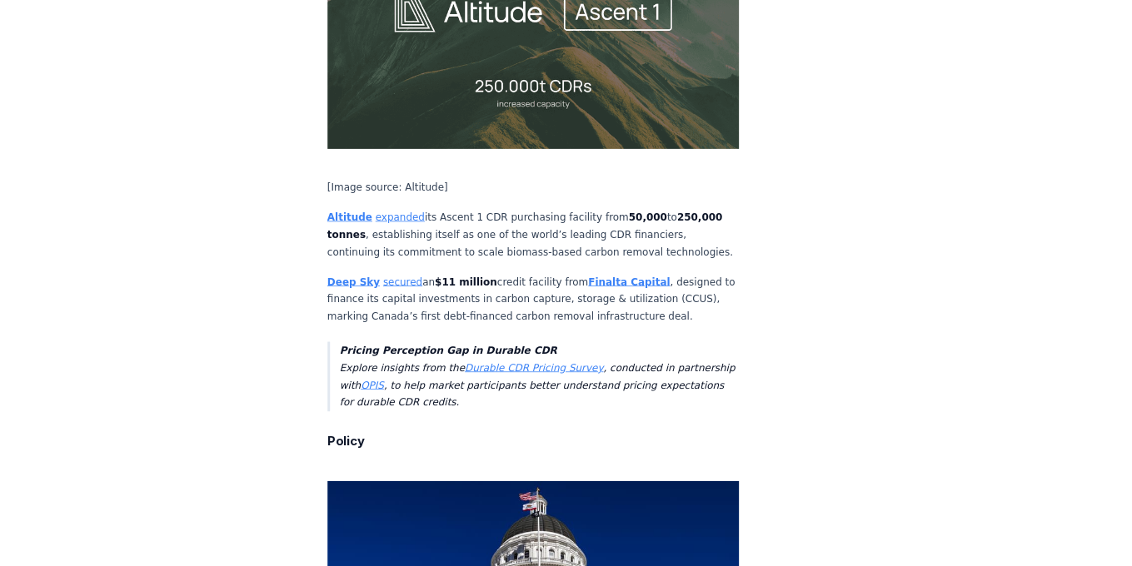
scroll to position [3323, 0]
